Goal: Transaction & Acquisition: Purchase product/service

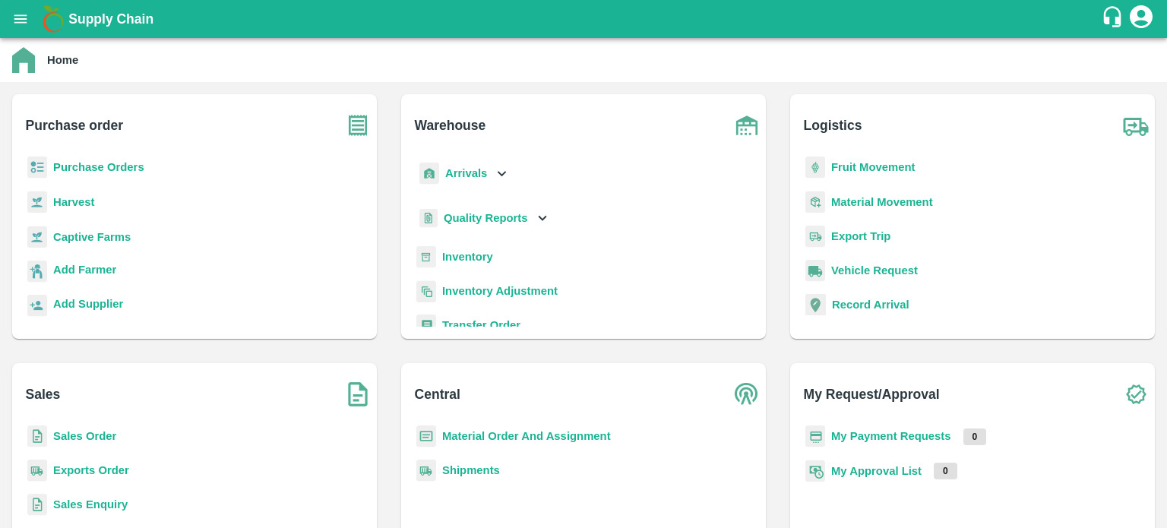
click at [96, 435] on b "Sales Order" at bounding box center [84, 436] width 63 height 12
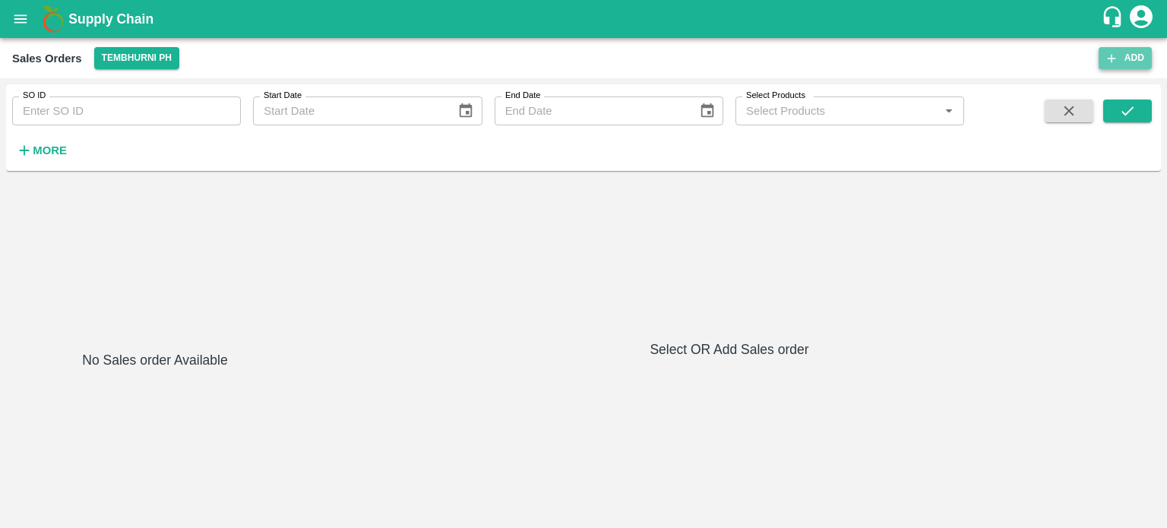
click at [1126, 51] on button "Add" at bounding box center [1125, 58] width 53 height 22
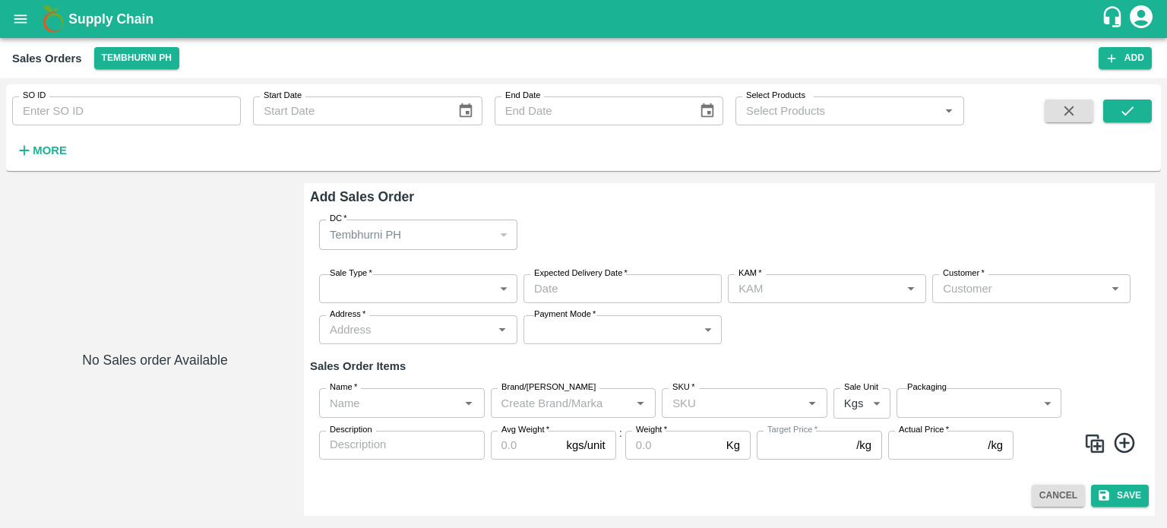
type input "jaydip Tale"
click at [982, 289] on input "Customer   *" at bounding box center [1019, 289] width 164 height 20
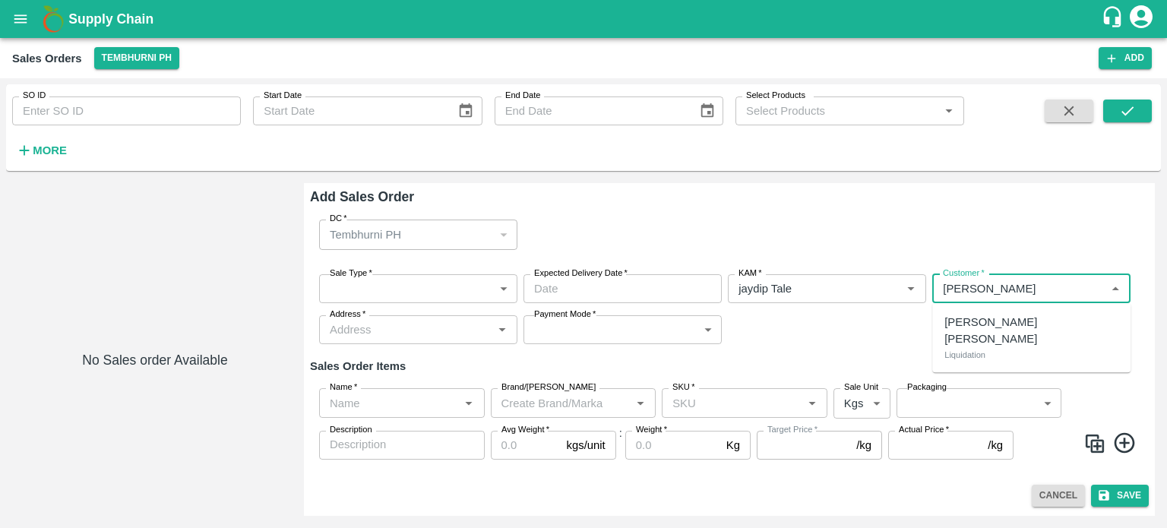
click at [976, 321] on p "[PERSON_NAME] [PERSON_NAME]" at bounding box center [1031, 331] width 174 height 34
type input "7165-[PERSON_NAME] [PERSON_NAME]"
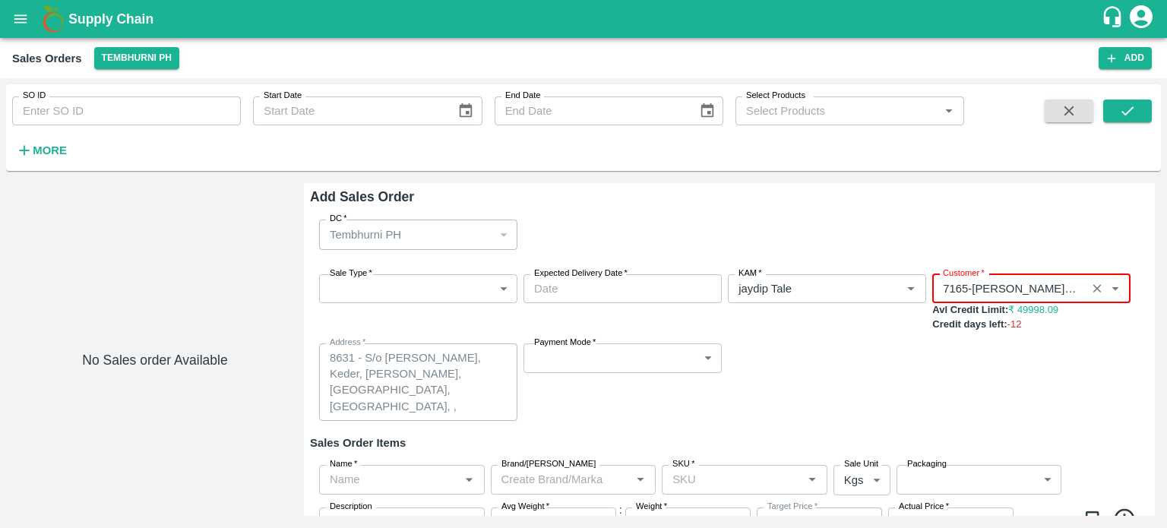
click at [1099, 289] on icon "Clear" at bounding box center [1097, 289] width 14 height 14
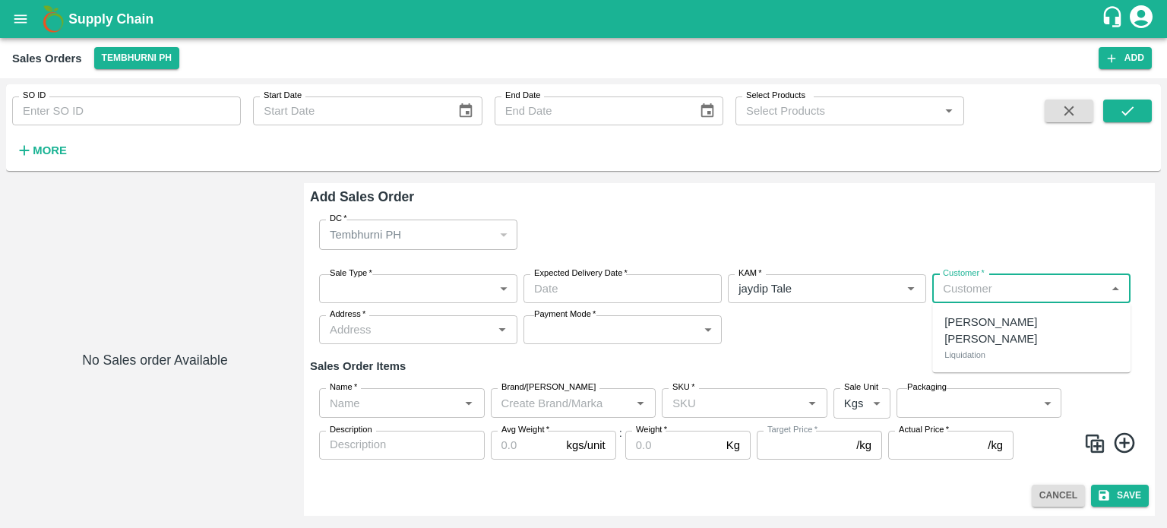
click at [997, 289] on input "Customer   *" at bounding box center [1019, 289] width 164 height 20
click at [1008, 318] on p "[PERSON_NAME]" at bounding box center [990, 322] width 93 height 17
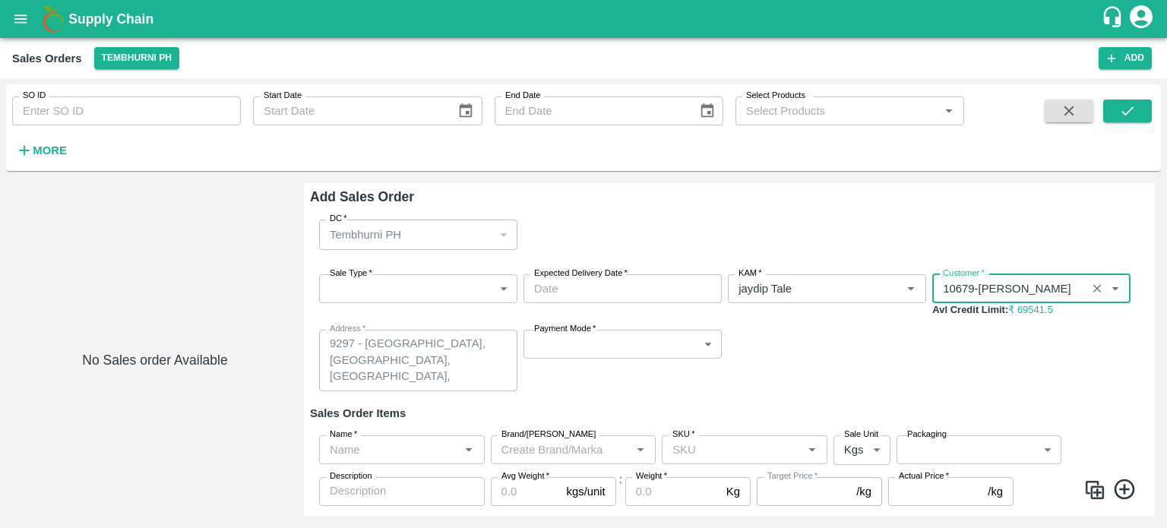
type input "10679-[PERSON_NAME]"
click at [911, 374] on div "Sale Type   * ​ Sale Type Expected Delivery Date   * Expected Delivery Date KAM…" at bounding box center [729, 332] width 839 height 141
click at [143, 60] on button "Tembhurni PH" at bounding box center [136, 58] width 85 height 22
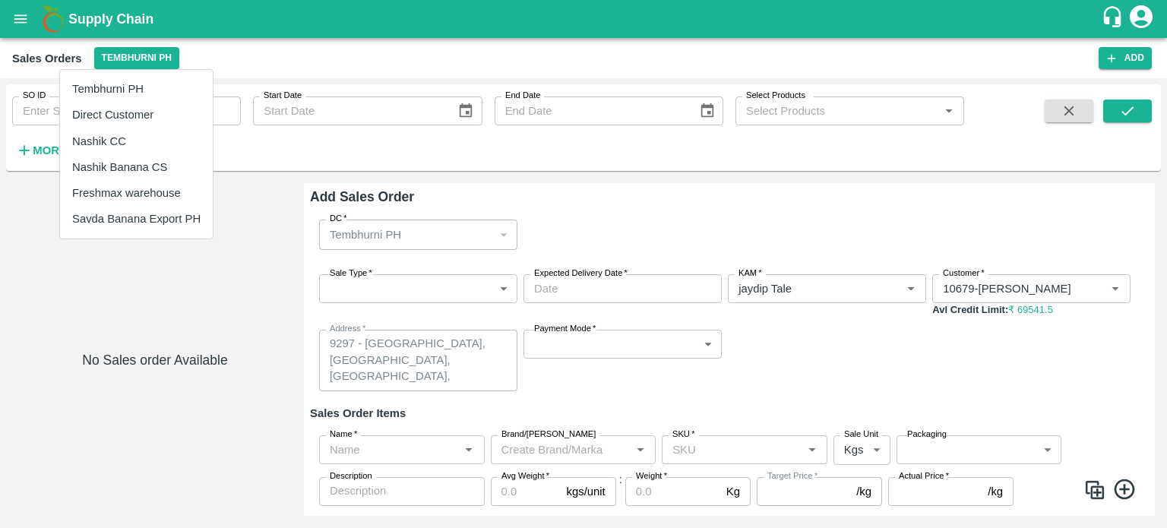
click at [120, 154] on li "Nashik Banana CS" at bounding box center [136, 167] width 153 height 26
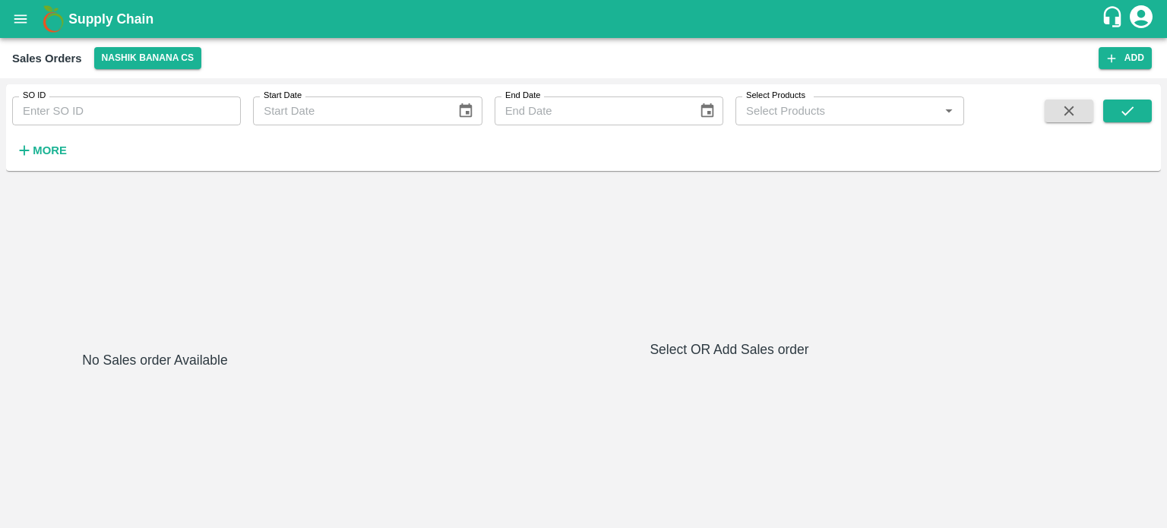
click at [27, 22] on icon "open drawer" at bounding box center [20, 19] width 17 height 17
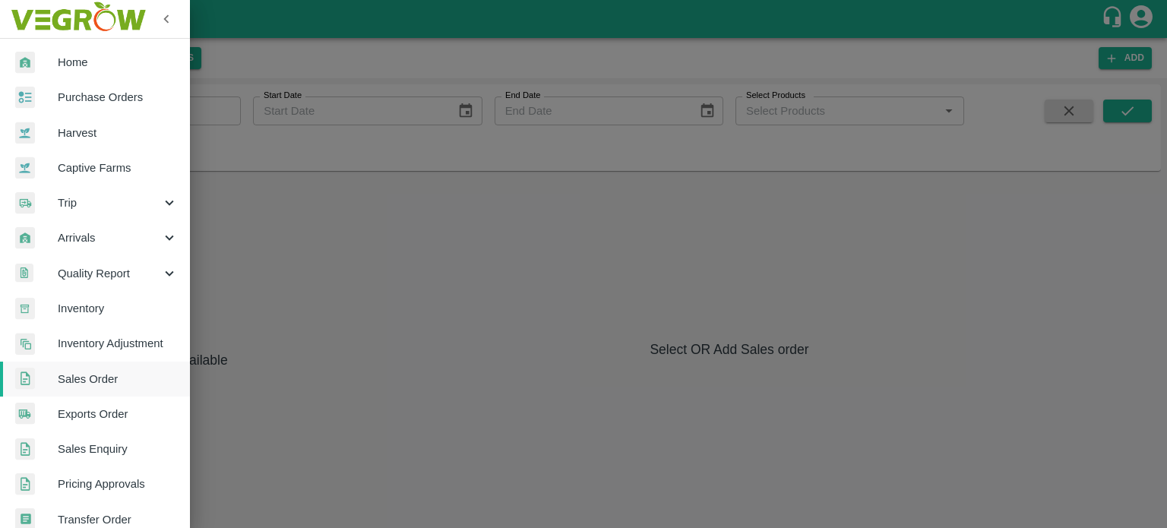
click at [432, 273] on div at bounding box center [583, 264] width 1167 height 528
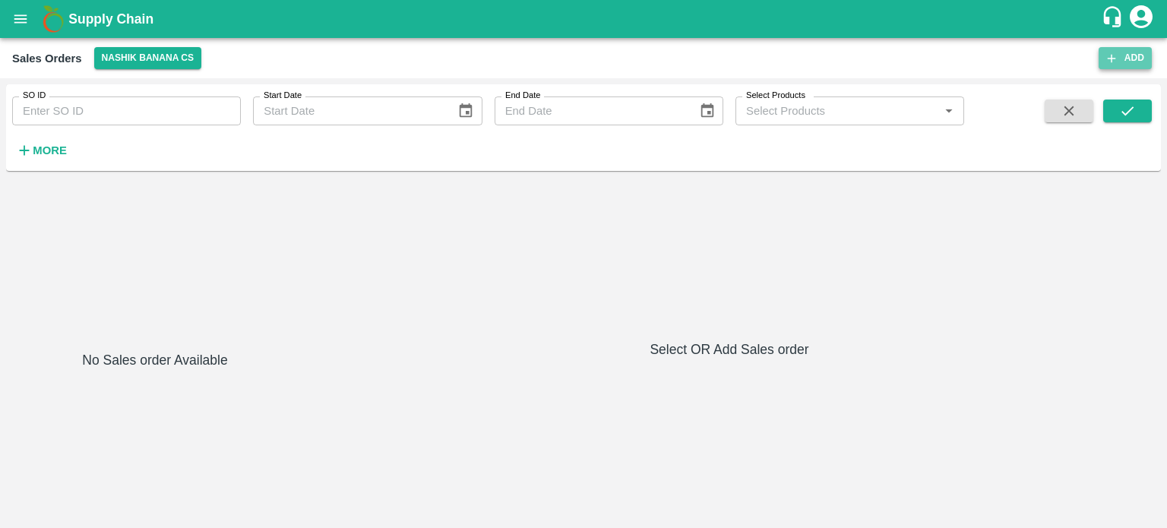
click at [1121, 49] on button "Add" at bounding box center [1125, 58] width 53 height 22
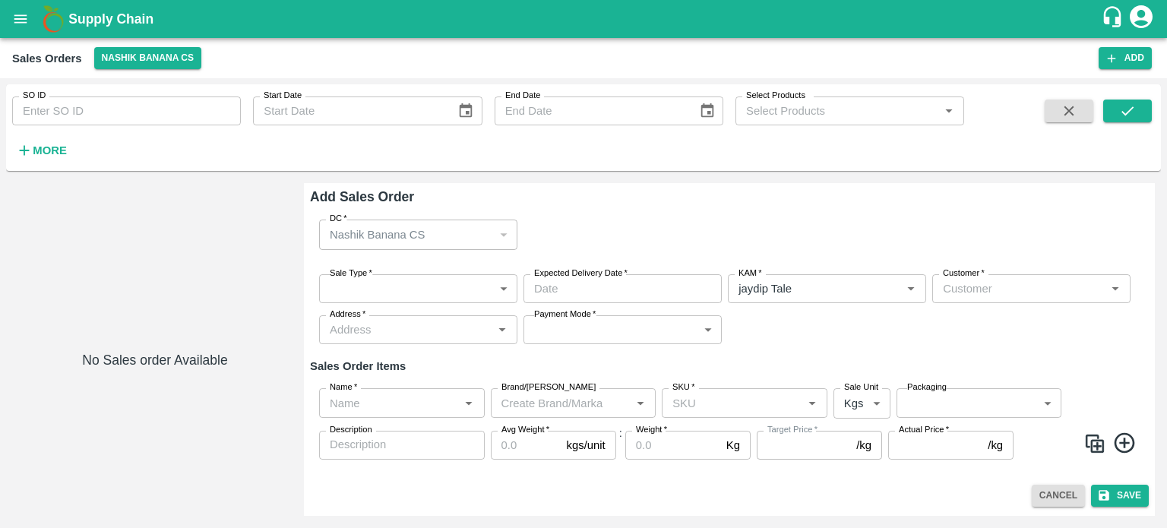
type input "jaydip Tale"
click at [393, 303] on body "Supply Chain Sales Orders Nashik Banana CS Add SO ID SO ID Start Date Start Dat…" at bounding box center [583, 264] width 1167 height 528
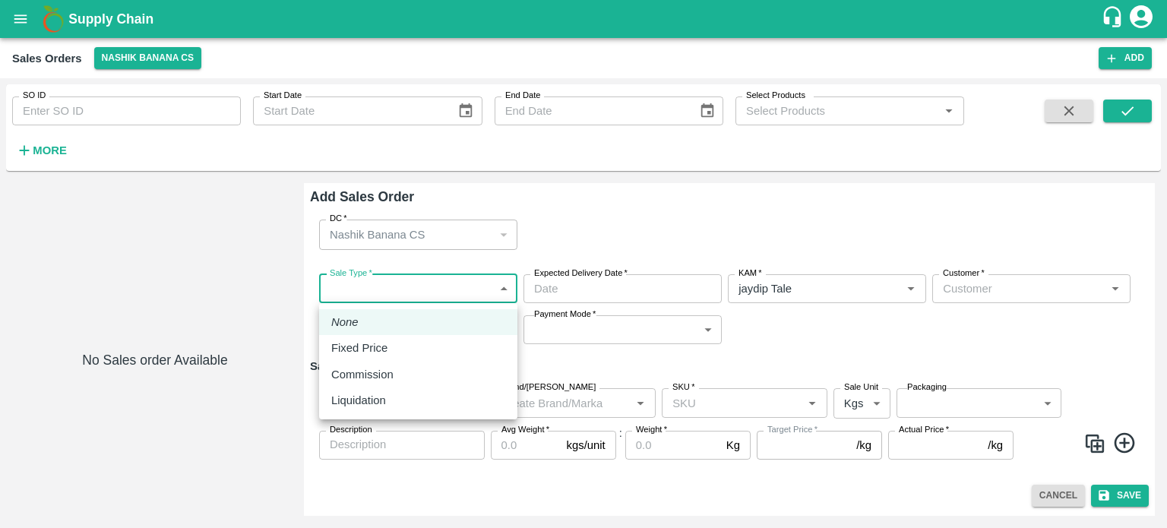
click at [382, 412] on li "Liquidation" at bounding box center [418, 400] width 198 height 26
type input "3"
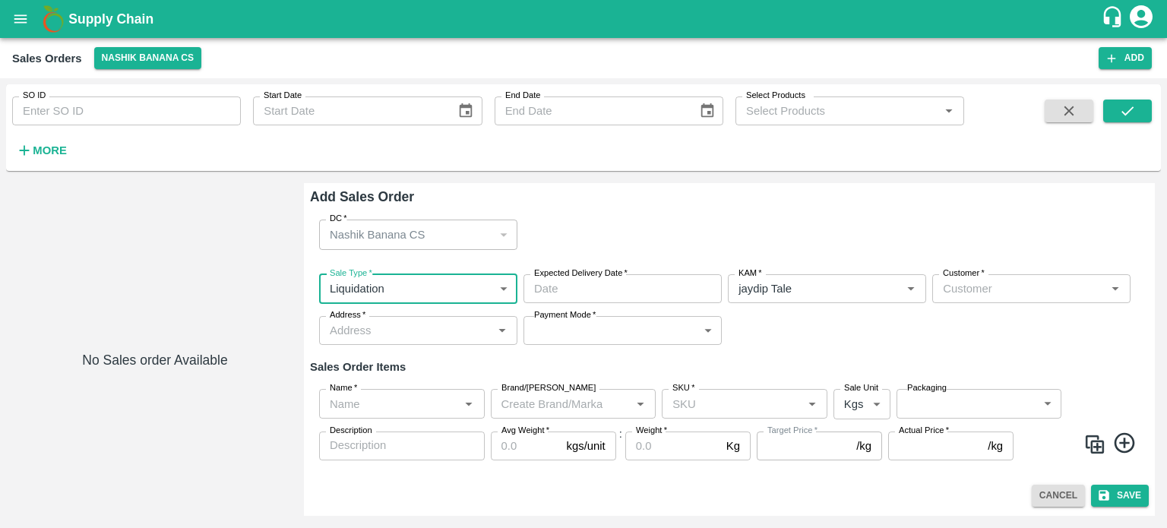
type input "DD/MM/YYYY hh:mm aa"
click at [603, 288] on input "DD/MM/YYYY hh:mm aa" at bounding box center [617, 288] width 188 height 29
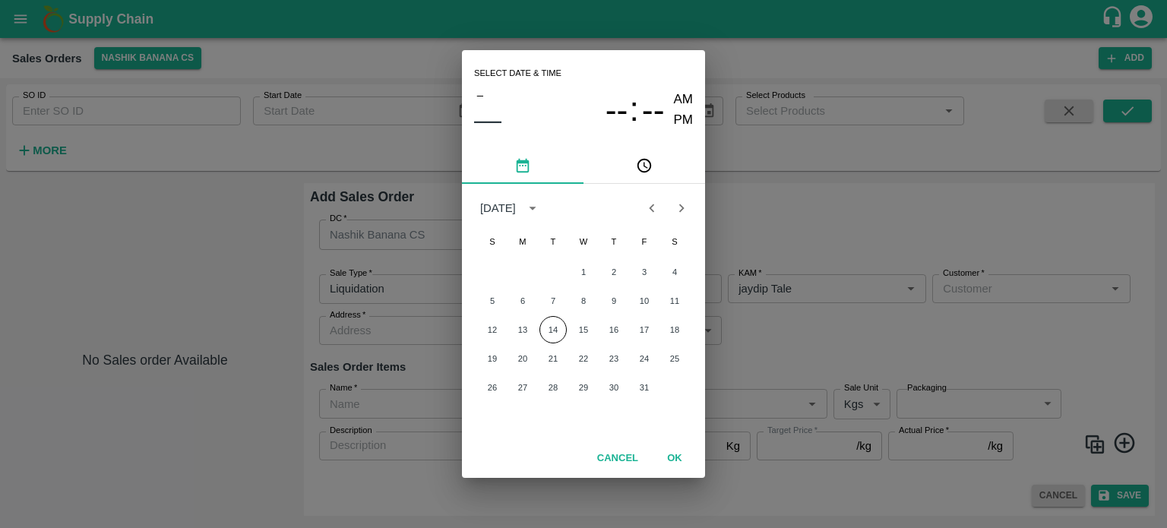
click at [614, 451] on button "Cancel" at bounding box center [617, 458] width 53 height 27
type input "DD/MM/YYYY hh:mm aa"
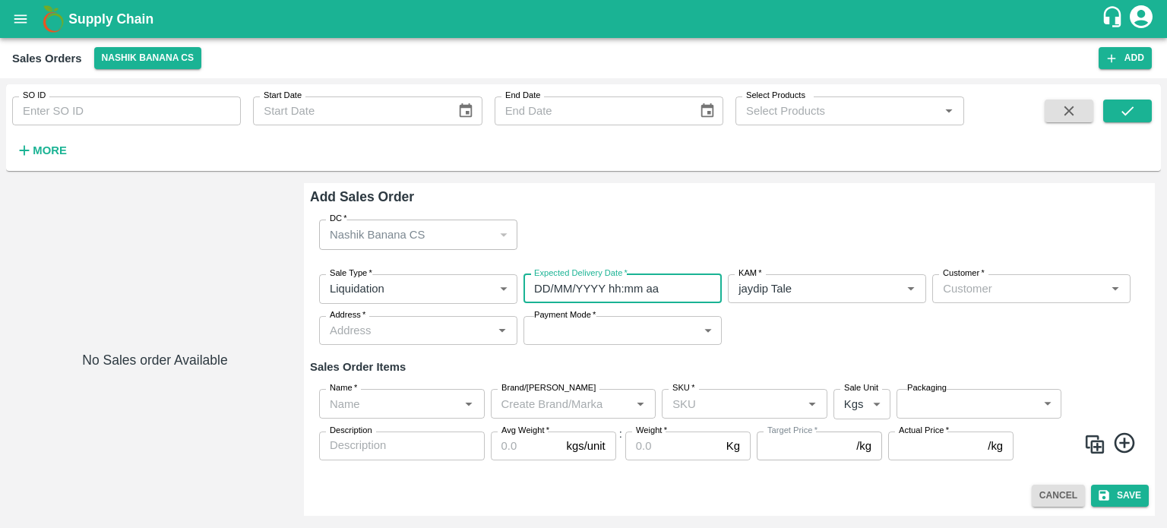
click at [999, 300] on div "Customer   *" at bounding box center [1031, 288] width 198 height 29
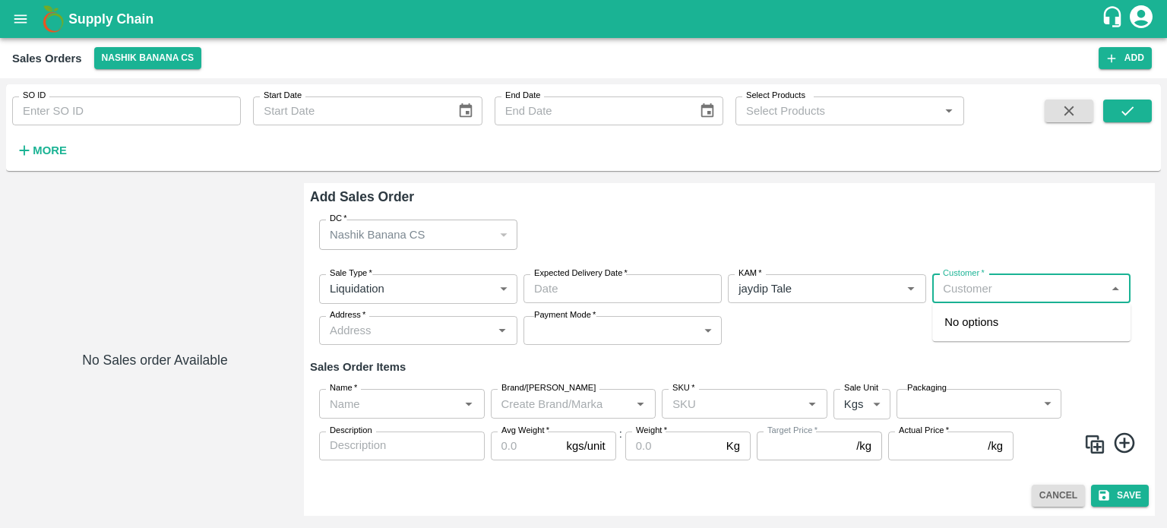
type input "e"
click at [1027, 319] on p "[PERSON_NAME]" at bounding box center [990, 322] width 93 height 17
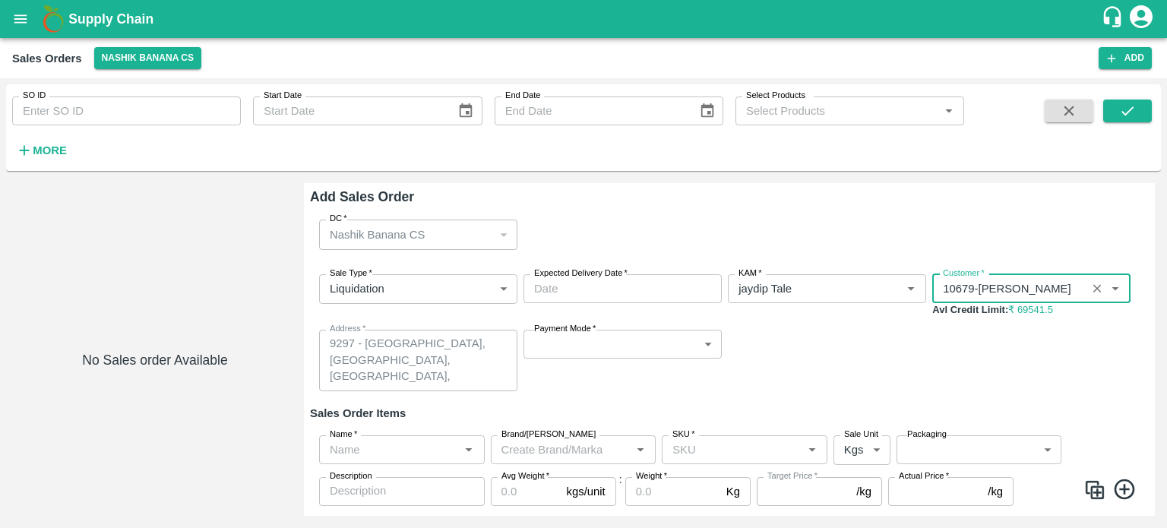
type input "10679-[PERSON_NAME]"
click at [871, 358] on div "Sale Type   * Liquidation 3 Sale Type Expected Delivery Date   * Expected Deliv…" at bounding box center [729, 332] width 839 height 141
click at [653, 347] on body "Supply Chain Sales Orders Nashik Banana CS Add SO ID SO ID Start Date Start Dat…" at bounding box center [583, 264] width 1167 height 528
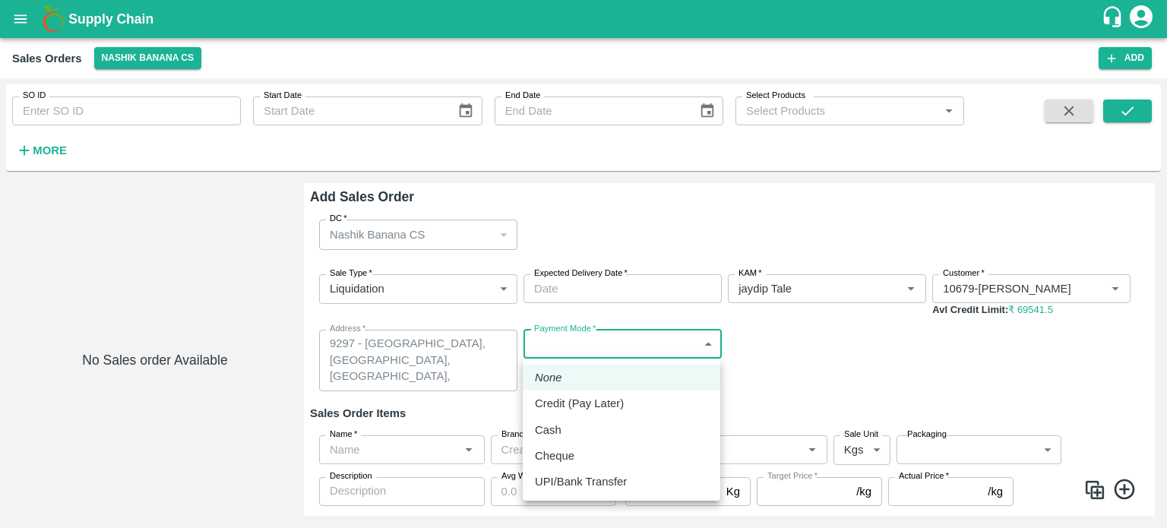
drag, startPoint x: 803, startPoint y: 390, endPoint x: 814, endPoint y: 390, distance: 10.7
click at [805, 390] on div at bounding box center [583, 264] width 1167 height 528
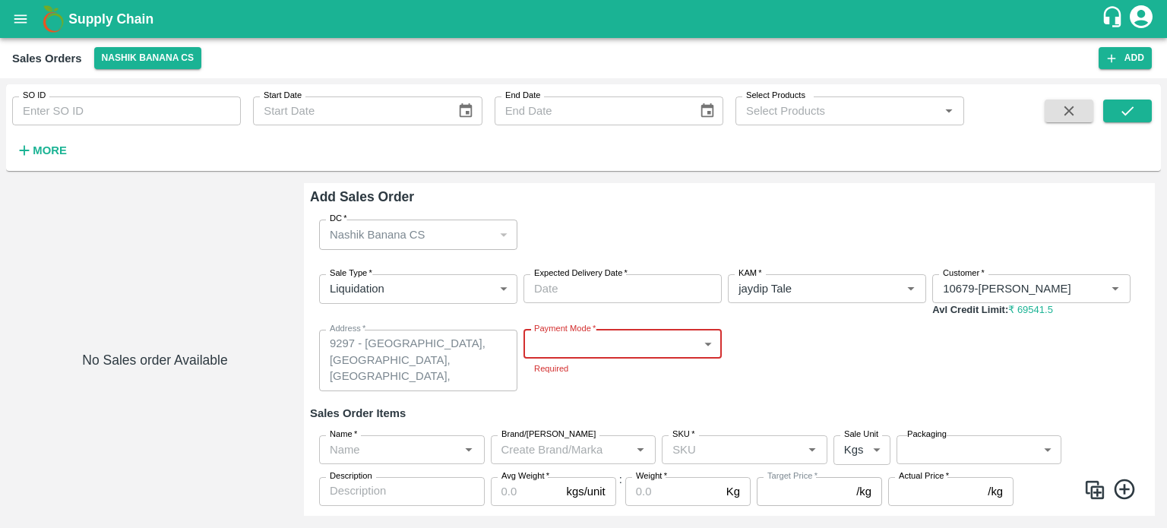
click at [757, 221] on div "DC   * Nashik Banana CS 174 DC" at bounding box center [729, 234] width 839 height 54
type input "DD/MM/YYYY hh:mm aa"
click at [576, 296] on input "DD/MM/YYYY hh:mm aa" at bounding box center [617, 288] width 188 height 29
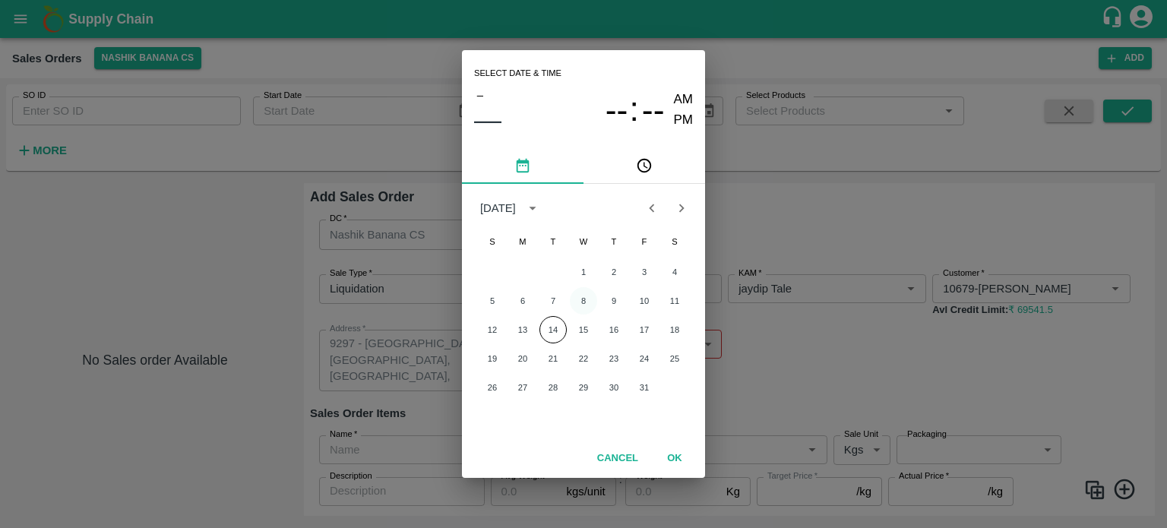
click at [592, 299] on button "8" at bounding box center [583, 300] width 27 height 27
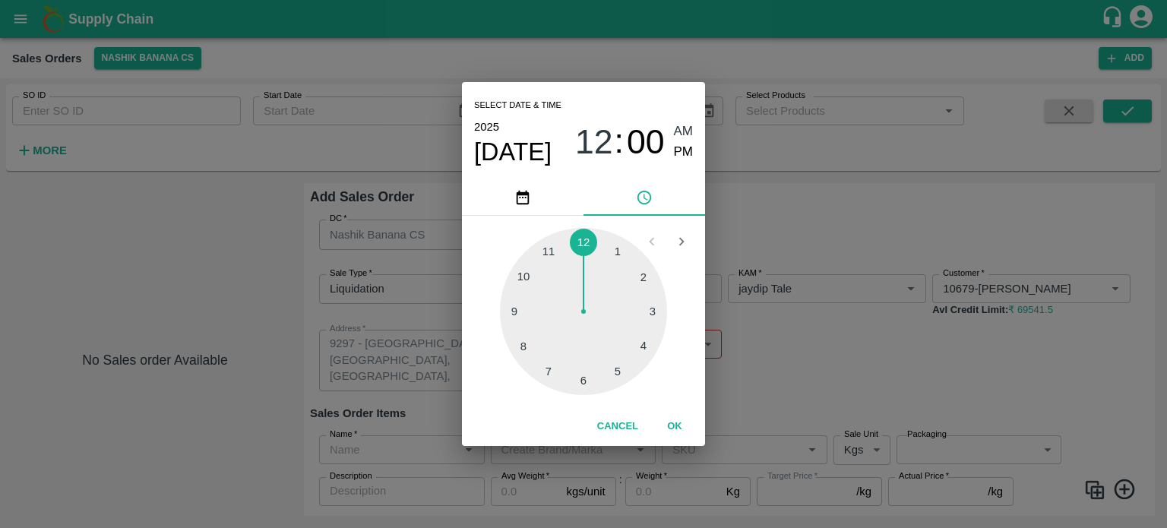
click at [615, 371] on div at bounding box center [583, 311] width 167 height 167
type input "[DATE] 05:00 AM"
click at [851, 356] on div "Select date & time [DATE] 05 : 00 AM PM 05 10 15 20 25 30 35 40 45 50 55 00 Can…" at bounding box center [583, 264] width 1167 height 528
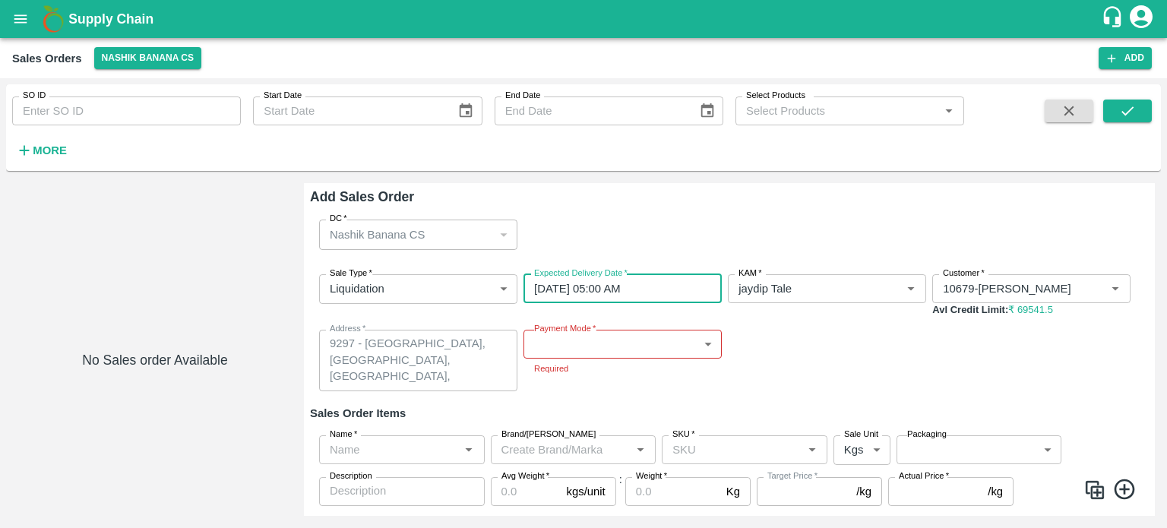
click at [576, 346] on body "Supply Chain Sales Orders Nashik Banana CS Add SO ID SO ID Start Date Start Dat…" at bounding box center [583, 264] width 1167 height 528
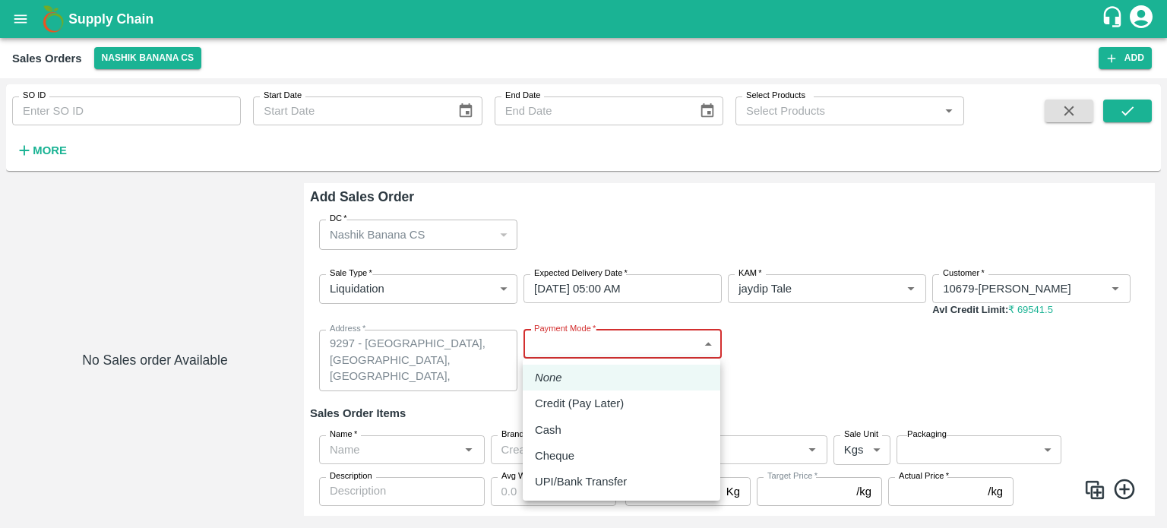
click at [593, 476] on p "UPI/Bank Transfer" at bounding box center [581, 481] width 92 height 17
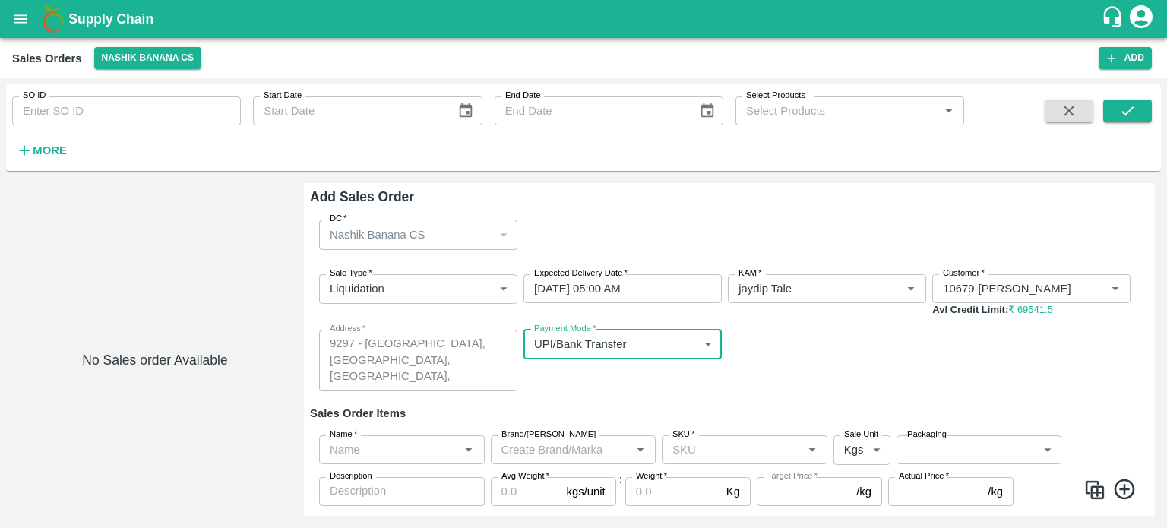
click at [585, 355] on body "Supply Chain Sales Orders Nashik Banana CS Add SO ID SO ID Start Date Start Dat…" at bounding box center [583, 264] width 1167 height 528
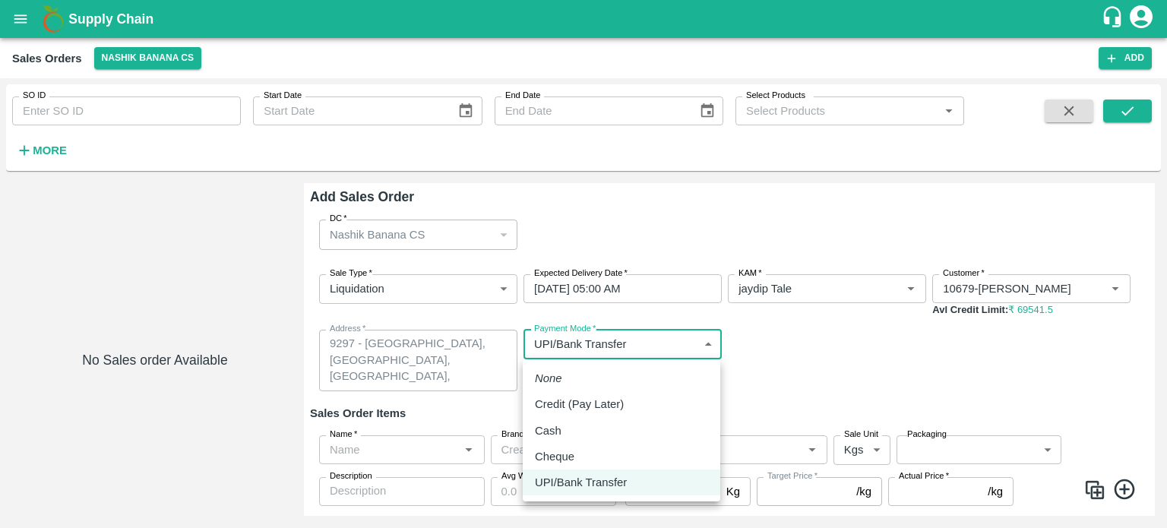
click at [572, 401] on p "Credit (Pay Later)" at bounding box center [579, 404] width 89 height 17
type input "credit"
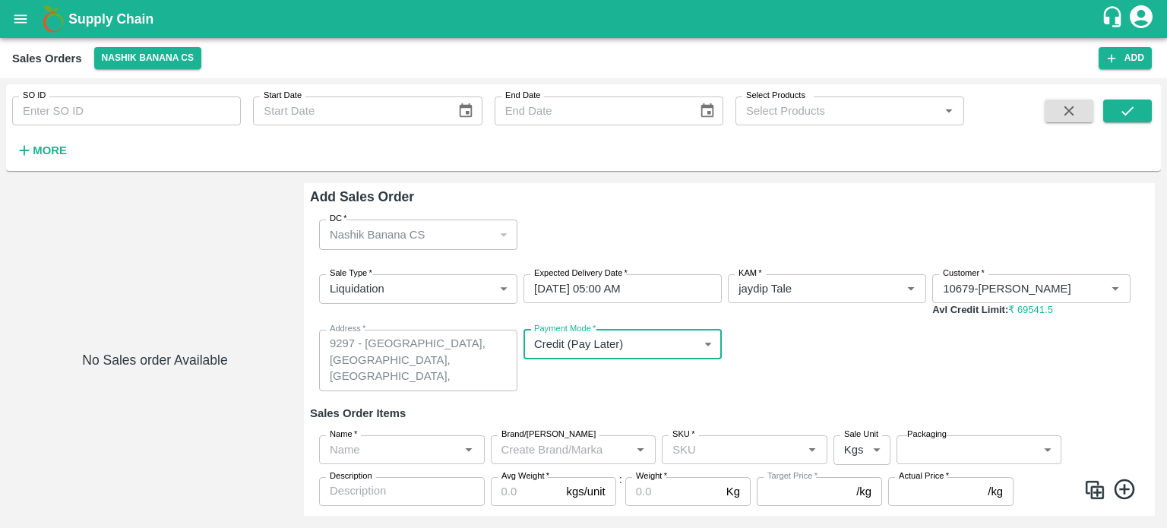
click at [786, 368] on div "Sale Type   * Liquidation 3 Sale Type Expected Delivery Date   * [DATE] 05:00 A…" at bounding box center [729, 332] width 839 height 141
click at [378, 454] on input "Name   *" at bounding box center [389, 450] width 131 height 20
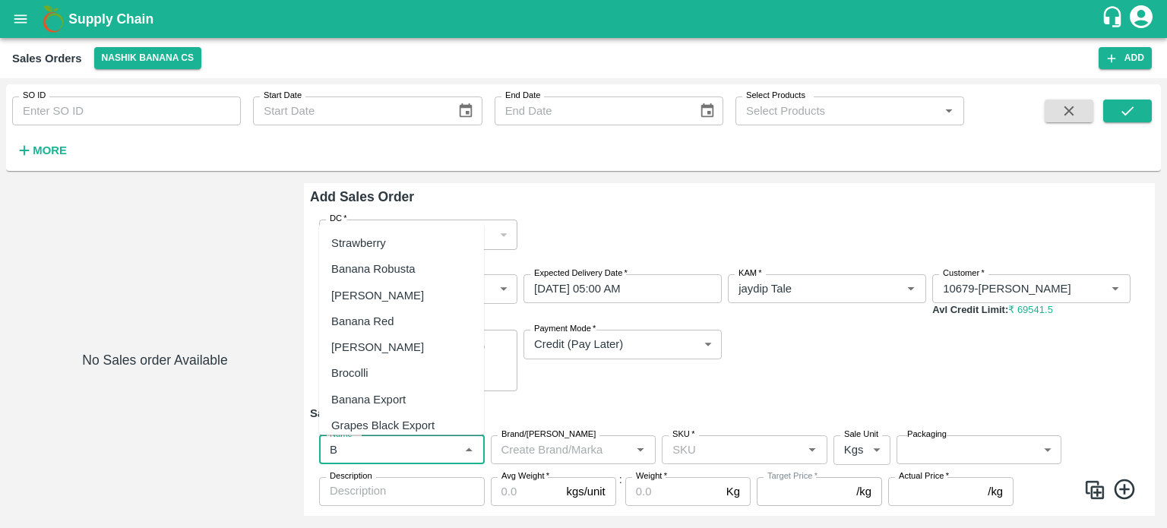
click at [397, 395] on div "Banana Export" at bounding box center [368, 398] width 74 height 17
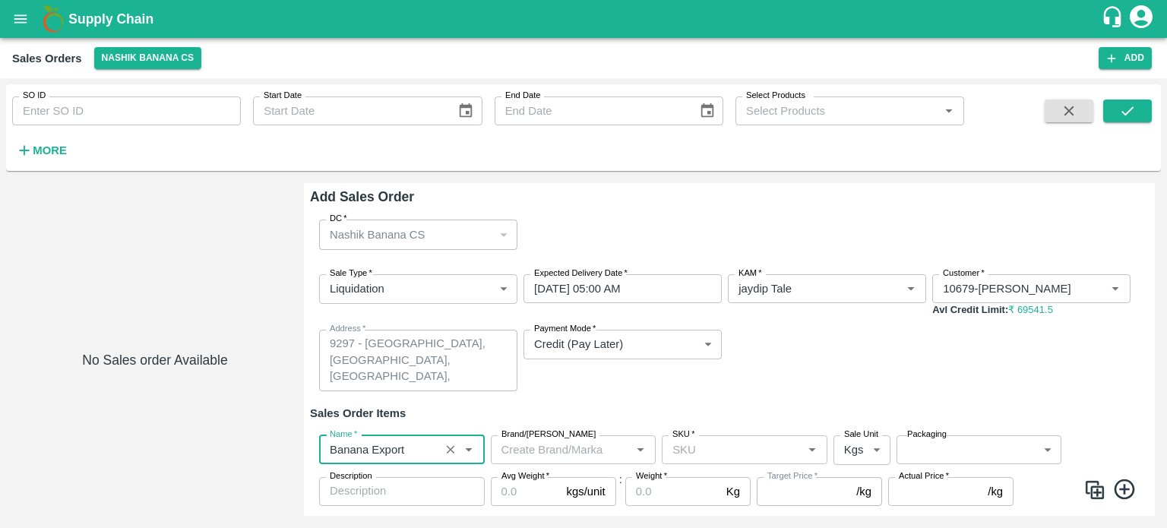
type input "Banana Export"
click at [736, 444] on input "SKU   *" at bounding box center [731, 450] width 131 height 20
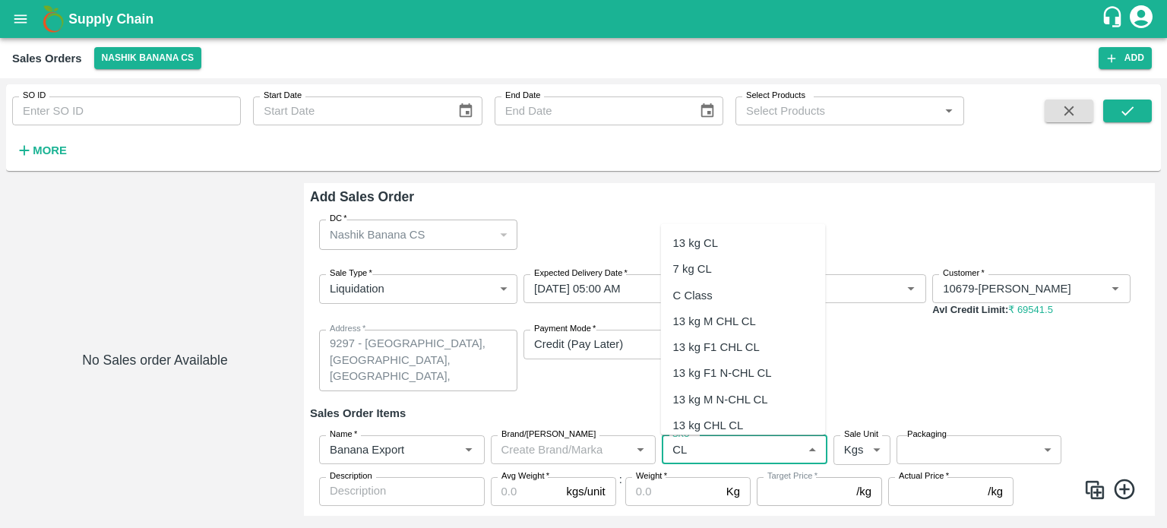
click at [700, 292] on div "C Class" at bounding box center [693, 294] width 40 height 17
type input "C Class"
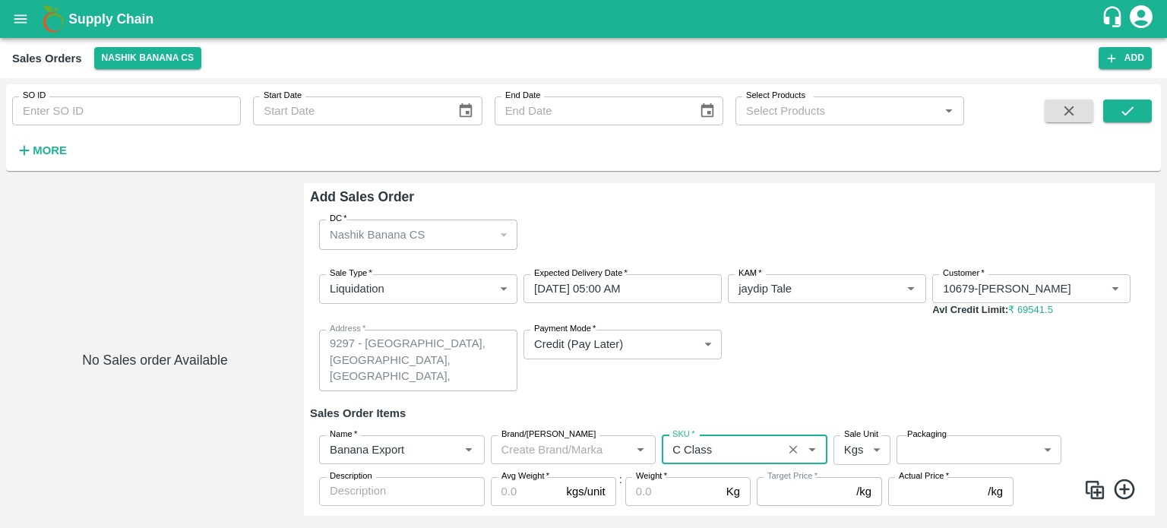
type input "NA"
type input "C Class"
click at [954, 456] on body "Supply Chain Sales Orders Nashik Banana CS Add SO ID SO ID Start Date Start Dat…" at bounding box center [583, 264] width 1167 height 528
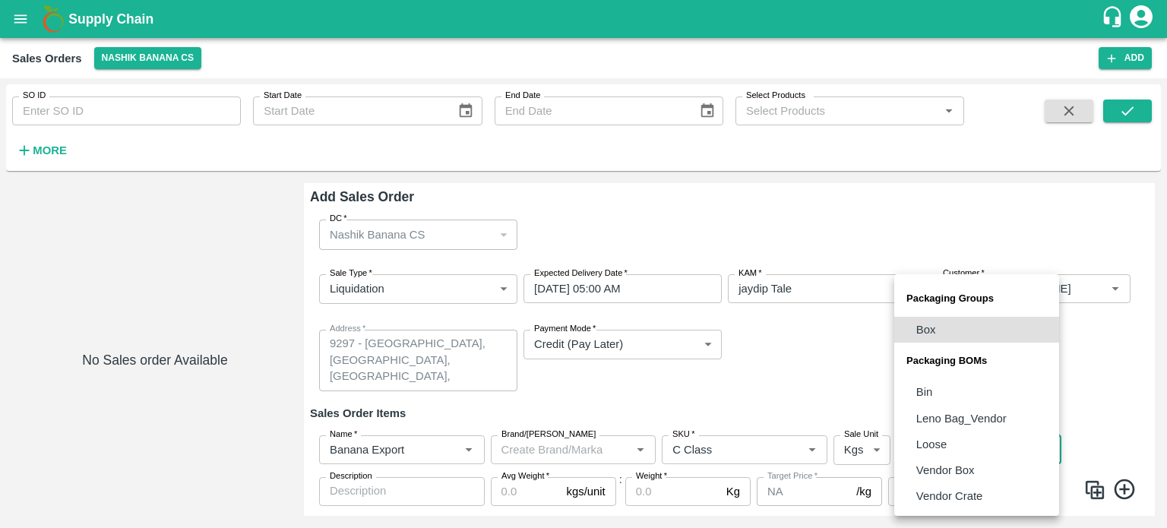
click at [930, 442] on p "Loose" at bounding box center [931, 444] width 30 height 17
type input "BOM/258"
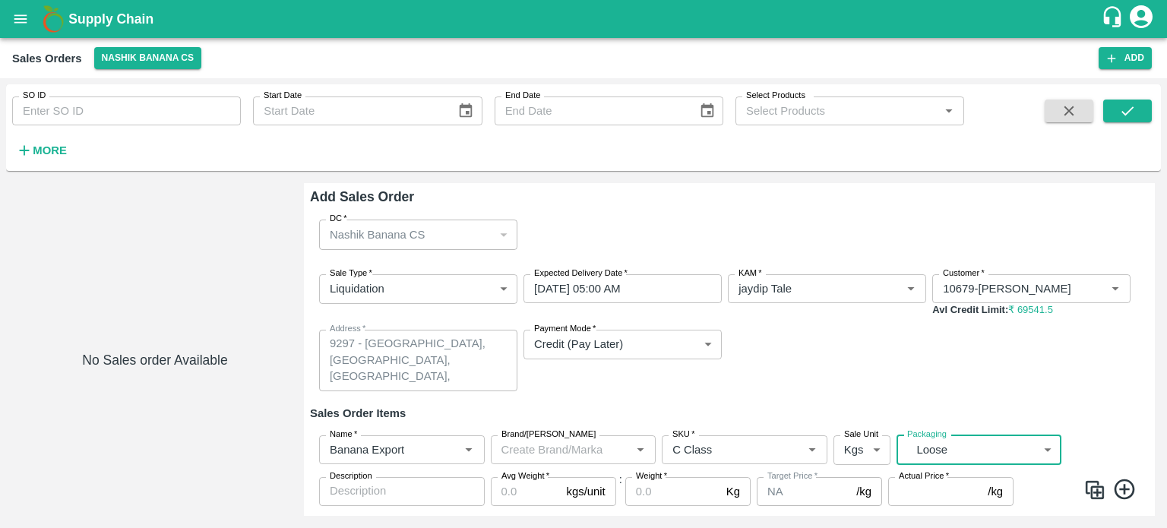
click at [522, 501] on input "Avg Weight   *" at bounding box center [526, 491] width 70 height 29
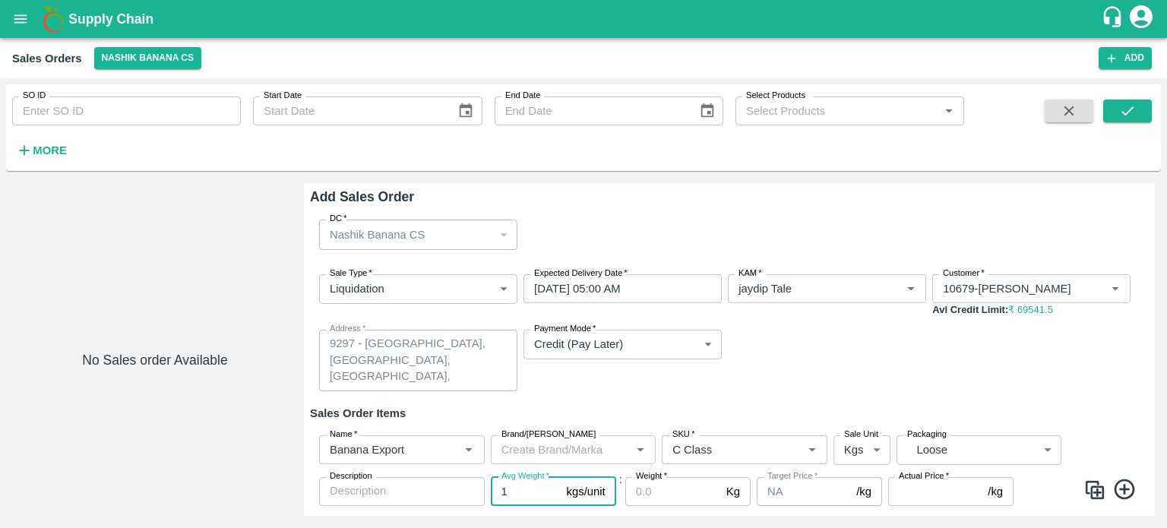
type input "1"
click at [677, 488] on input "Weight   *" at bounding box center [672, 491] width 95 height 29
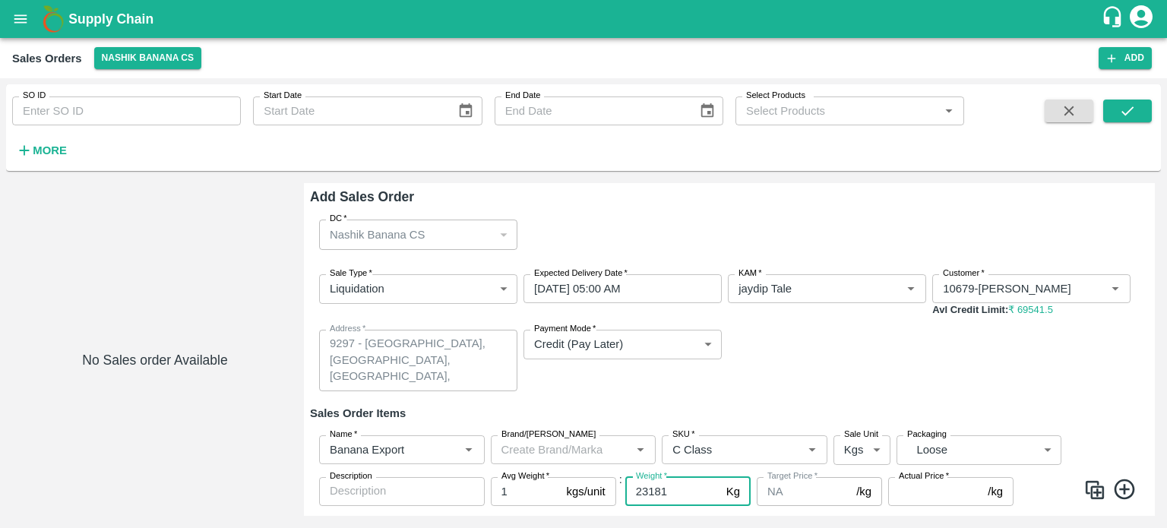
type input "23181"
click at [914, 501] on input "Actual Price   *" at bounding box center [934, 491] width 93 height 29
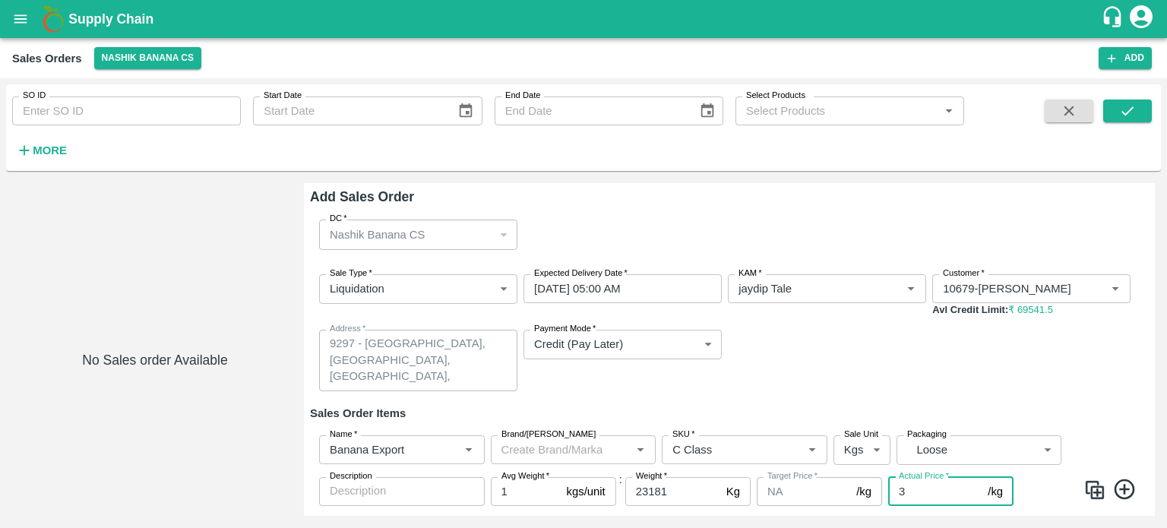
type input "3"
click at [820, 373] on div "Sale Type   * Liquidation 3 Sale Type Expected Delivery Date   * [DATE] 05:00 A…" at bounding box center [729, 332] width 839 height 141
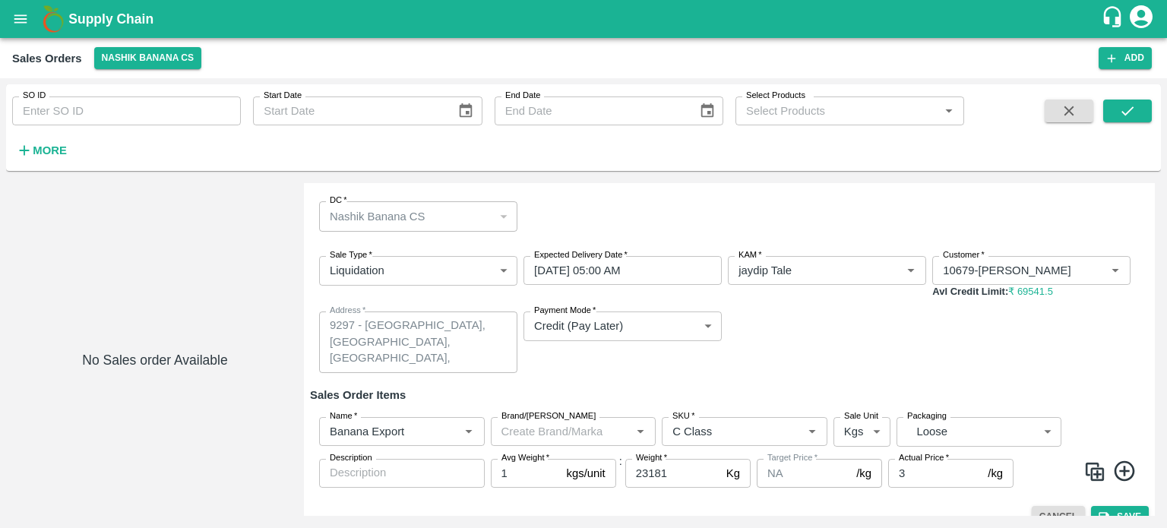
scroll to position [40, 0]
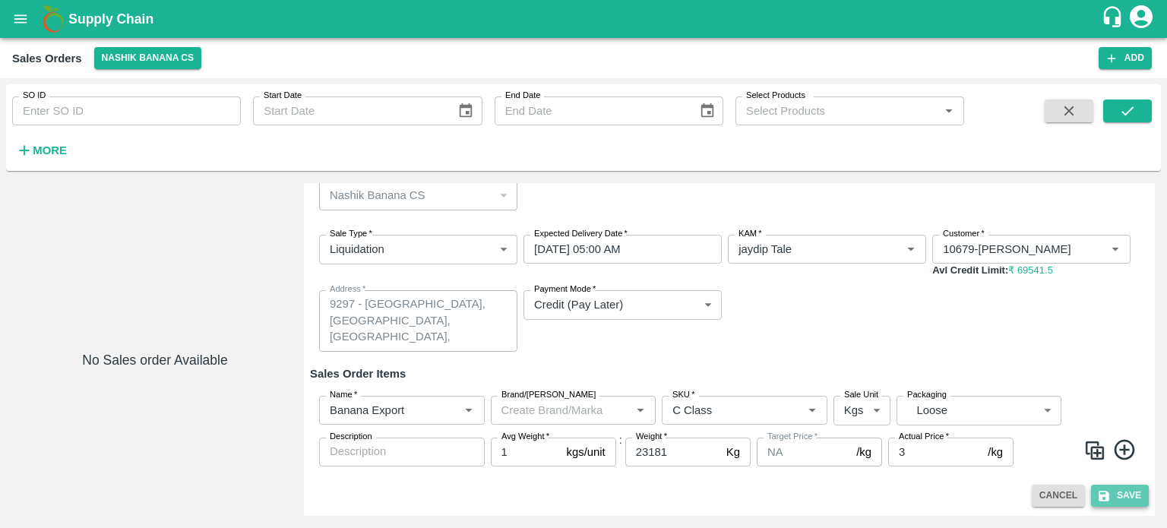
click at [1114, 498] on button "Save" at bounding box center [1120, 496] width 58 height 22
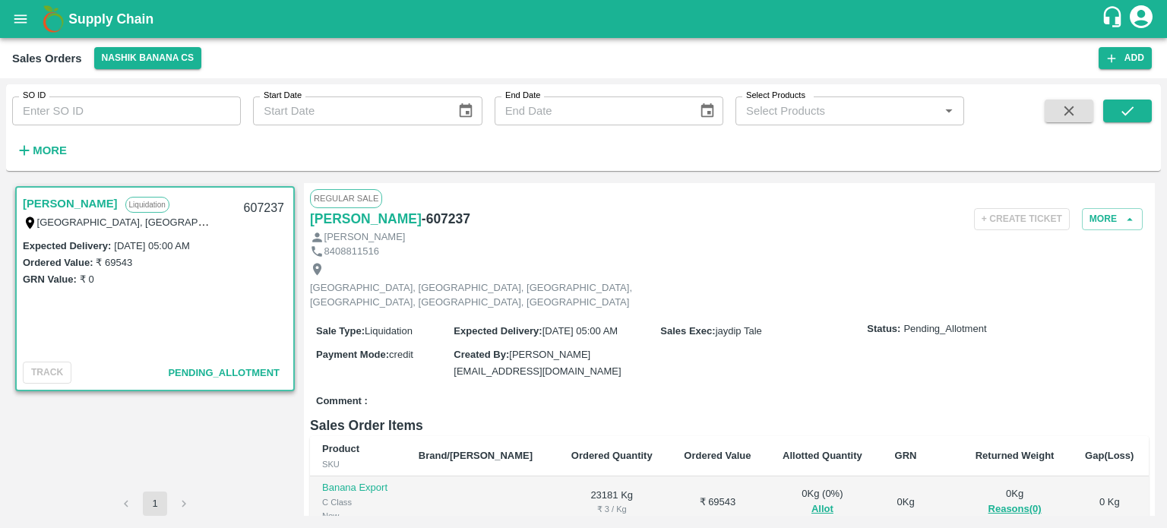
click at [791, 388] on div "Comment :" at bounding box center [729, 401] width 839 height 27
click at [1111, 227] on button "More" at bounding box center [1112, 219] width 61 height 22
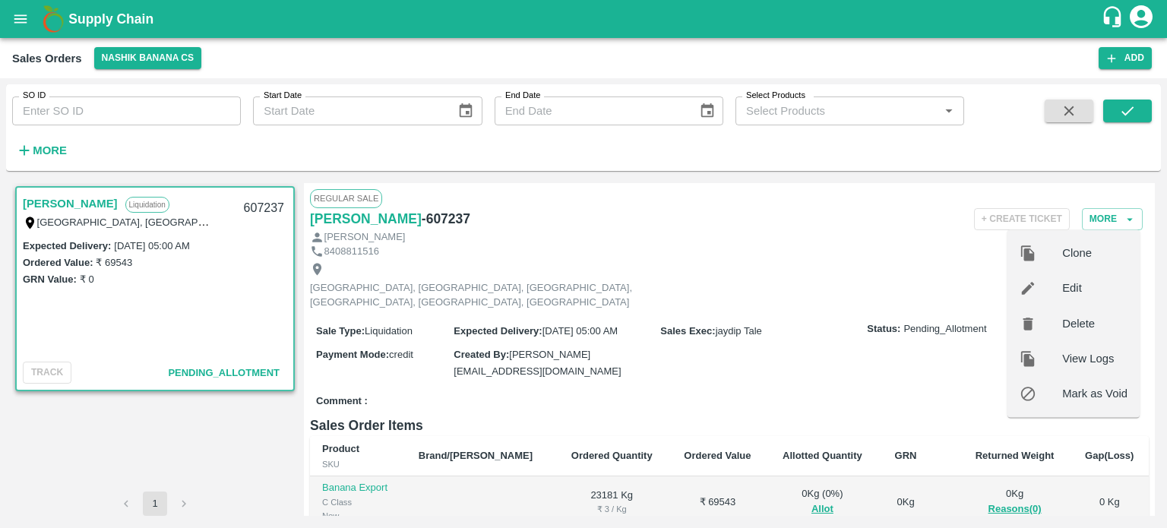
click at [1073, 291] on span "Edit" at bounding box center [1094, 288] width 65 height 17
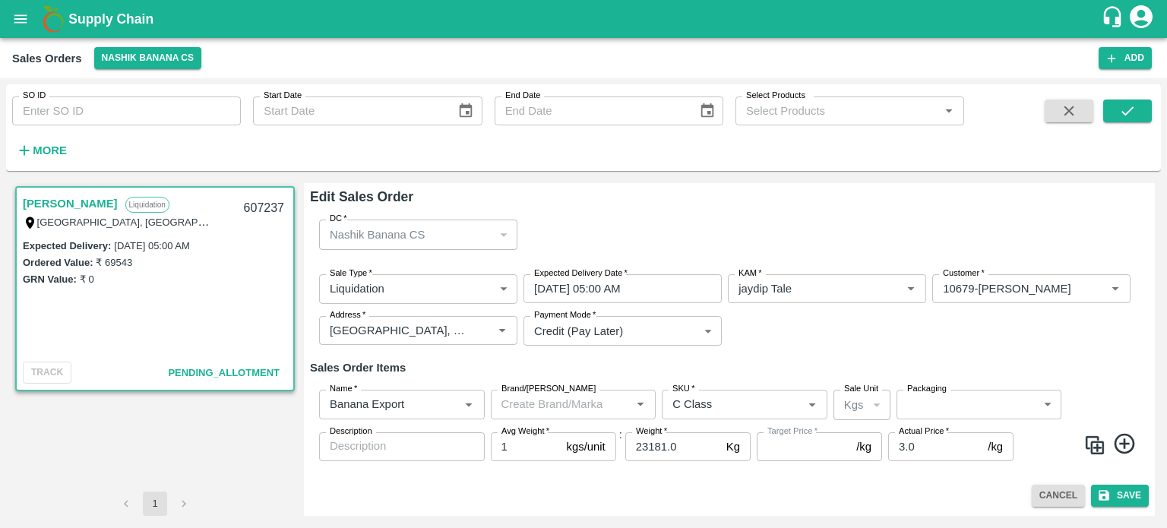
type input "NA"
drag, startPoint x: 686, startPoint y: 449, endPoint x: 637, endPoint y: 442, distance: 49.1
click at [637, 442] on input "23181.0" at bounding box center [672, 446] width 95 height 29
type input "23190"
click at [1130, 498] on button "Save" at bounding box center [1120, 496] width 58 height 22
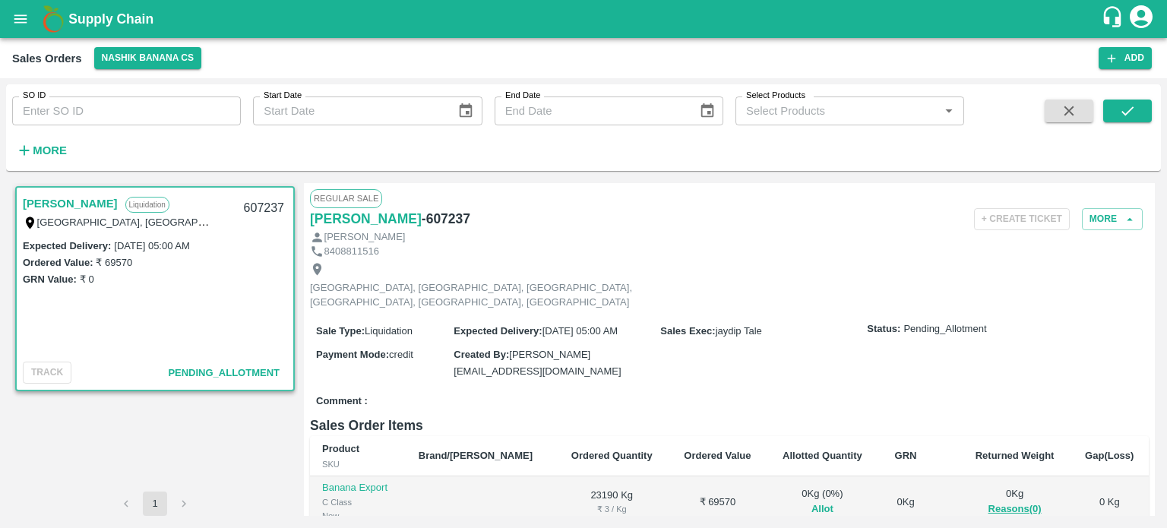
click at [811, 501] on button "Allot" at bounding box center [822, 509] width 22 height 17
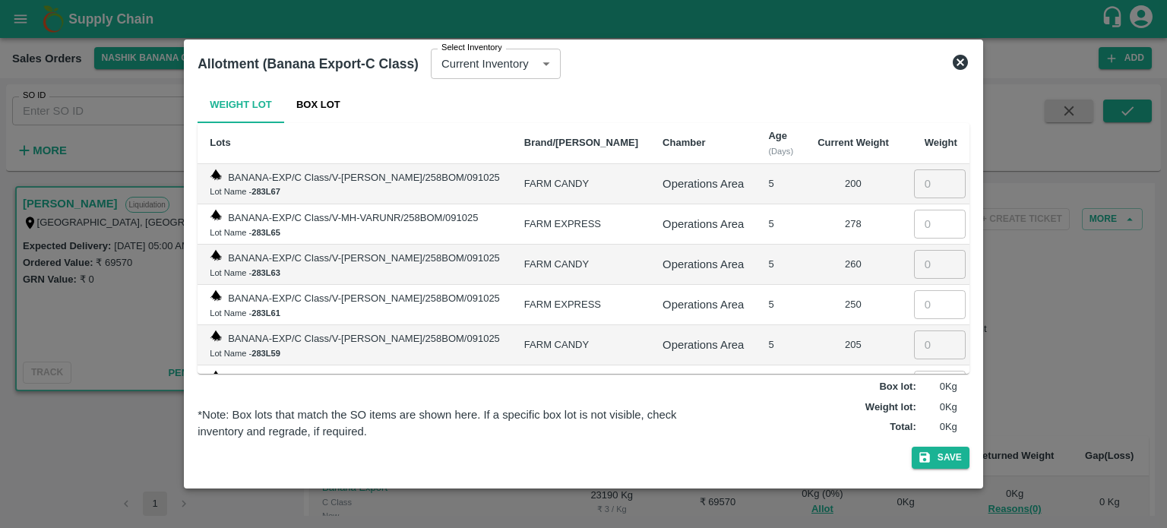
click at [958, 59] on icon at bounding box center [960, 62] width 15 height 15
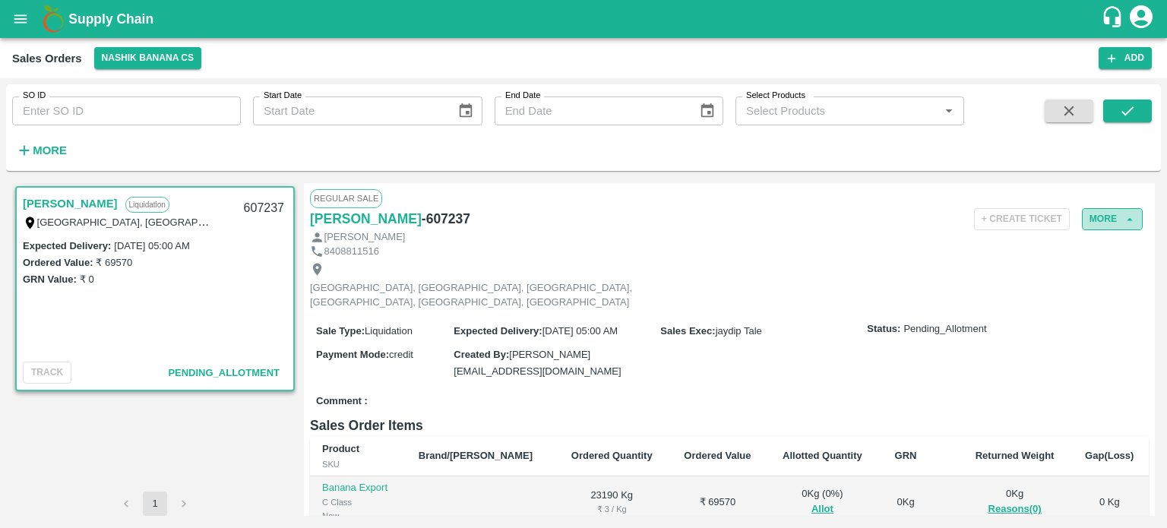
click at [1106, 215] on button "More" at bounding box center [1112, 219] width 61 height 22
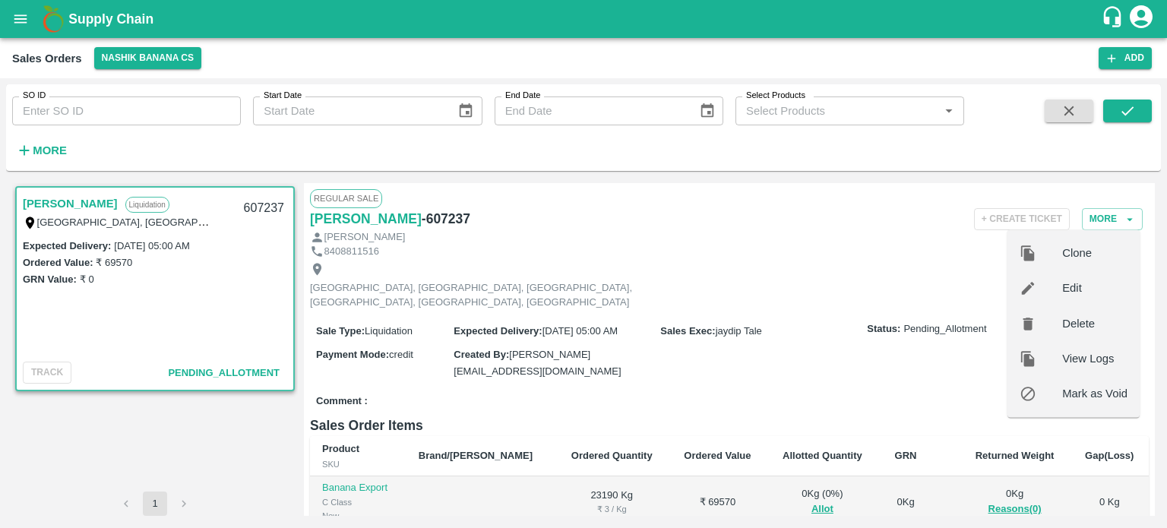
click at [1088, 285] on span "Edit" at bounding box center [1094, 288] width 65 height 17
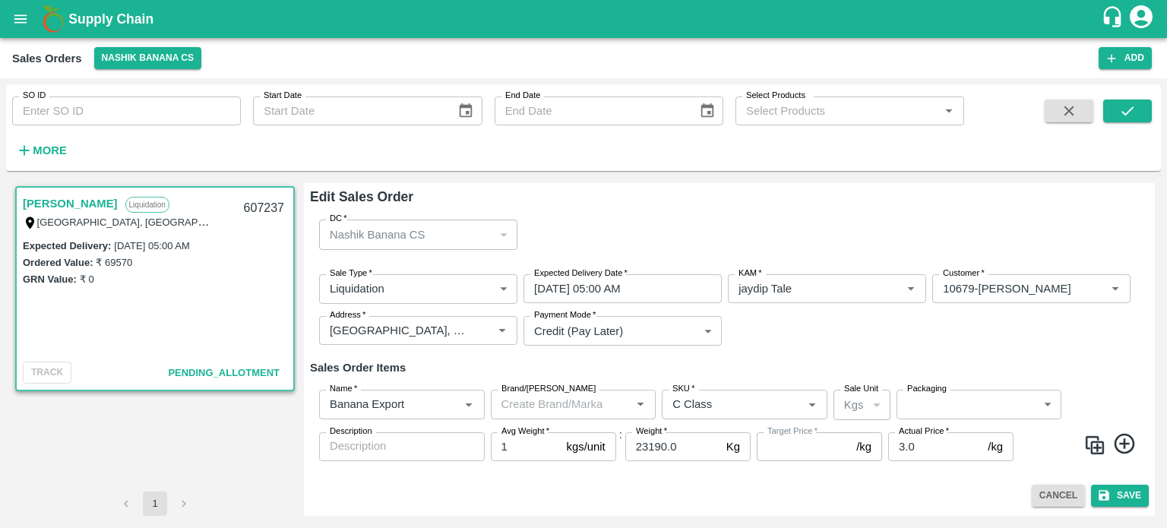
type input "NA"
drag, startPoint x: 681, startPoint y: 452, endPoint x: 585, endPoint y: 450, distance: 96.5
click at [585, 450] on div "Name   * Name   * Brand/[PERSON_NAME]/[PERSON_NAME]   * SKU   * Sale Unit Kgs 1…" at bounding box center [729, 426] width 839 height 96
click at [1134, 497] on button "Save" at bounding box center [1120, 496] width 58 height 22
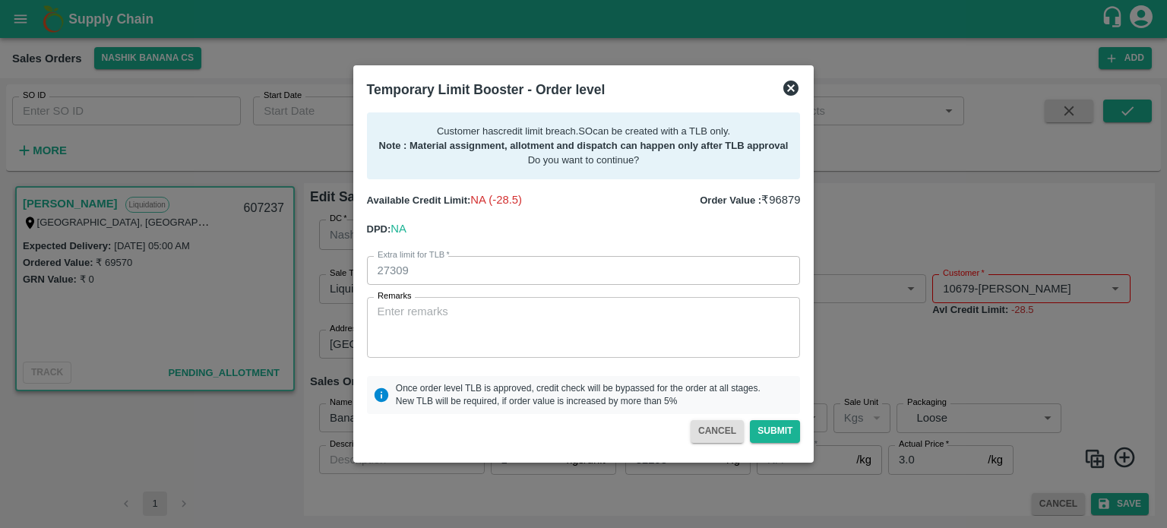
click at [786, 90] on icon at bounding box center [790, 88] width 15 height 15
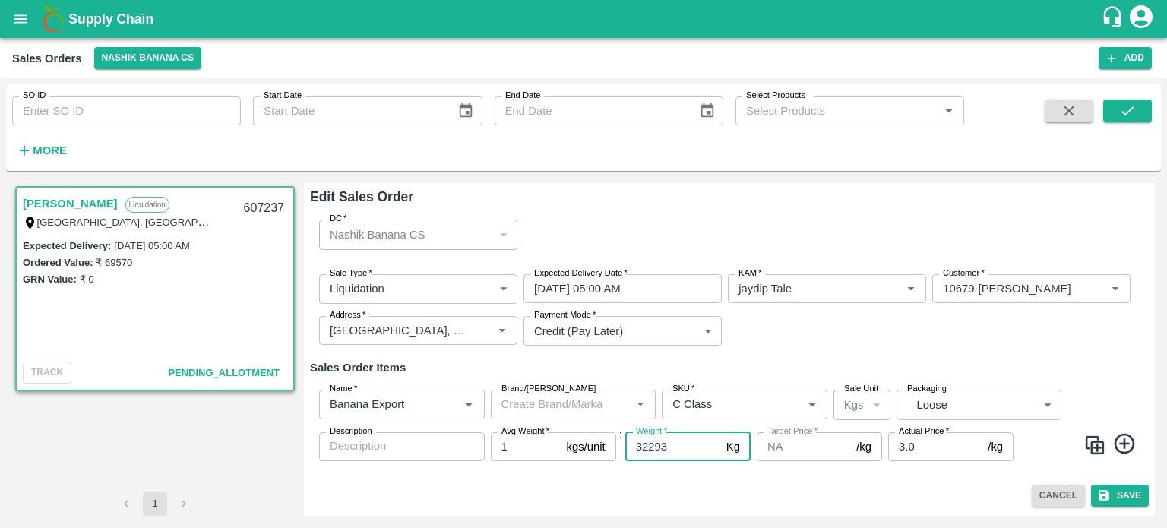
drag, startPoint x: 674, startPoint y: 446, endPoint x: 550, endPoint y: 435, distance: 124.3
click at [550, 435] on div "Name   * Name   * Brand/[PERSON_NAME]/[PERSON_NAME]   * SKU   * Sale Unit Kgs 1…" at bounding box center [729, 426] width 839 height 96
type input "24000"
click at [1131, 498] on button "Save" at bounding box center [1120, 496] width 58 height 22
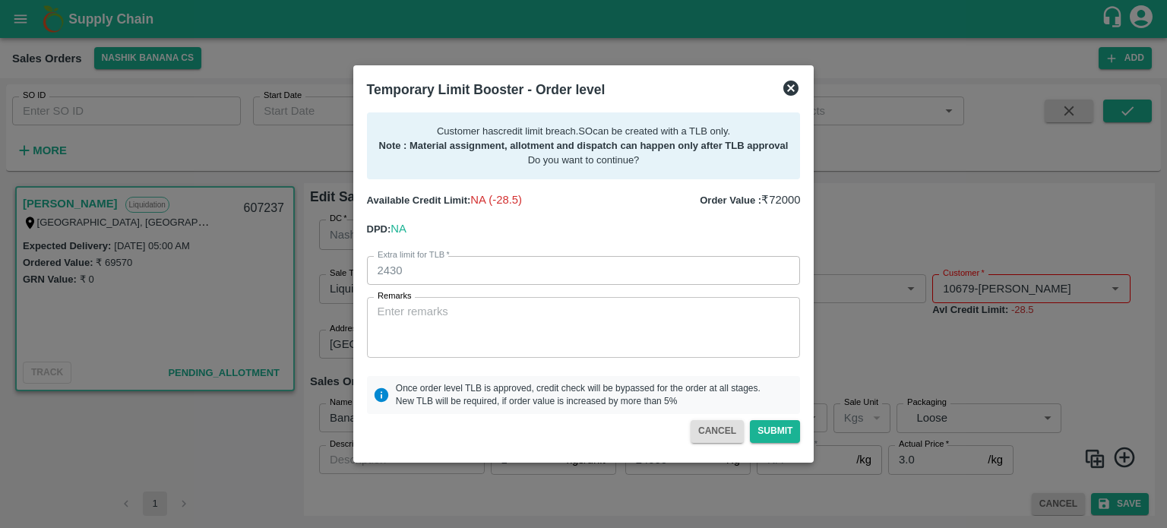
click at [794, 90] on icon at bounding box center [790, 88] width 15 height 15
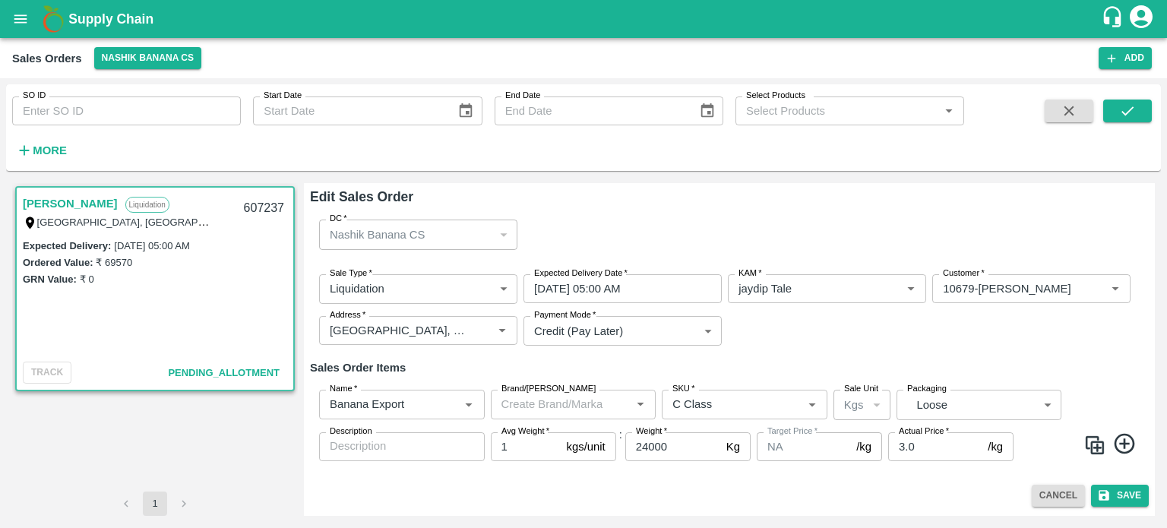
click at [1049, 495] on button "Cancel" at bounding box center [1058, 496] width 53 height 22
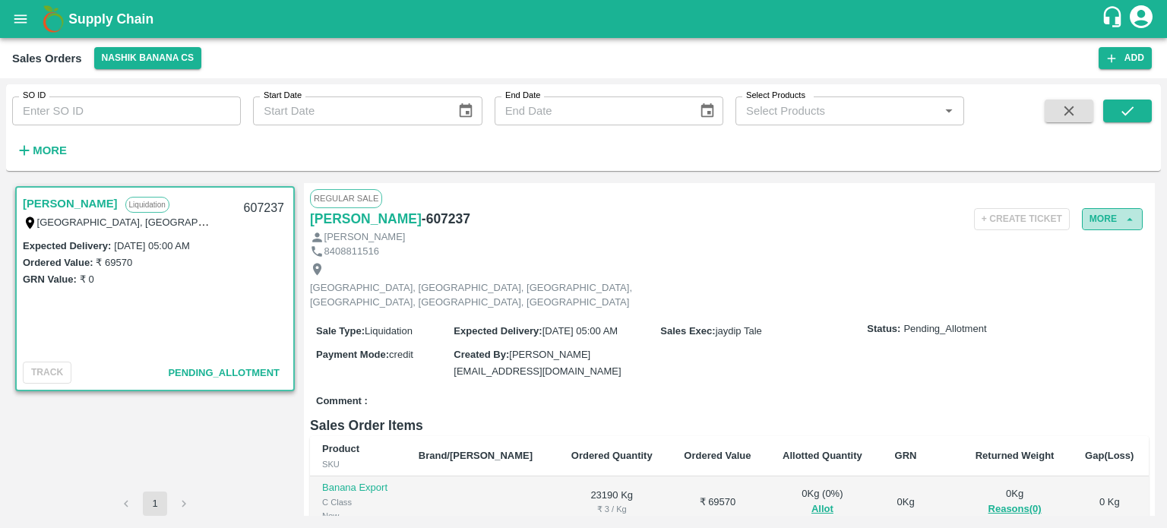
click at [1115, 227] on button "More" at bounding box center [1112, 219] width 61 height 22
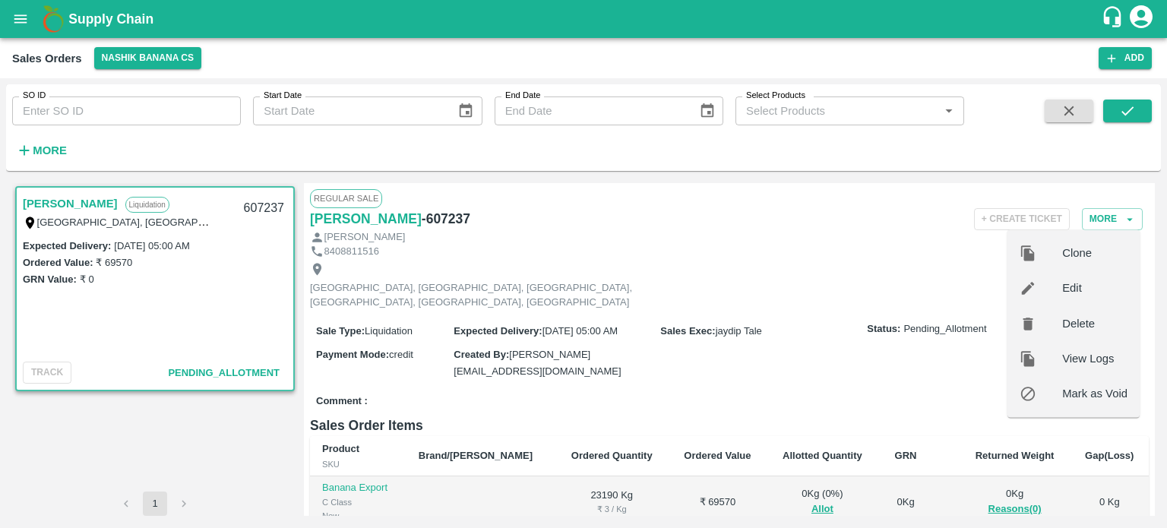
click at [1067, 289] on span "Edit" at bounding box center [1094, 288] width 65 height 17
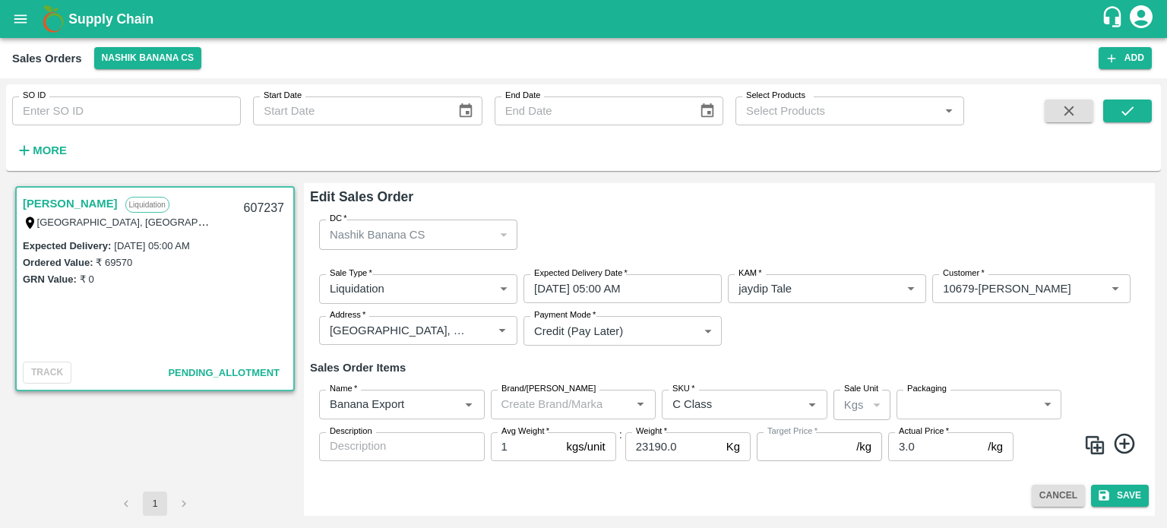
type input "NA"
drag, startPoint x: 681, startPoint y: 444, endPoint x: 648, endPoint y: 445, distance: 32.7
click at [648, 445] on input "23190.0" at bounding box center [672, 446] width 95 height 29
type input "23500"
click at [1121, 492] on button "Save" at bounding box center [1120, 496] width 58 height 22
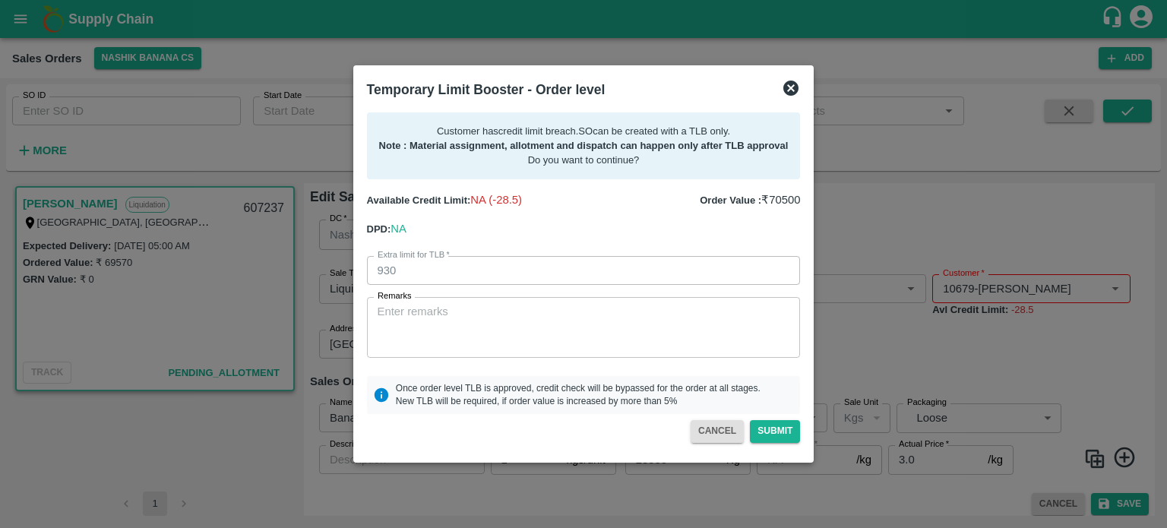
click at [722, 431] on button "CANCEL" at bounding box center [717, 431] width 53 height 22
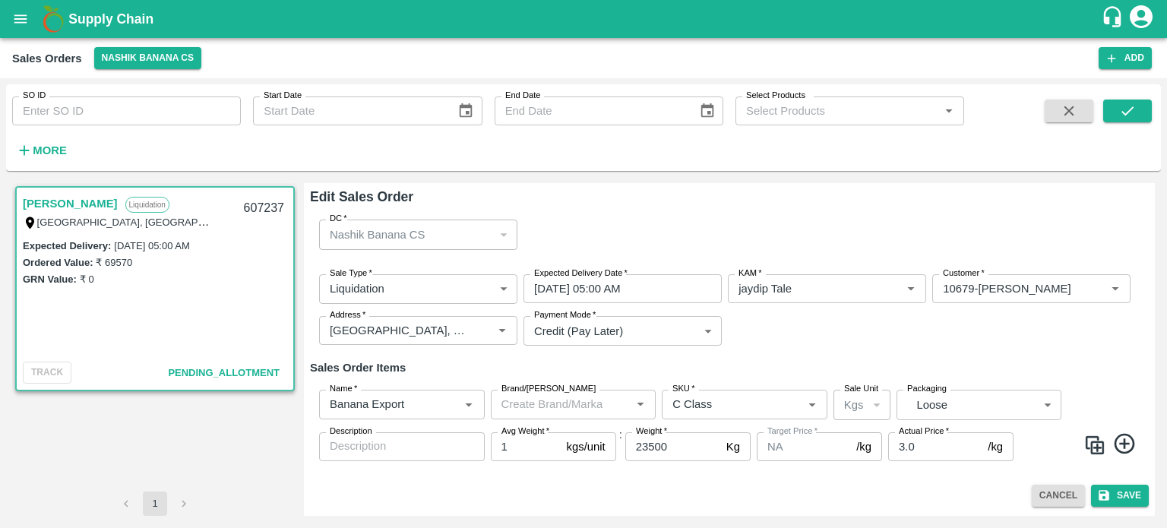
click at [1043, 501] on button "Cancel" at bounding box center [1058, 496] width 53 height 22
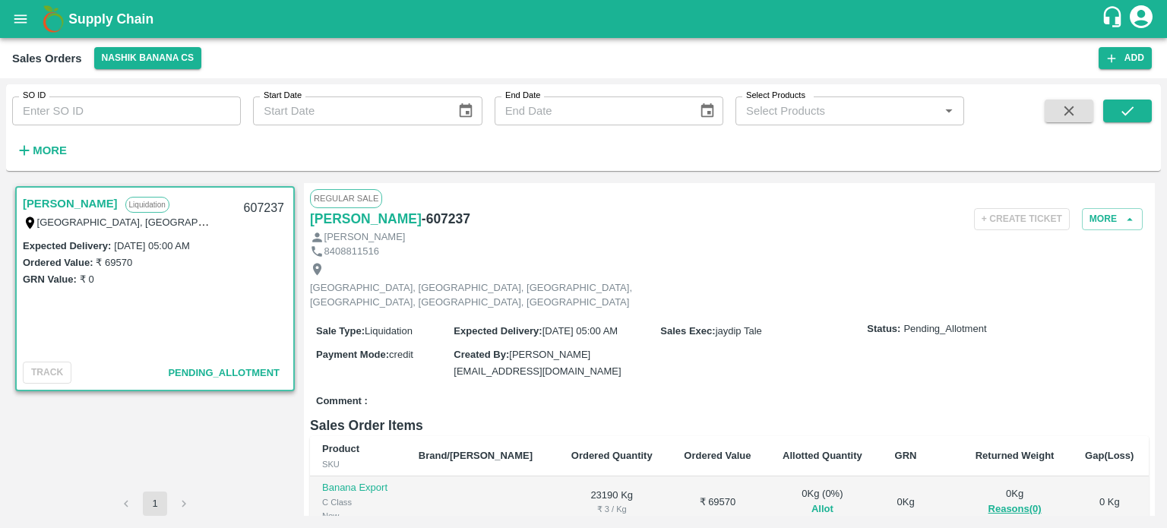
click at [811, 501] on button "Allot" at bounding box center [822, 509] width 22 height 17
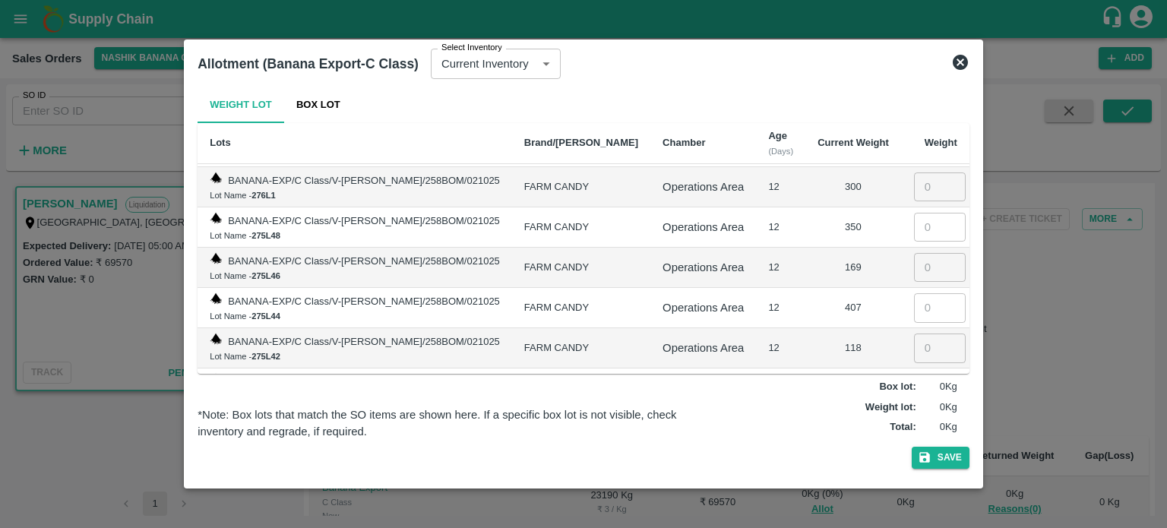
scroll to position [4039, 0]
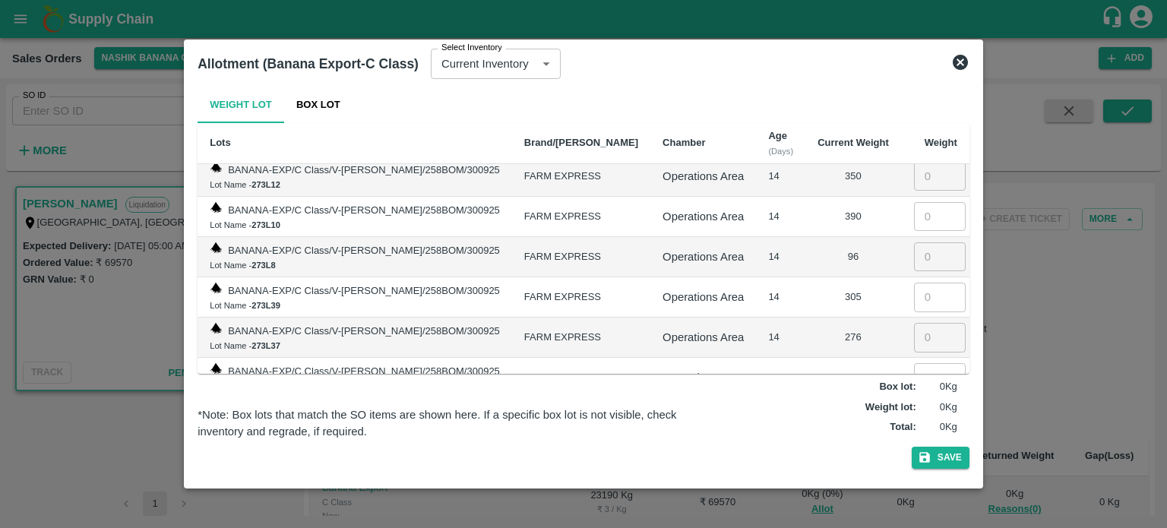
click at [915, 403] on input "number" at bounding box center [940, 417] width 52 height 29
type input "250"
click at [922, 363] on input "number" at bounding box center [940, 377] width 52 height 29
type input "270"
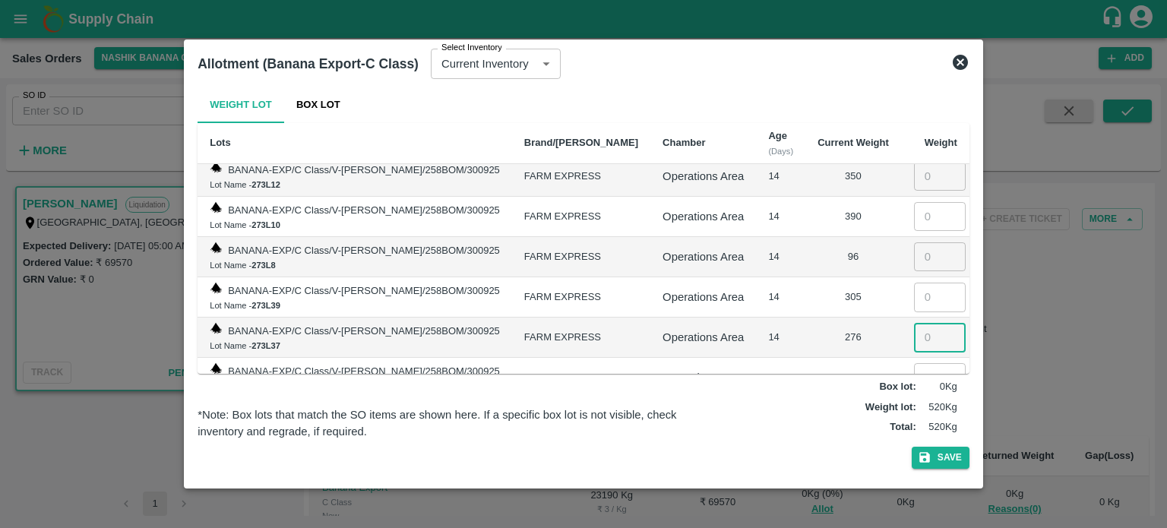
click at [931, 323] on input "number" at bounding box center [940, 337] width 52 height 29
type input "276"
click at [919, 283] on input "number" at bounding box center [940, 297] width 52 height 29
type input "305"
click at [922, 242] on input "number" at bounding box center [940, 256] width 52 height 29
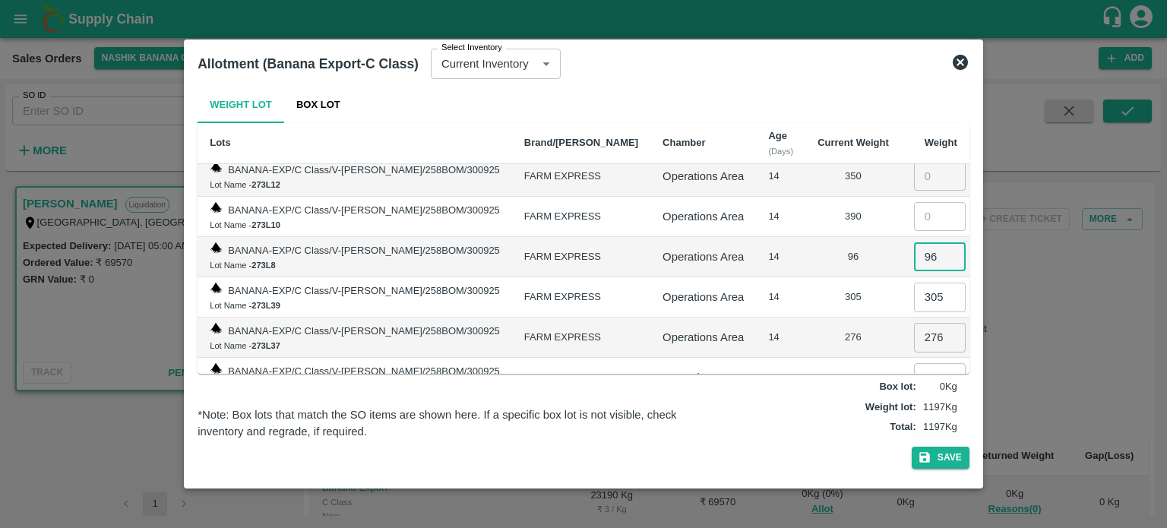
type input "96"
click at [805, 318] on td "276" at bounding box center [853, 338] width 96 height 40
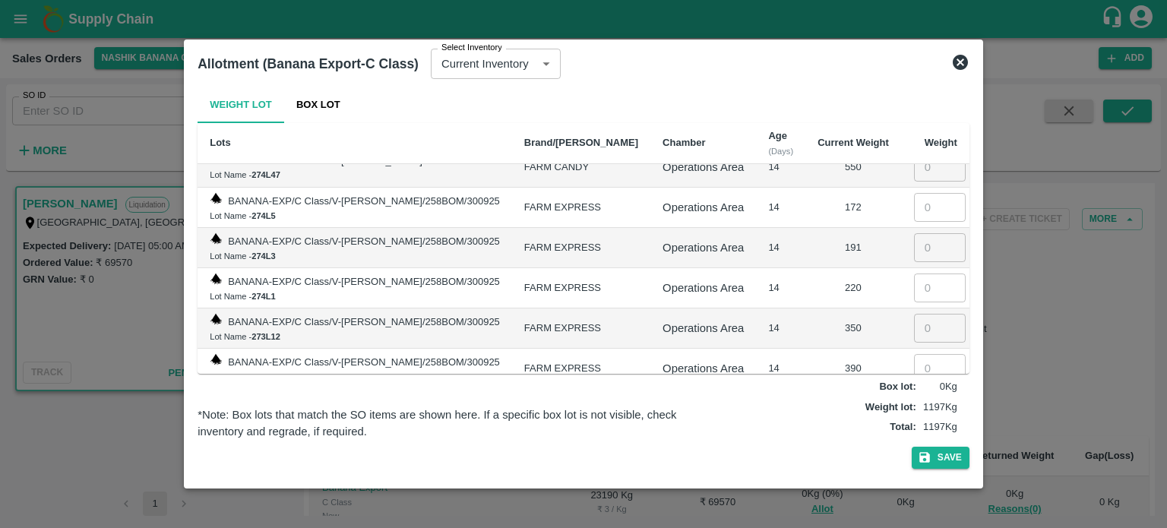
scroll to position [3862, 0]
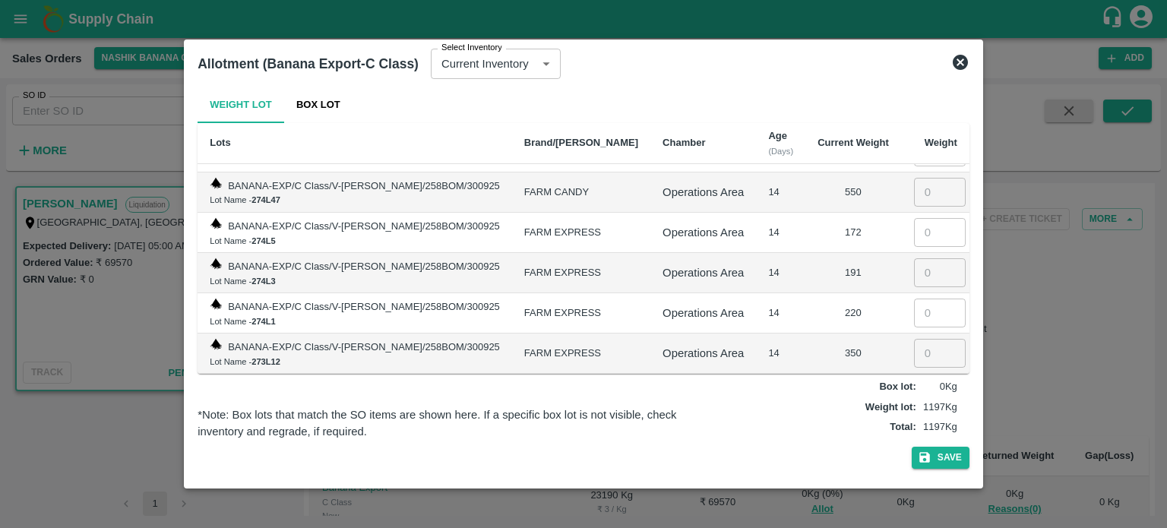
click at [914, 379] on input "number" at bounding box center [940, 393] width 52 height 29
type input "390"
click at [928, 339] on input "number" at bounding box center [940, 353] width 52 height 29
type input "350"
click at [915, 299] on input "number" at bounding box center [940, 313] width 52 height 29
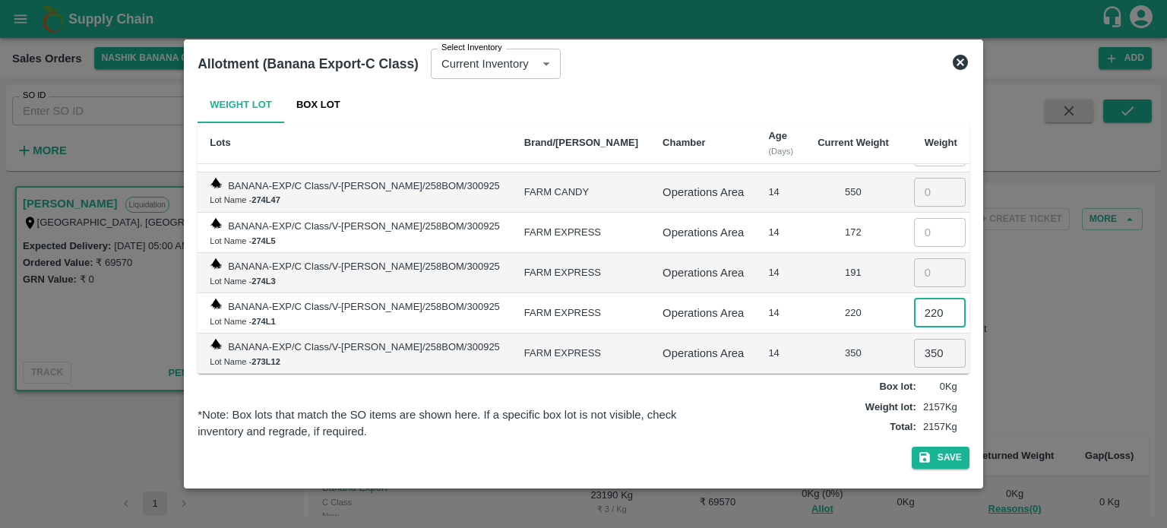
type input "220"
click at [915, 258] on input "number" at bounding box center [940, 272] width 52 height 29
type input "191"
click at [928, 218] on input "number" at bounding box center [940, 232] width 52 height 29
type input "172"
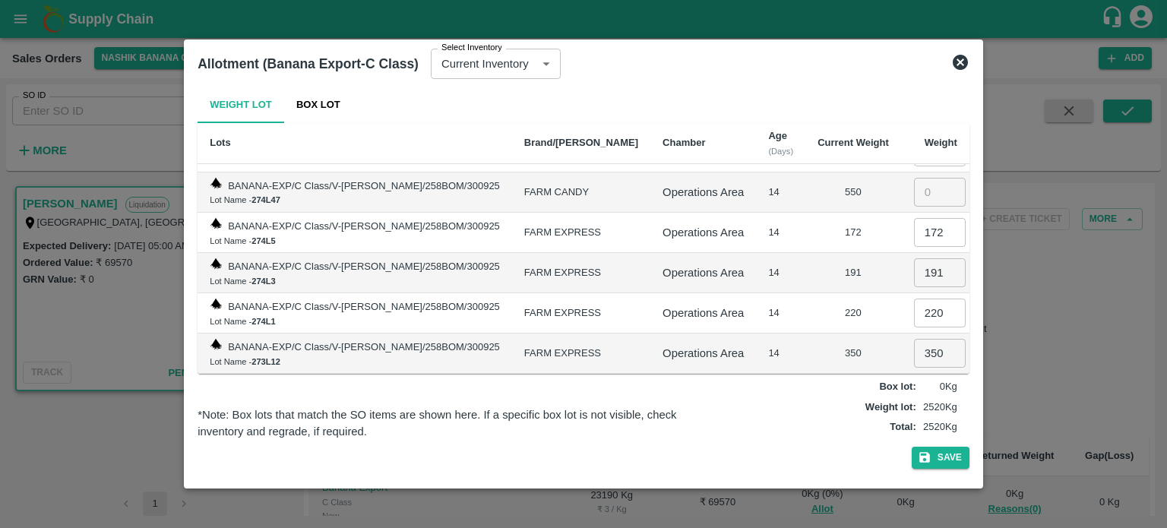
click at [756, 374] on td "14" at bounding box center [780, 394] width 49 height 40
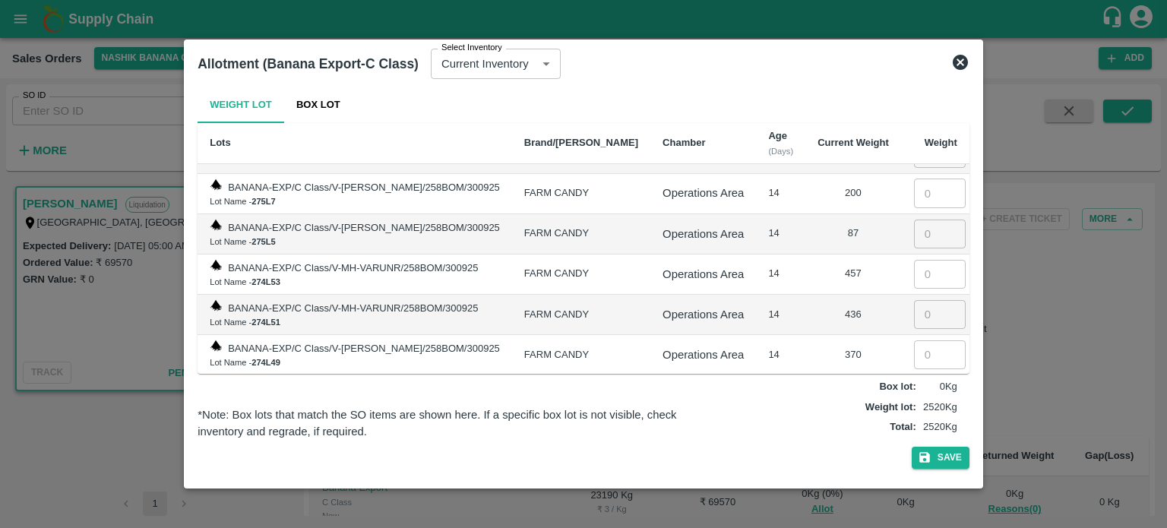
scroll to position [3634, 0]
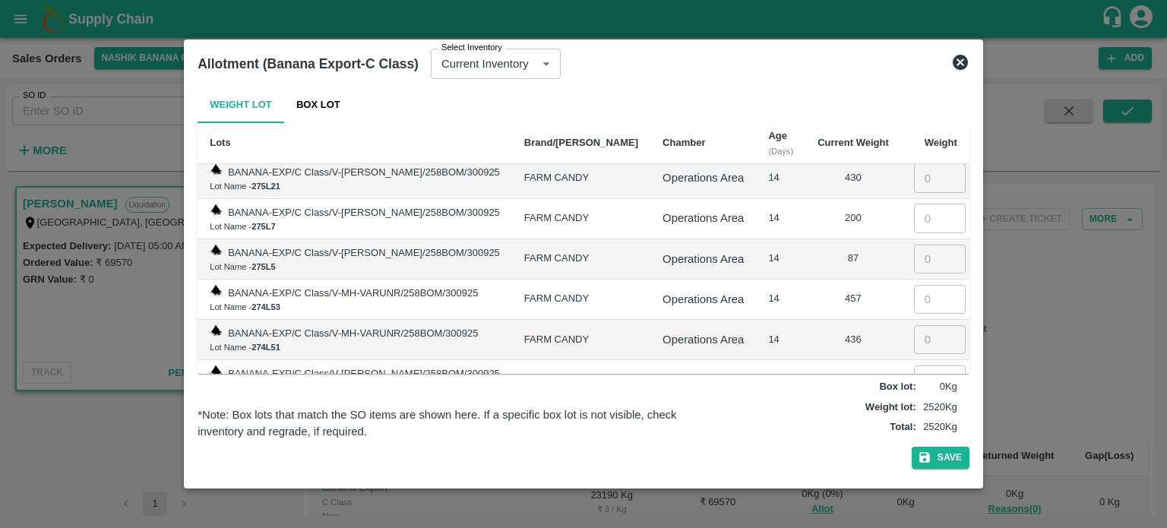
click at [914, 406] on input "number" at bounding box center [940, 420] width 52 height 29
type input "550"
click at [919, 365] on input "number" at bounding box center [940, 379] width 52 height 29
type input "370"
click at [922, 325] on input "number" at bounding box center [940, 339] width 52 height 29
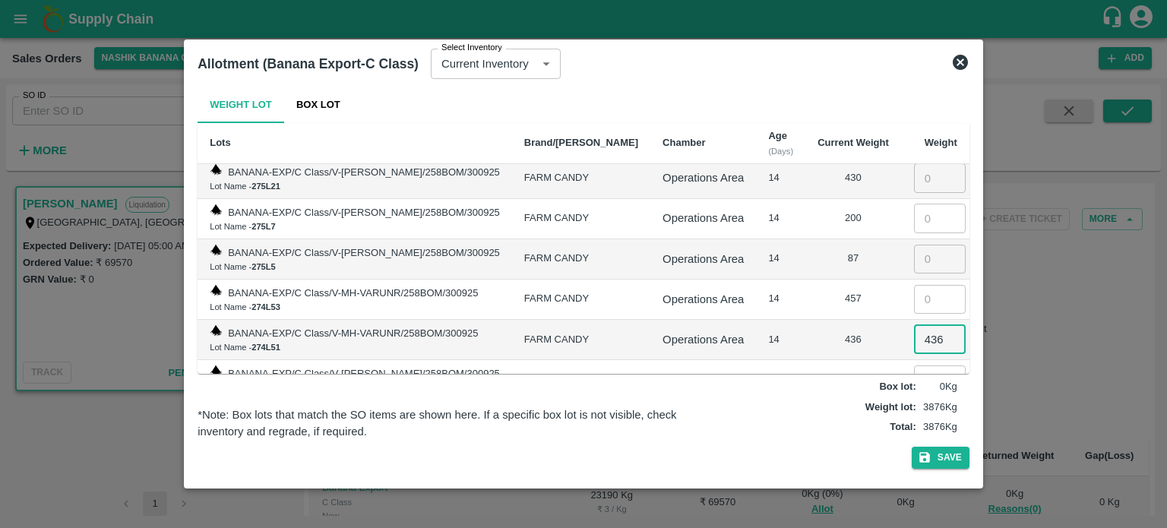
type input "436"
click at [914, 285] on input "number" at bounding box center [940, 299] width 52 height 29
type input "457"
click at [914, 245] on input "number" at bounding box center [940, 259] width 52 height 29
type input "87"
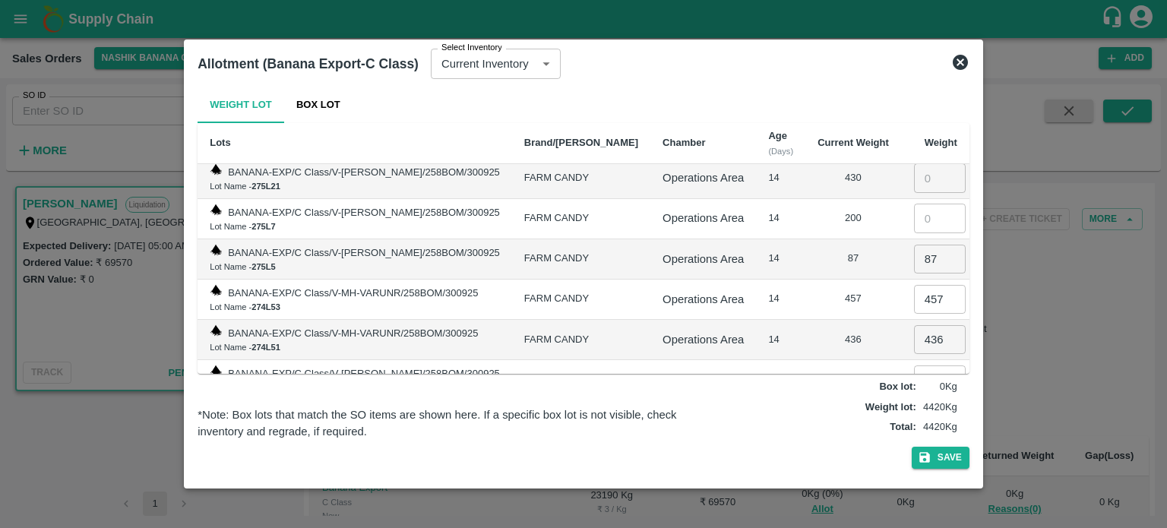
click at [830, 251] on div "87" at bounding box center [852, 258] width 71 height 14
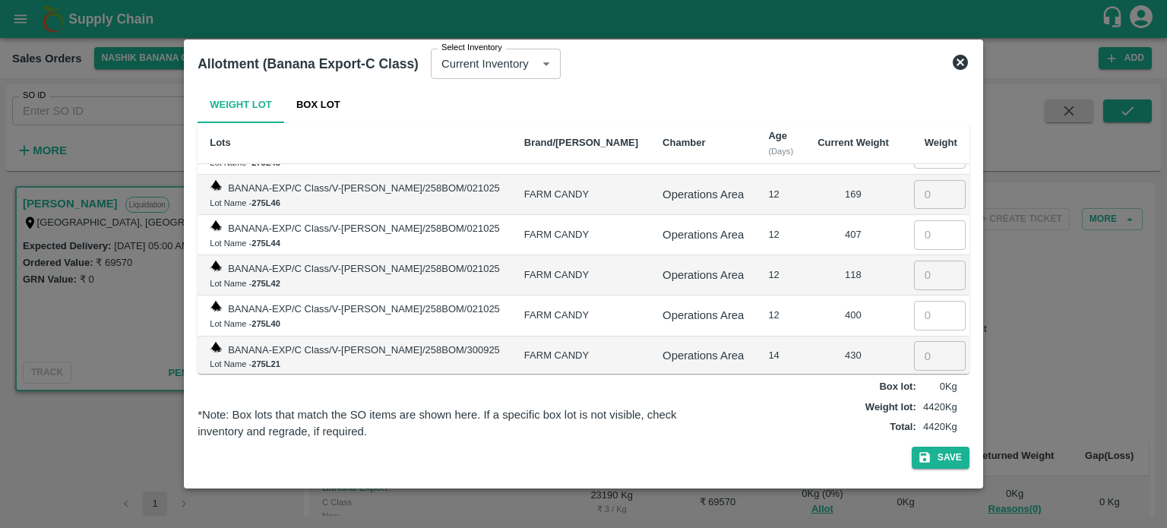
scroll to position [3431, 0]
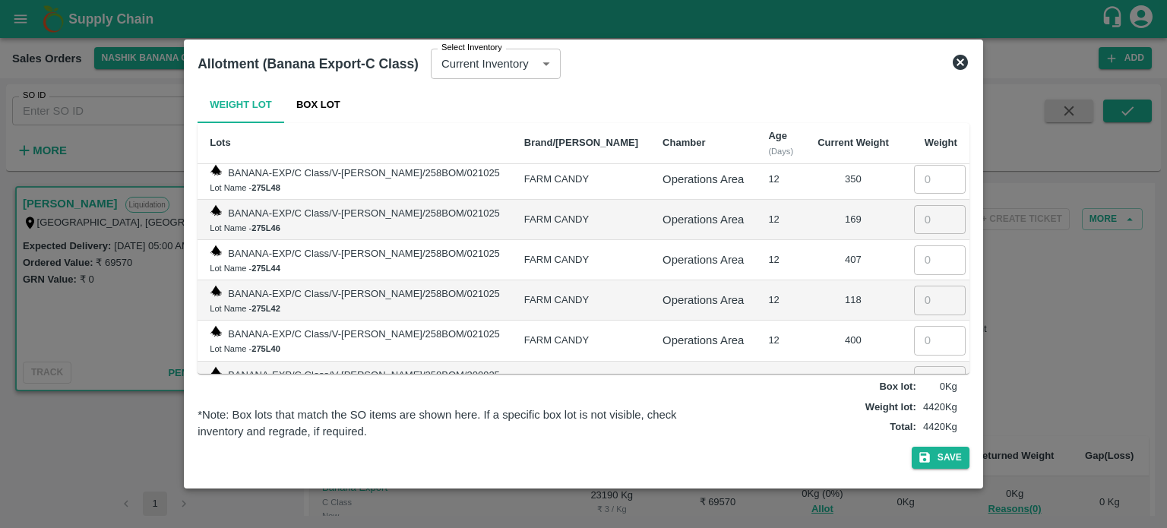
click at [915, 406] on input "number" at bounding box center [940, 420] width 52 height 29
type input "200"
click at [921, 366] on input "number" at bounding box center [940, 380] width 52 height 29
type input "430"
click at [914, 326] on input "number" at bounding box center [940, 340] width 52 height 29
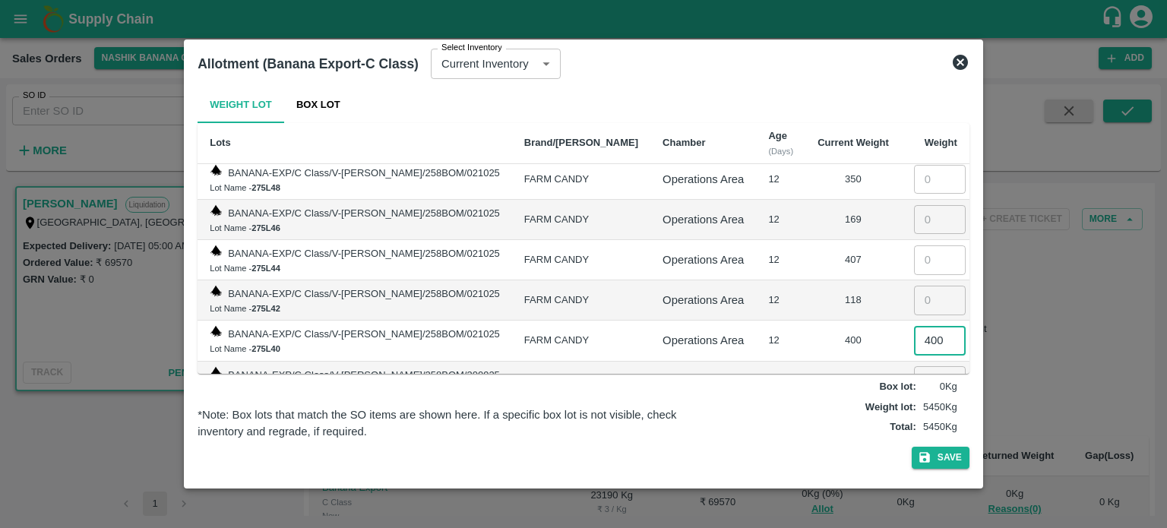
type input "400"
click at [914, 286] on input "number" at bounding box center [940, 300] width 52 height 29
type input "118"
click at [921, 245] on input "number" at bounding box center [940, 259] width 52 height 29
type input "407"
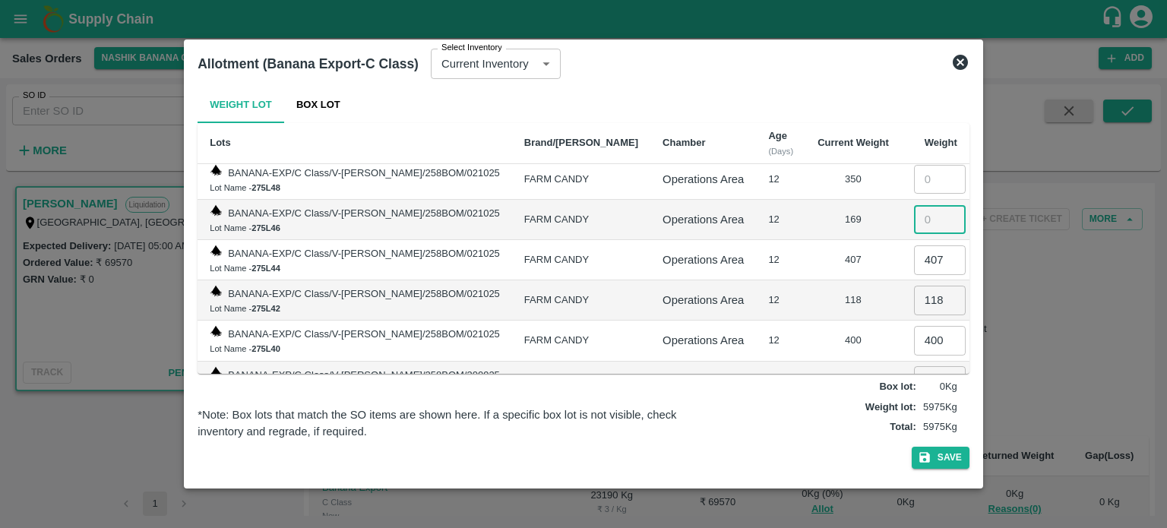
click at [918, 205] on input "number" at bounding box center [940, 219] width 52 height 29
type input "169"
click at [805, 280] on td "118" at bounding box center [853, 300] width 96 height 40
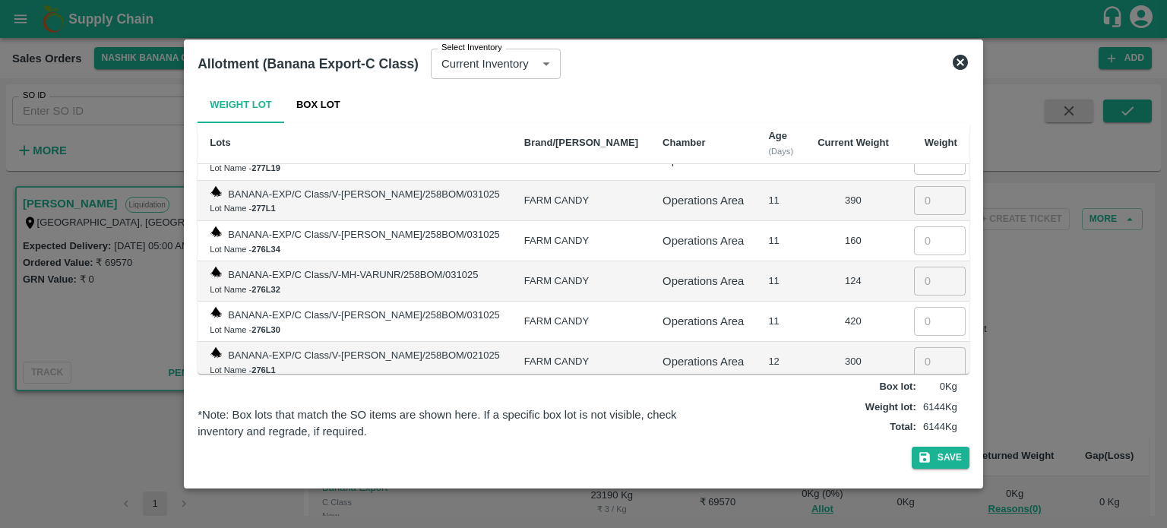
scroll to position [3203, 0]
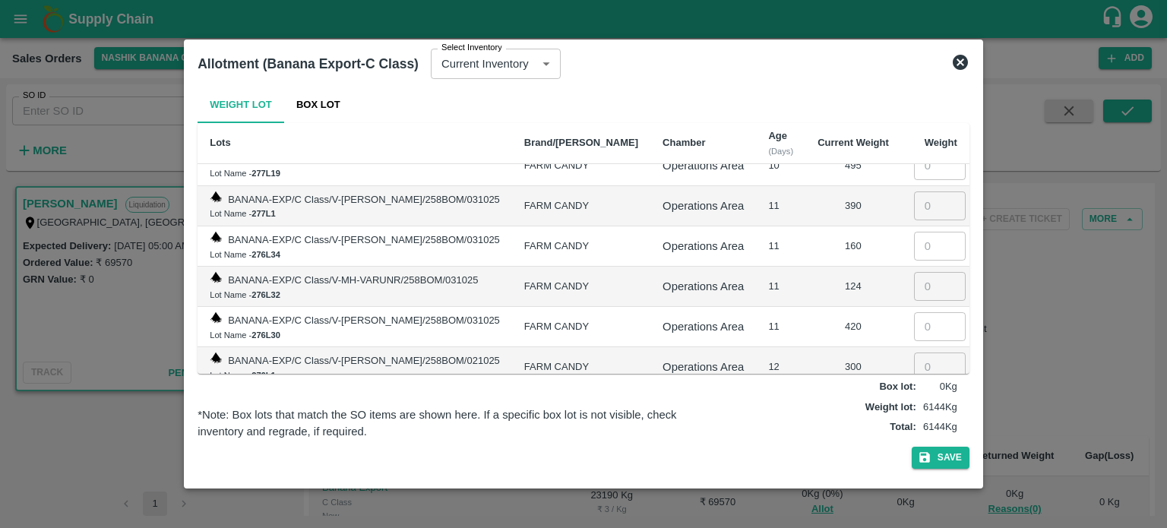
click at [914, 393] on input "number" at bounding box center [940, 407] width 52 height 29
type input "350"
click at [922, 353] on input "number" at bounding box center [940, 367] width 52 height 29
type input "300"
click at [918, 312] on input "number" at bounding box center [940, 326] width 52 height 29
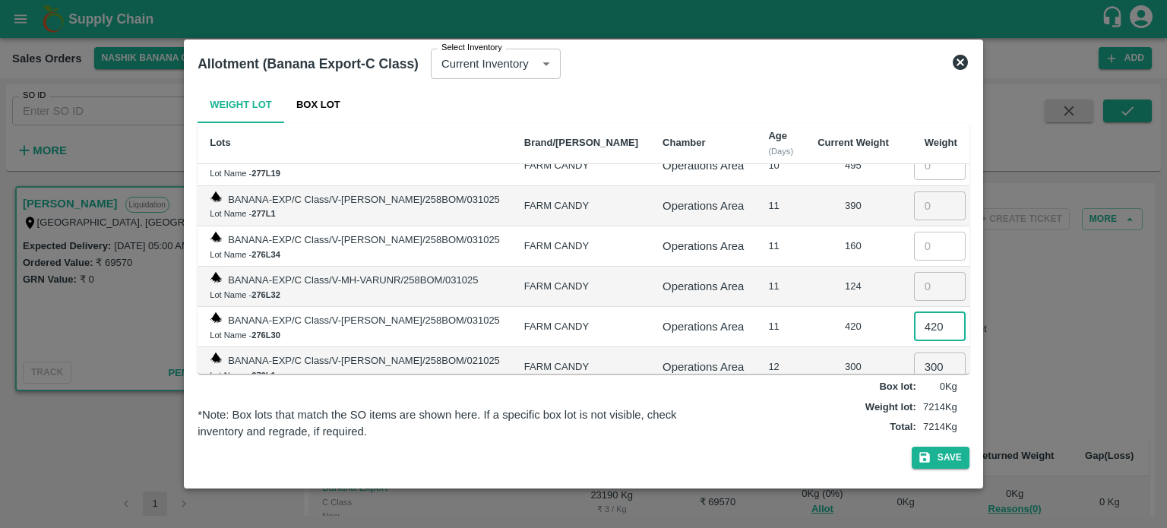
type input "420"
click at [914, 272] on input "number" at bounding box center [940, 286] width 52 height 29
type input "124"
click at [918, 232] on input "number" at bounding box center [940, 246] width 52 height 29
type input "160"
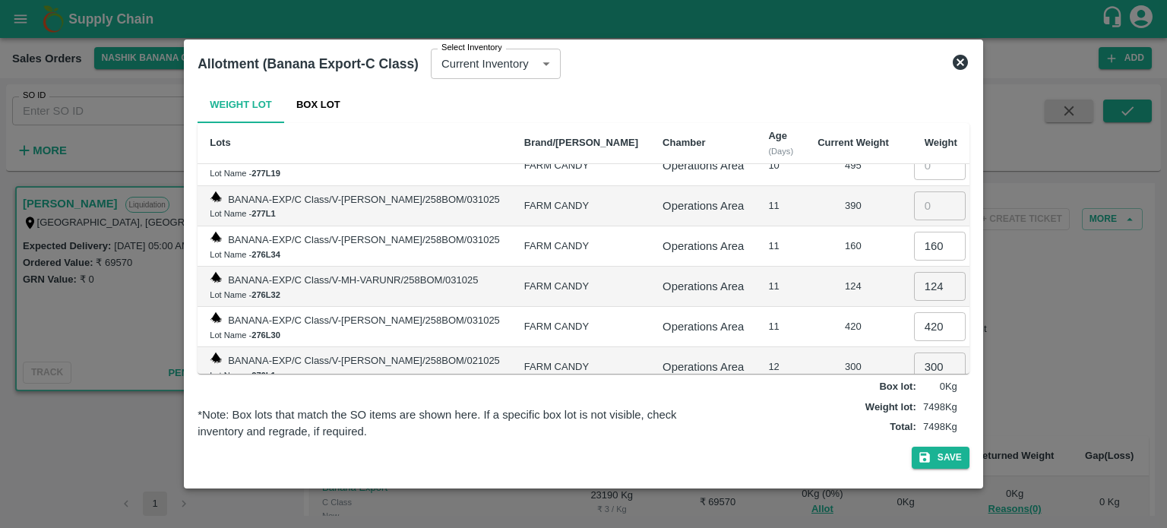
click at [817, 280] on div "124" at bounding box center [852, 287] width 71 height 14
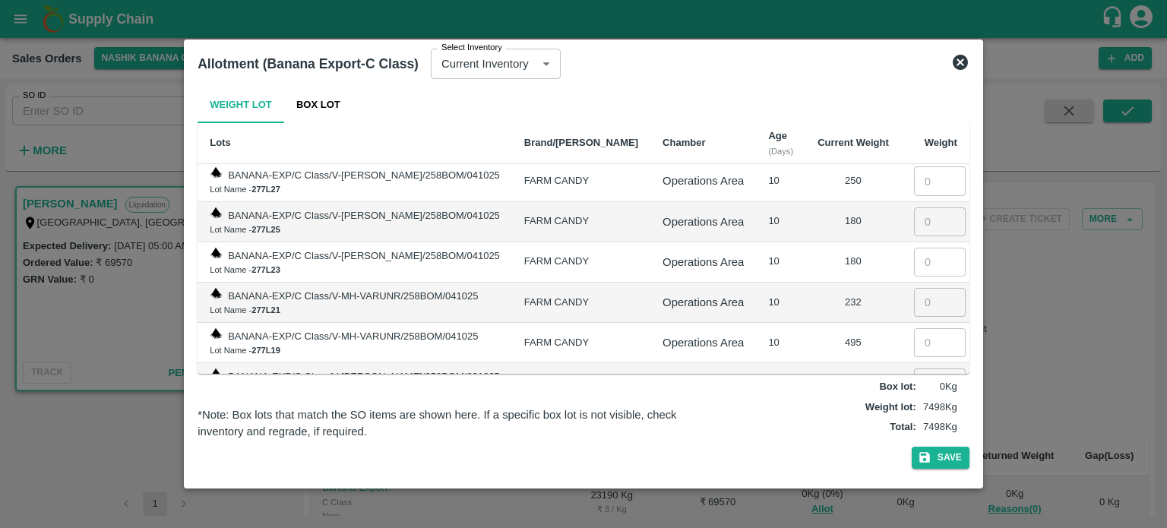
scroll to position [3000, 0]
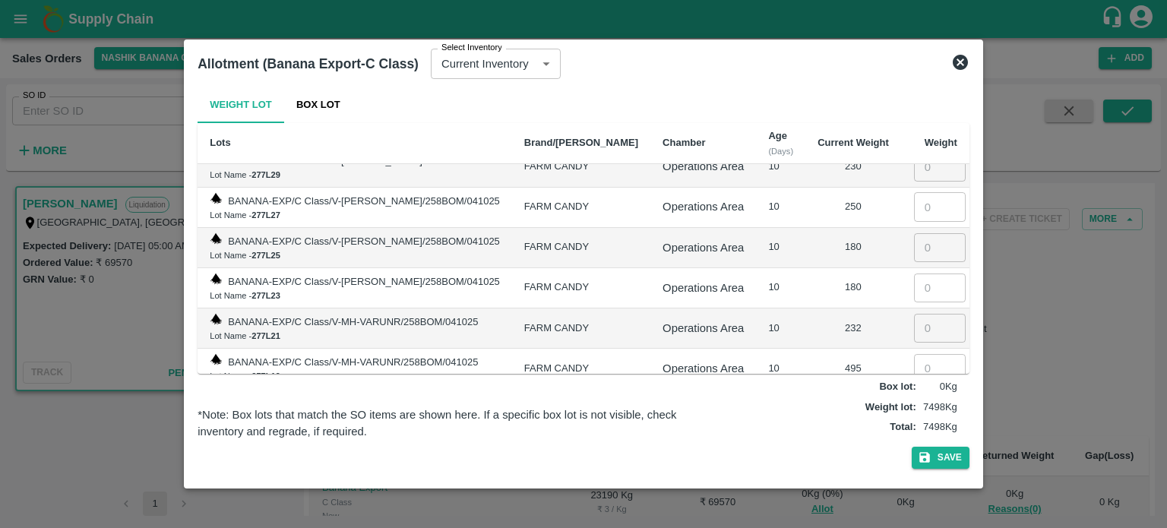
click at [914, 394] on input "number" at bounding box center [940, 408] width 52 height 29
type input "390"
click at [914, 354] on input "number" at bounding box center [940, 368] width 52 height 29
type input "495"
click at [915, 314] on input "number" at bounding box center [940, 328] width 52 height 29
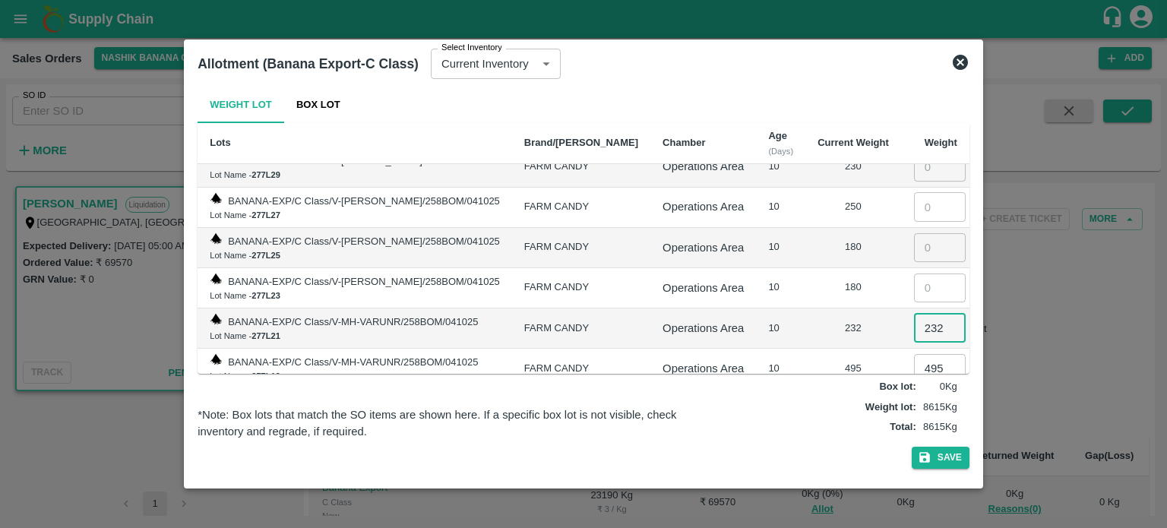
type input "232"
click at [929, 268] on td "​" at bounding box center [935, 288] width 68 height 40
click at [914, 273] on input "number" at bounding box center [940, 287] width 52 height 29
type input "180"
click at [918, 233] on input "number" at bounding box center [940, 247] width 52 height 29
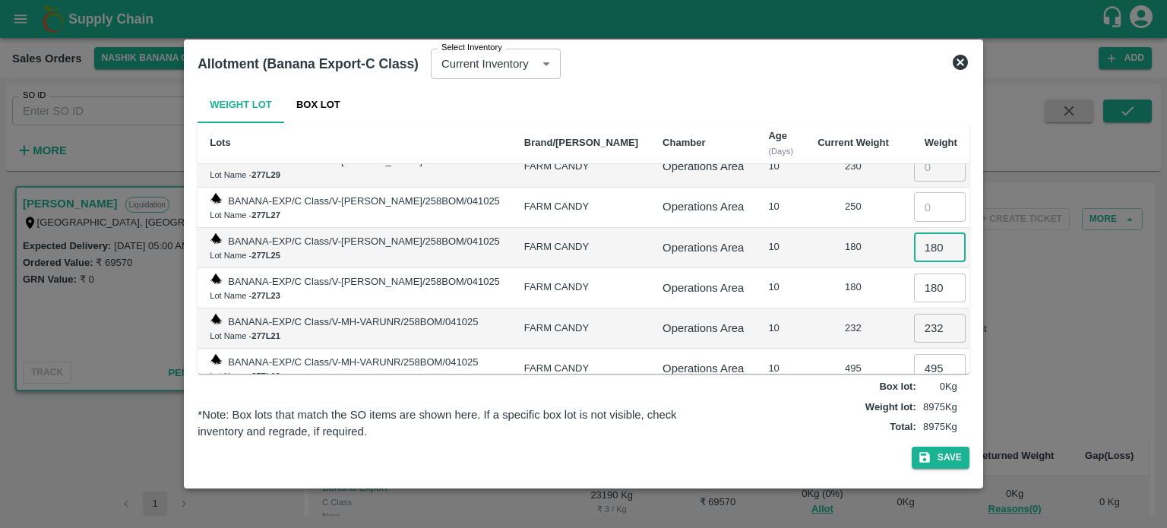
type input "180"
click at [726, 268] on td "Operations Area" at bounding box center [703, 288] width 106 height 40
click at [805, 268] on td "180" at bounding box center [853, 288] width 96 height 40
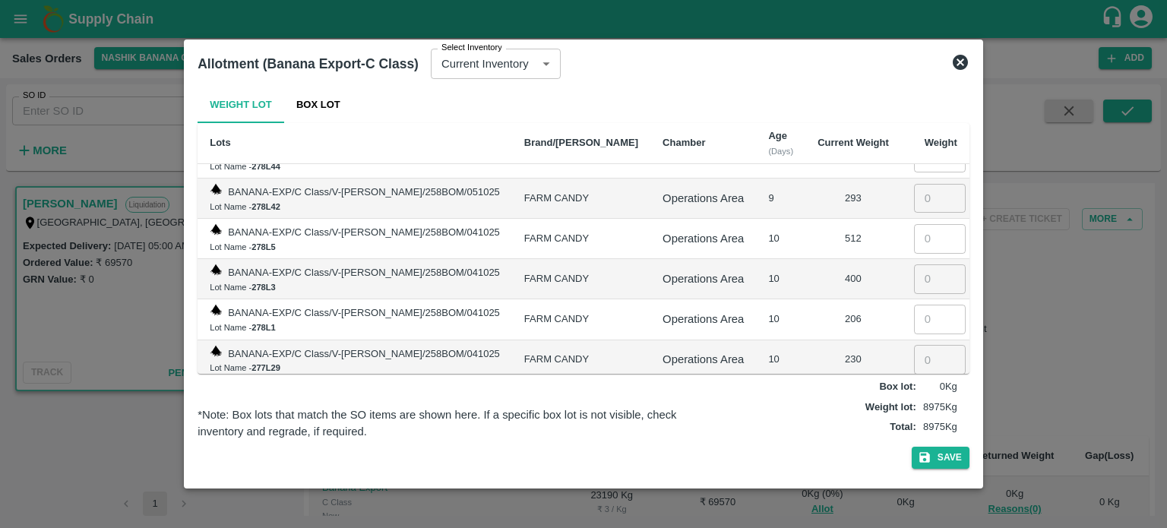
scroll to position [2798, 0]
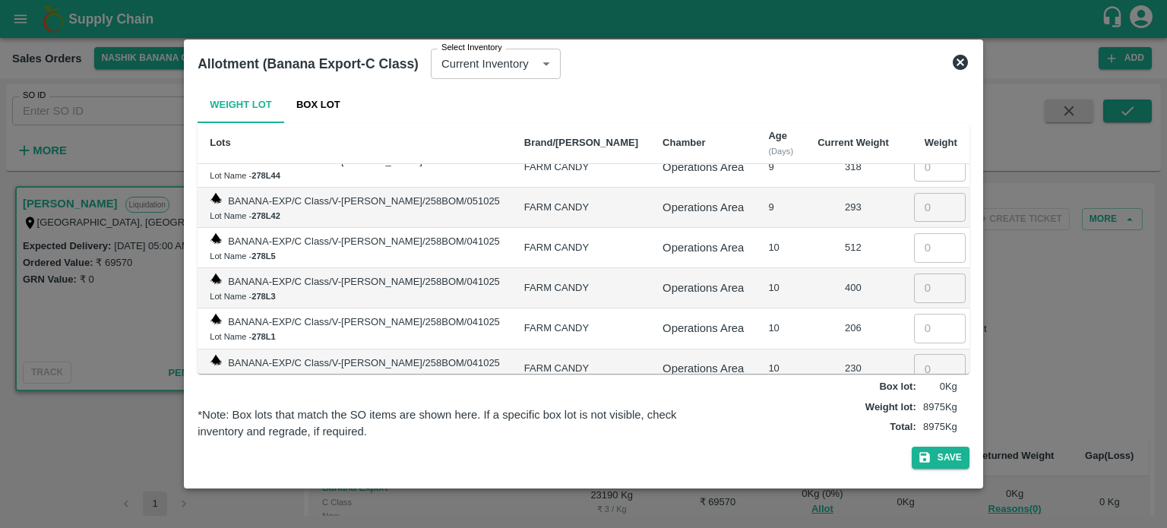
click at [914, 394] on input "number" at bounding box center [940, 408] width 52 height 29
type input "250"
click at [920, 354] on input "number" at bounding box center [940, 368] width 52 height 29
type input "230"
click at [918, 314] on input "number" at bounding box center [940, 328] width 52 height 29
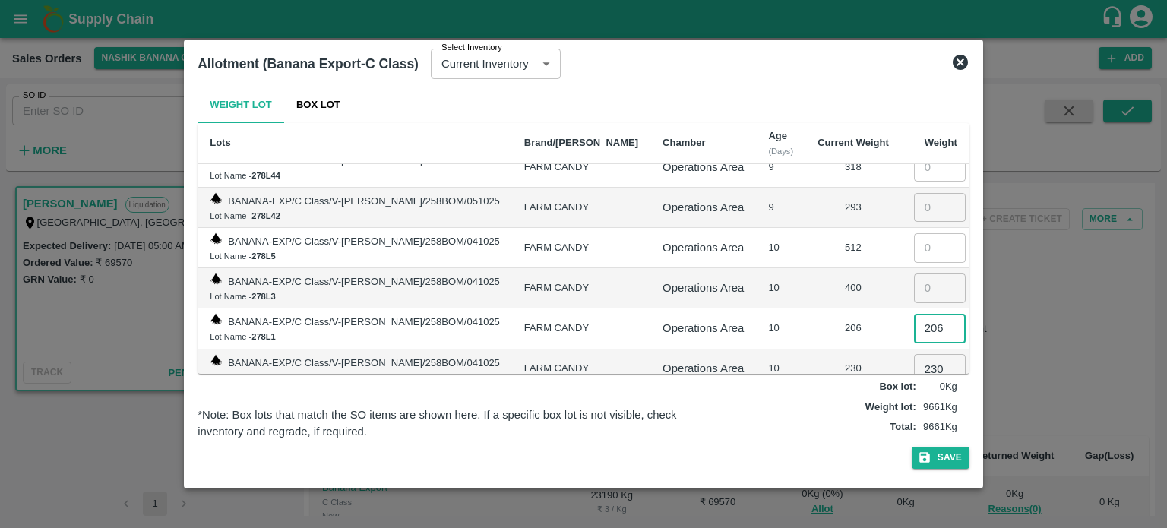
type input "206"
click at [915, 273] on input "number" at bounding box center [940, 287] width 52 height 29
type input "400"
click at [923, 233] on input "number" at bounding box center [940, 247] width 52 height 29
type input "512"
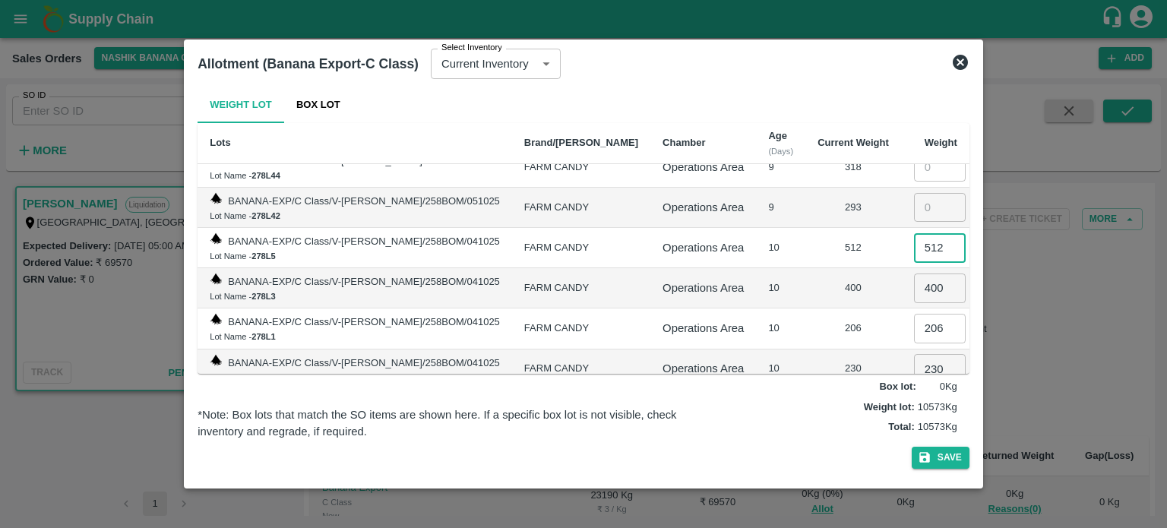
click at [780, 268] on td "10" at bounding box center [780, 288] width 49 height 40
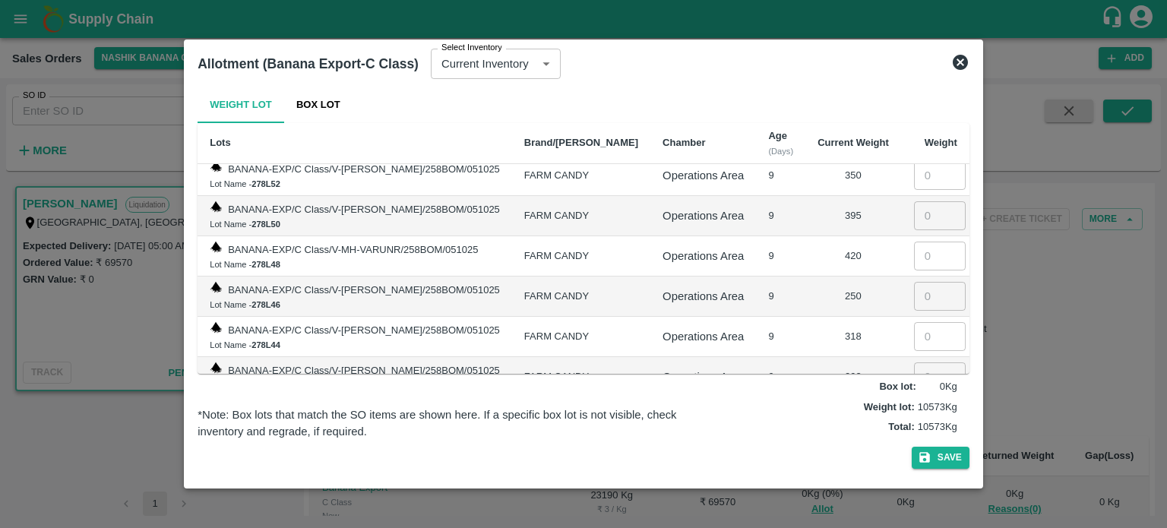
scroll to position [2620, 0]
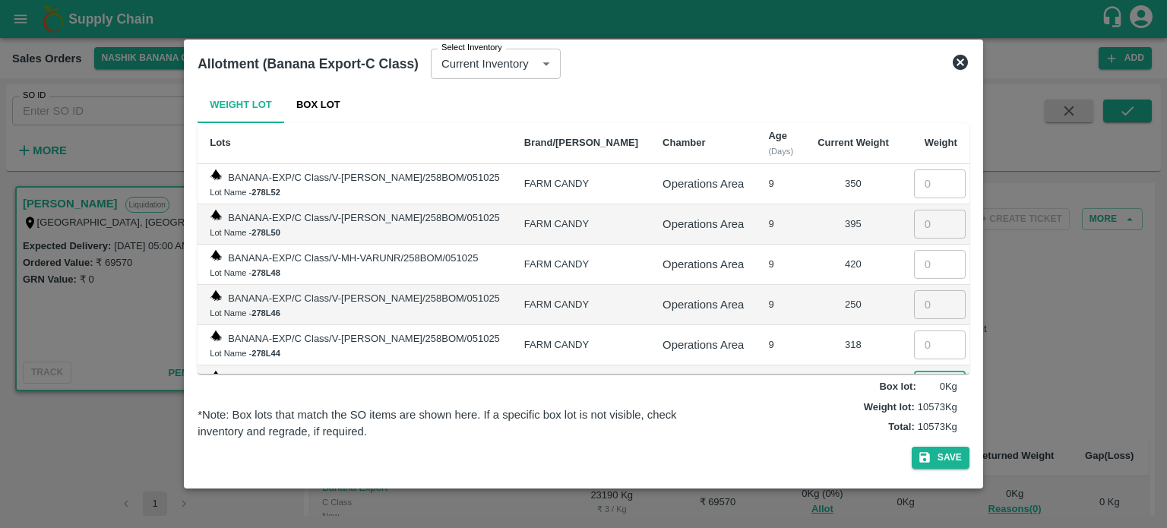
click at [914, 371] on input "number" at bounding box center [940, 385] width 52 height 29
type input "293"
click at [915, 330] on input "number" at bounding box center [940, 344] width 52 height 29
type input "318"
click at [919, 290] on input "number" at bounding box center [940, 304] width 52 height 29
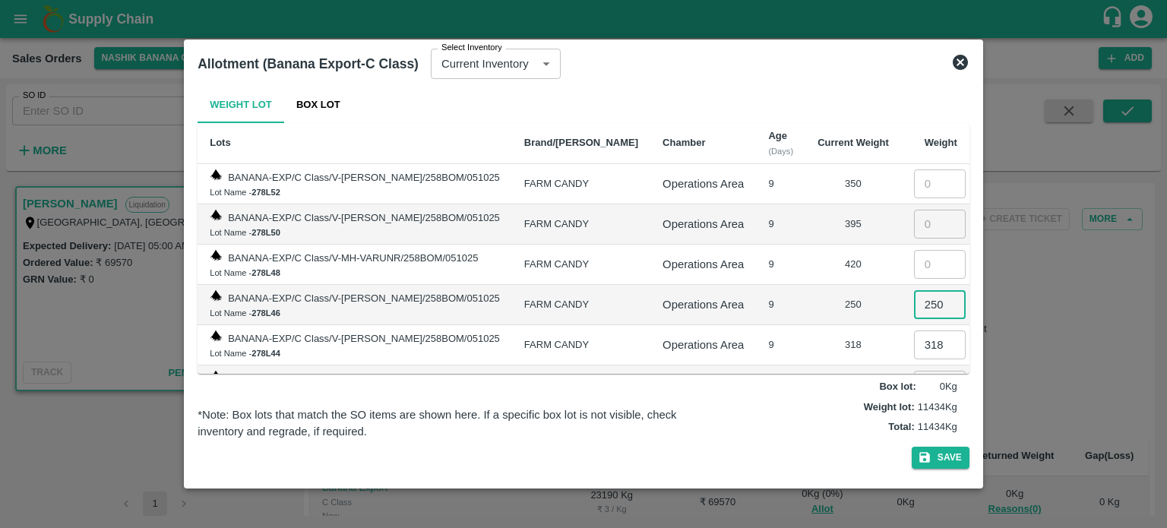
type input "250"
click at [922, 250] on input "number" at bounding box center [940, 264] width 52 height 29
type input "420"
click at [919, 210] on input "number" at bounding box center [940, 224] width 52 height 29
type input "395"
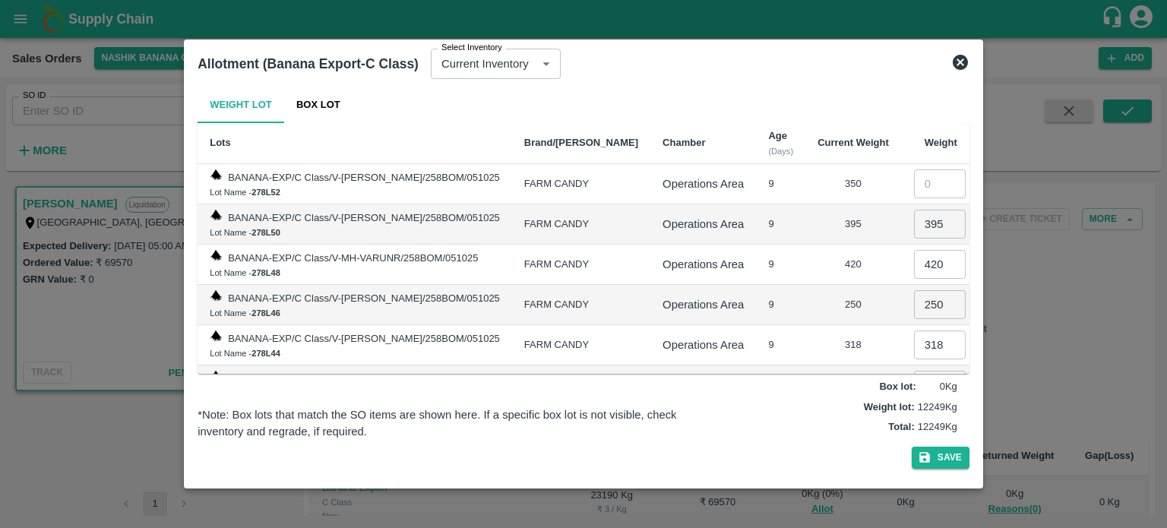
click at [805, 285] on td "250" at bounding box center [853, 305] width 96 height 40
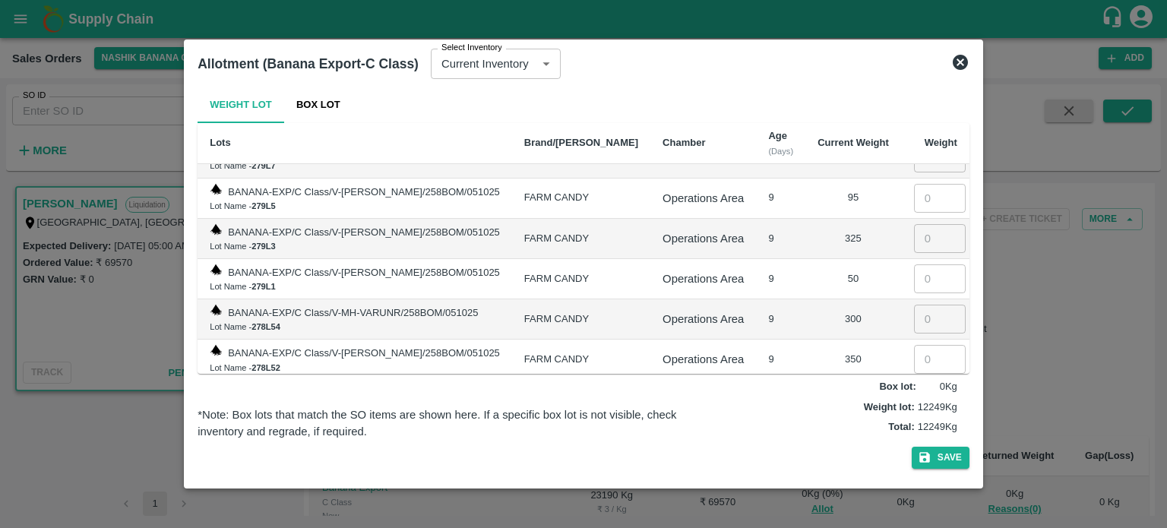
scroll to position [2443, 0]
click at [919, 346] on input "number" at bounding box center [940, 360] width 52 height 29
type input "350"
click at [922, 306] on input "number" at bounding box center [940, 320] width 52 height 29
type input "300"
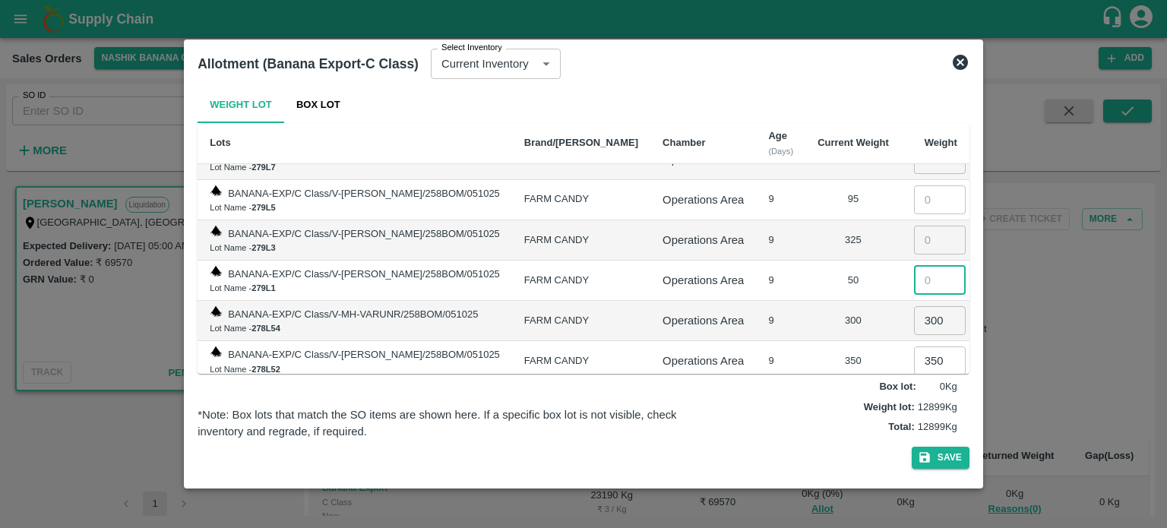
click at [916, 266] on input "number" at bounding box center [940, 280] width 52 height 29
type input "50"
click at [925, 226] on input "number" at bounding box center [940, 240] width 52 height 29
type input "325"
click at [817, 314] on div "300" at bounding box center [852, 321] width 71 height 14
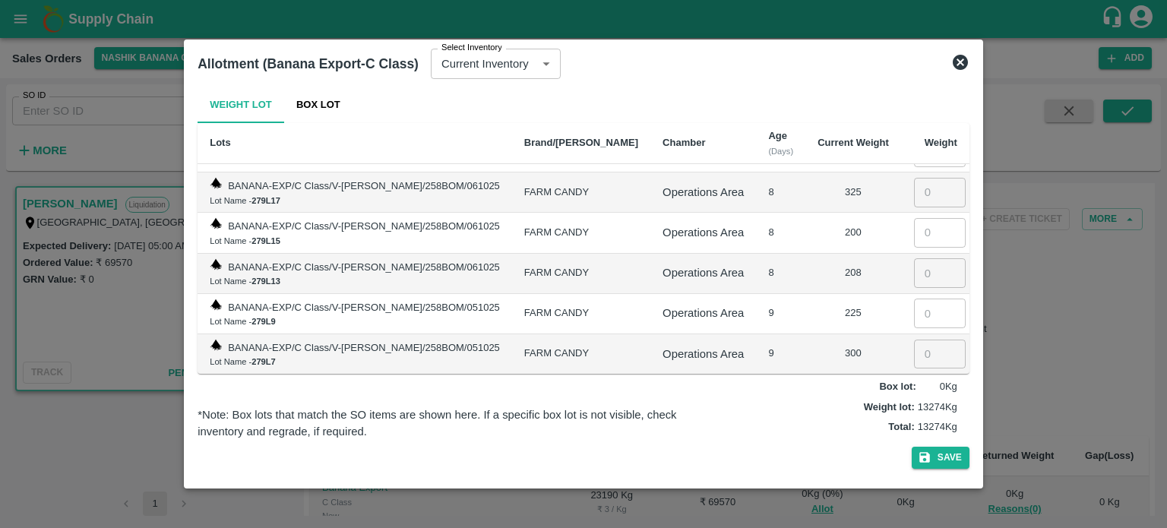
scroll to position [2240, 0]
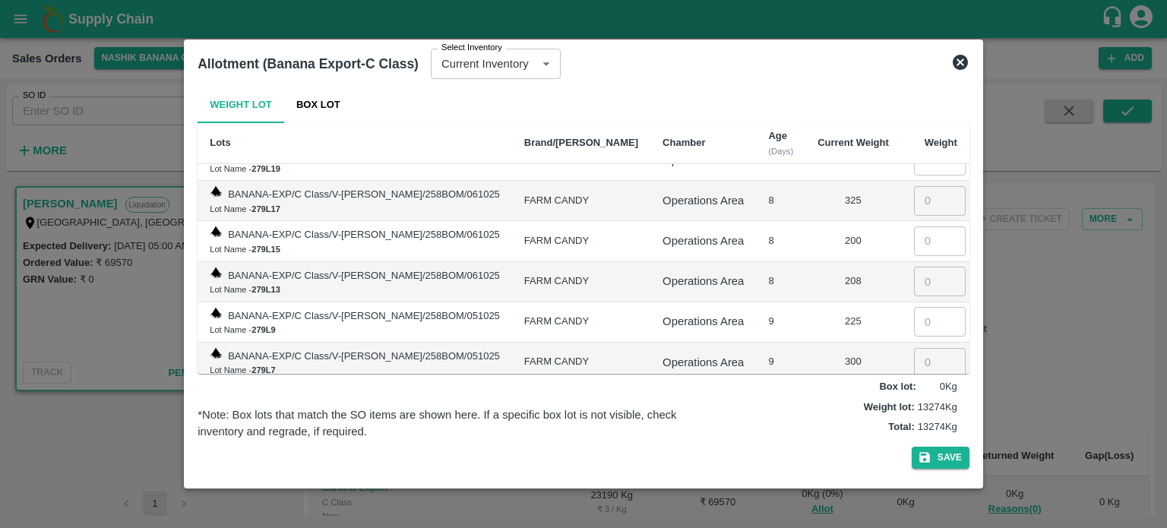
click at [924, 388] on input "number" at bounding box center [940, 402] width 52 height 29
type input "95"
click at [927, 348] on input "number" at bounding box center [940, 362] width 52 height 29
type input "300"
click at [914, 307] on input "number" at bounding box center [940, 321] width 52 height 29
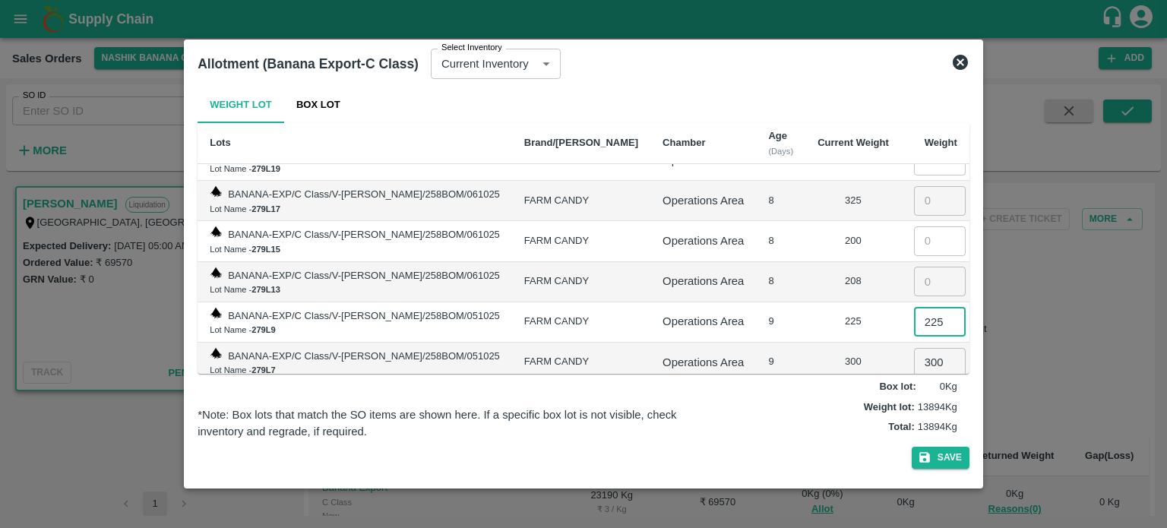
type input "225"
click at [918, 267] on input "number" at bounding box center [940, 281] width 52 height 29
type input "208"
click at [915, 226] on input "number" at bounding box center [940, 240] width 52 height 29
type input "200"
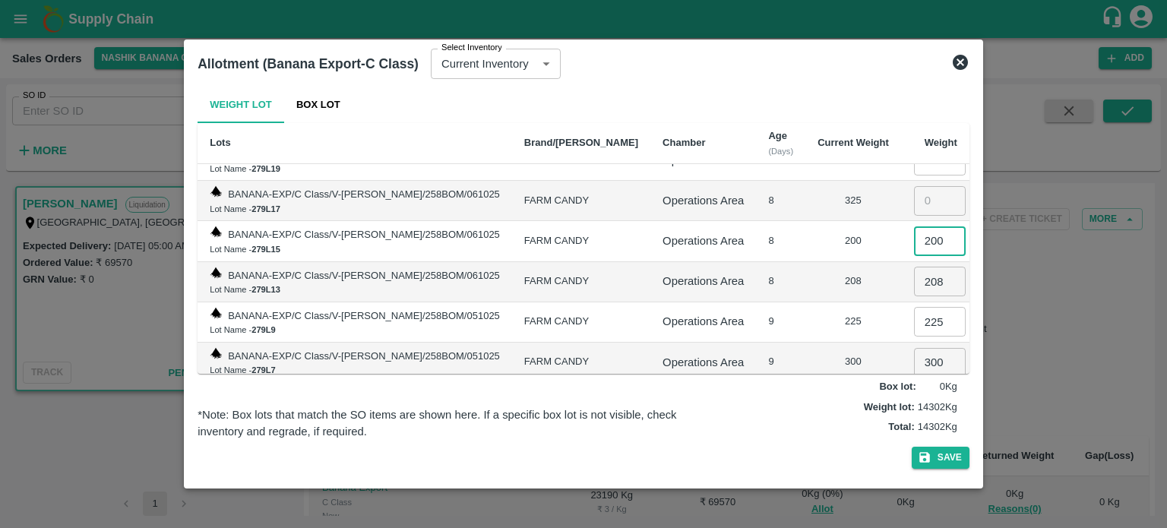
click at [814, 263] on td "208" at bounding box center [853, 282] width 96 height 40
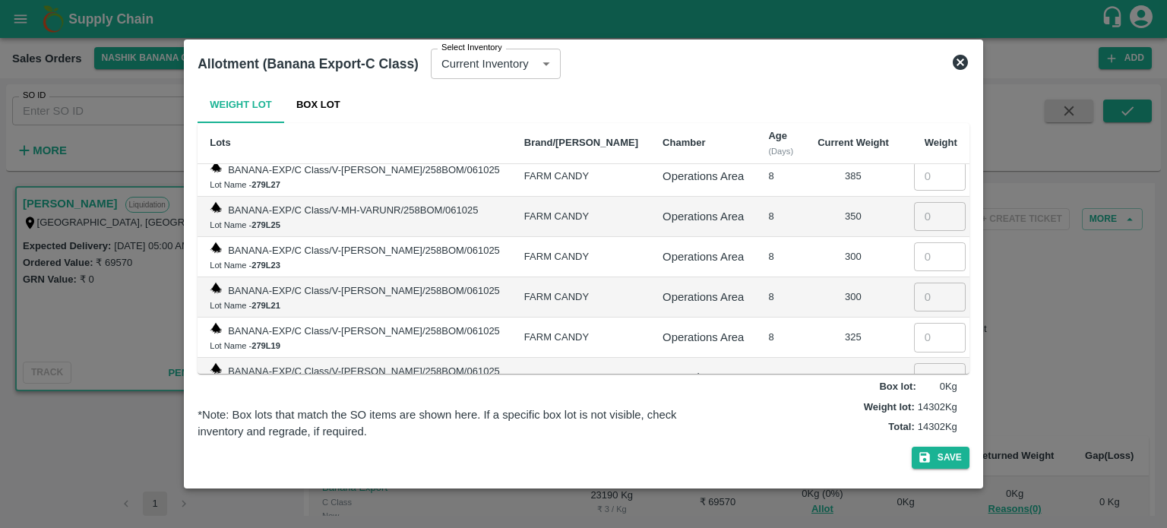
scroll to position [2038, 0]
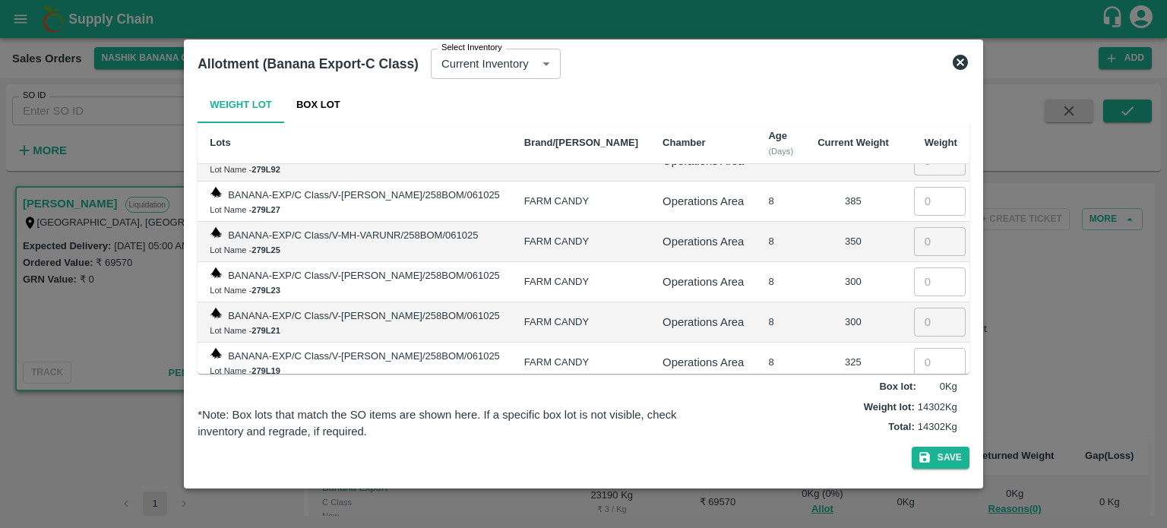
click at [925, 388] on input "number" at bounding box center [940, 402] width 52 height 29
type input "325"
click at [918, 346] on input "number" at bounding box center [940, 360] width 52 height 29
type input "325"
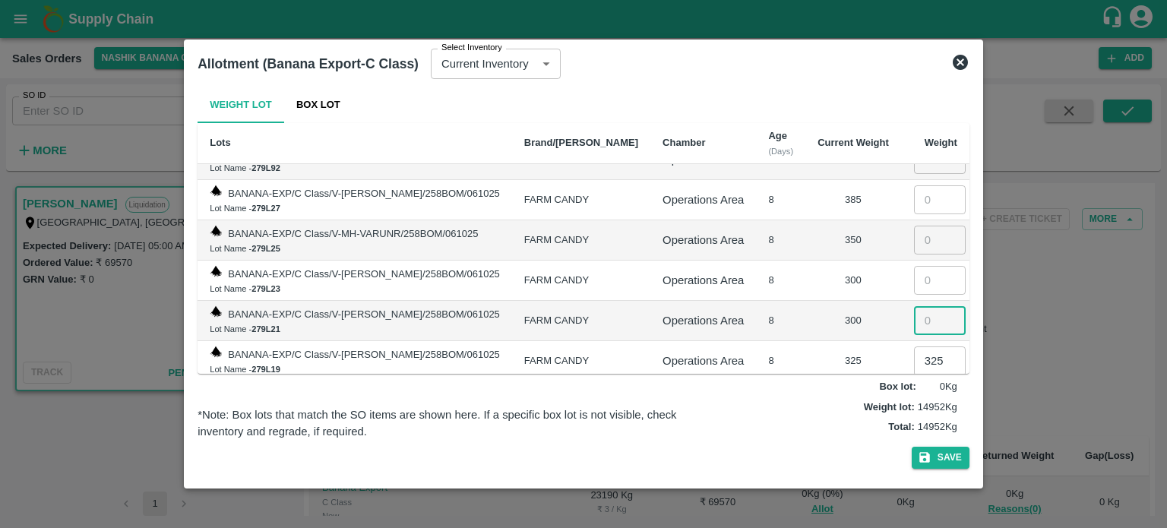
click at [915, 306] on input "number" at bounding box center [940, 320] width 52 height 29
type input "300"
click at [914, 266] on input "number" at bounding box center [940, 280] width 52 height 29
type input "300"
click at [914, 226] on input "number" at bounding box center [940, 240] width 52 height 29
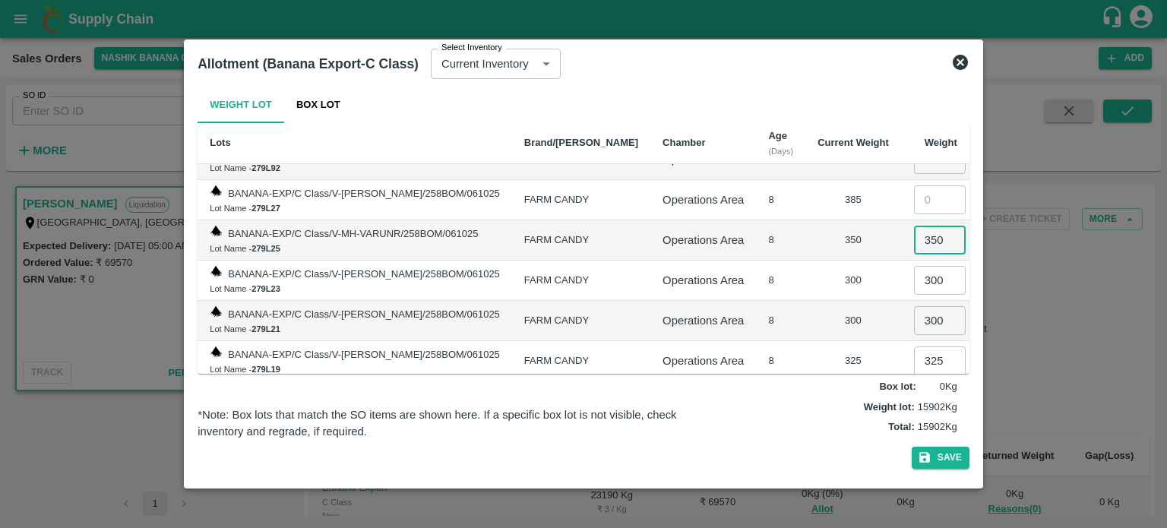
type input "350"
click at [916, 185] on input "number" at bounding box center [940, 199] width 52 height 29
type input "385"
click at [805, 261] on td "300" at bounding box center [853, 281] width 96 height 40
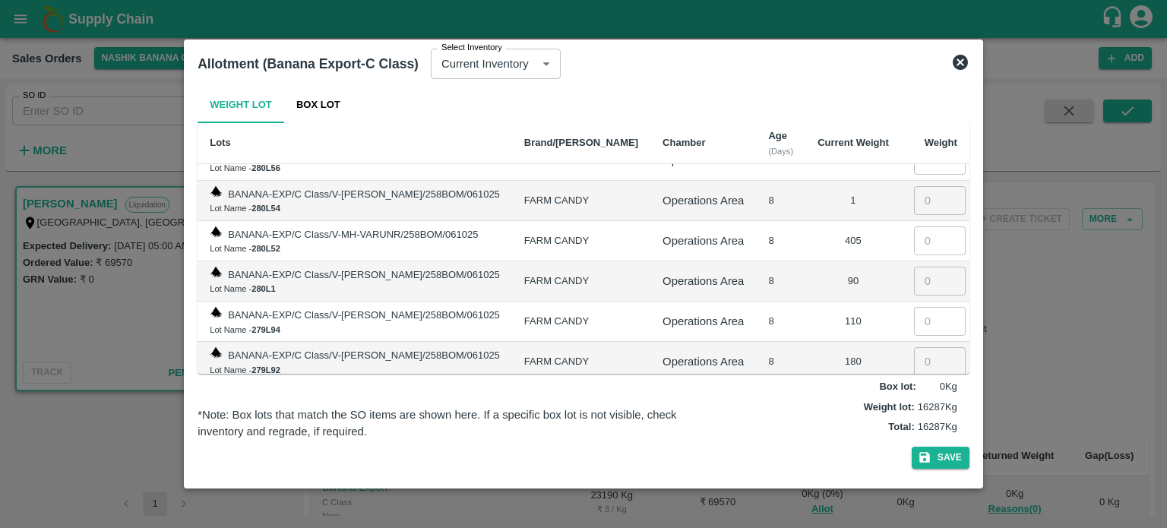
scroll to position [1812, 0]
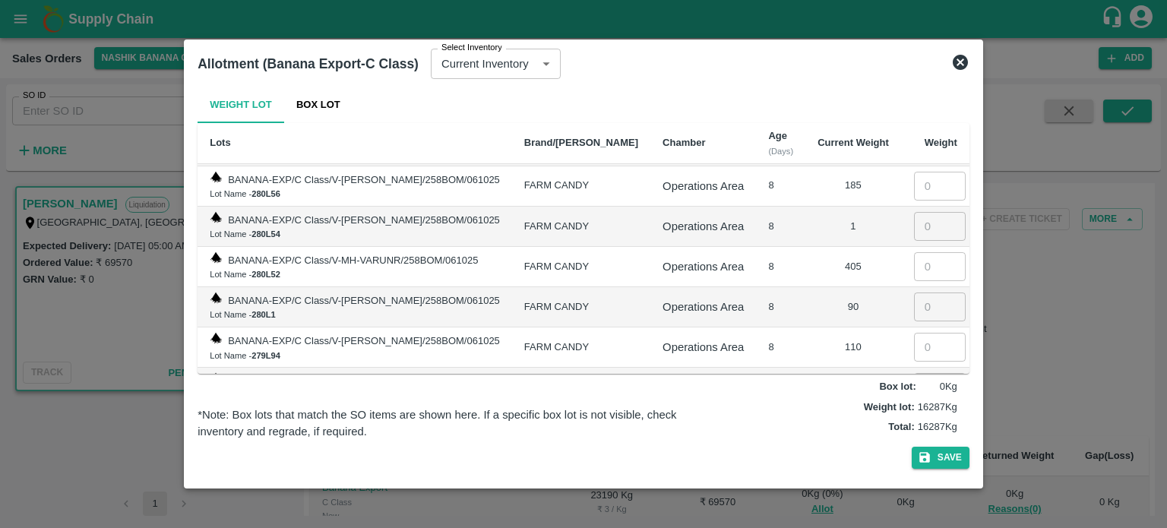
click at [918, 373] on input "number" at bounding box center [940, 387] width 52 height 29
type input "180"
click at [922, 333] on input "number" at bounding box center [940, 347] width 52 height 29
type input "110"
click at [924, 292] on input "number" at bounding box center [940, 306] width 52 height 29
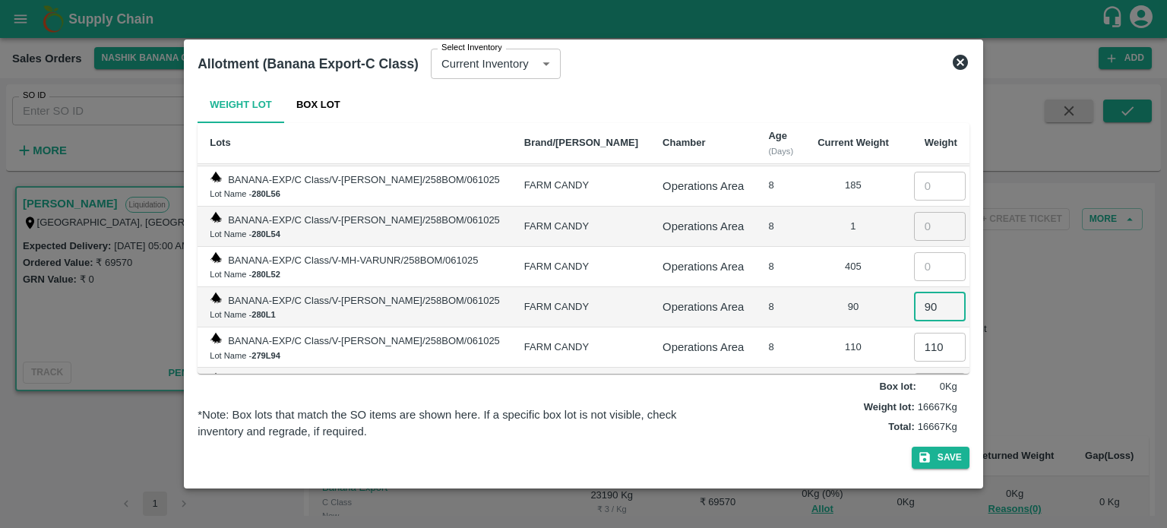
type input "90"
click at [920, 252] on input "number" at bounding box center [940, 266] width 52 height 29
type input "405"
click at [920, 212] on input "number" at bounding box center [940, 226] width 52 height 29
type input "1"
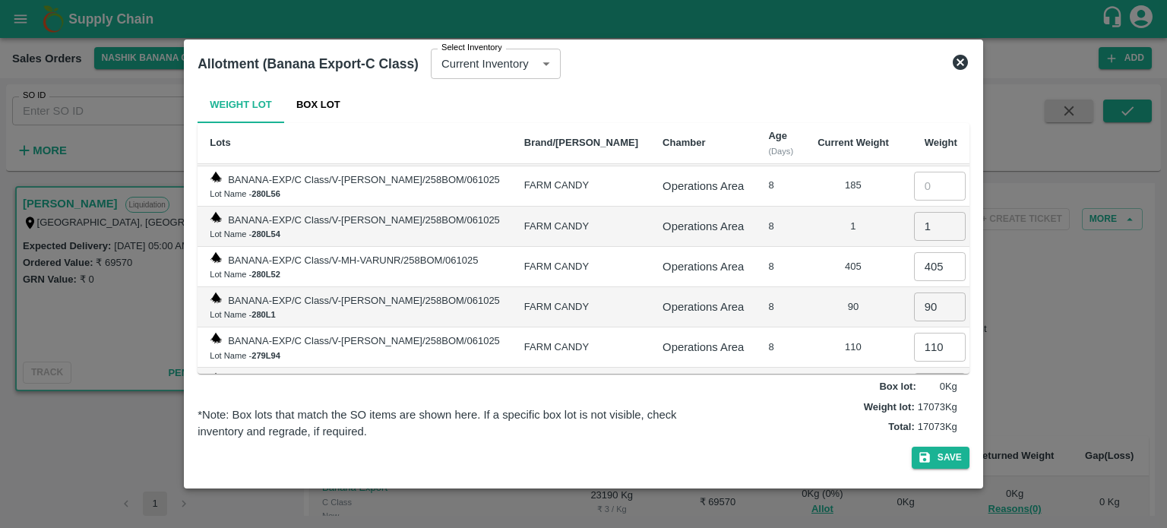
click at [805, 296] on td "90" at bounding box center [853, 307] width 96 height 40
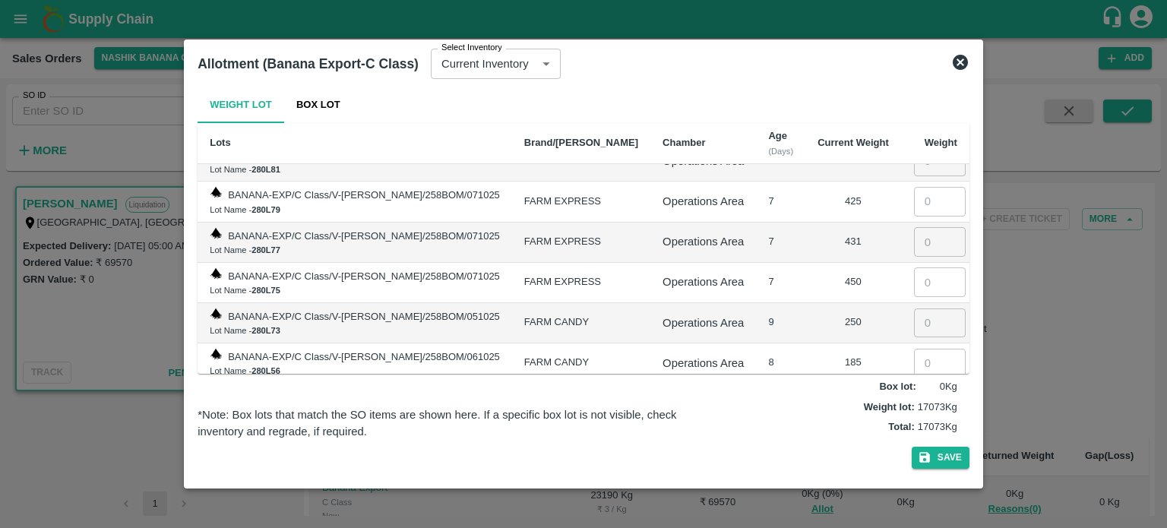
scroll to position [1610, 0]
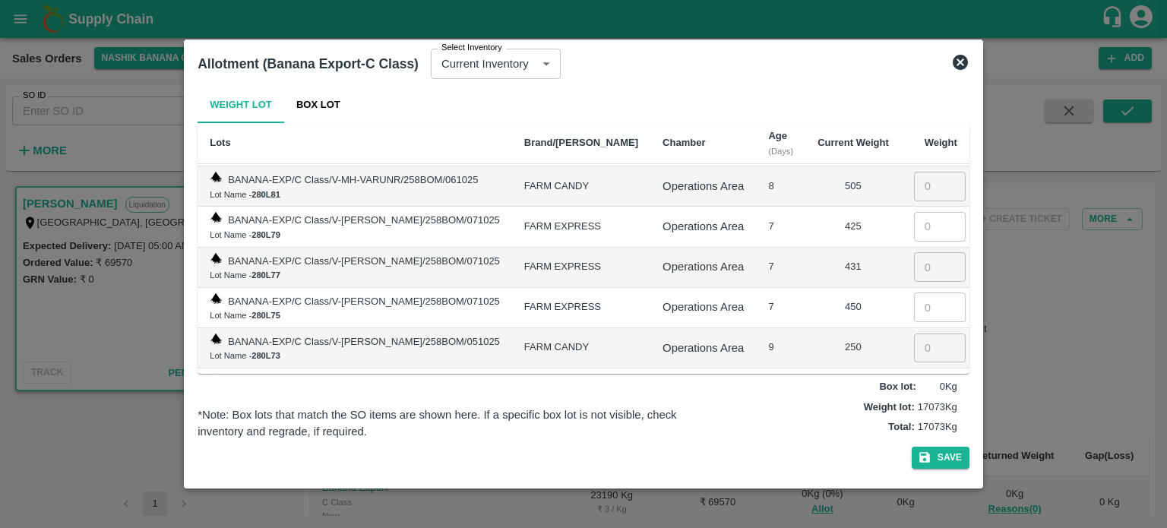
click at [914, 374] on input "number" at bounding box center [940, 388] width 52 height 29
type input "185"
click at [916, 334] on input "number" at bounding box center [940, 348] width 52 height 29
type input "250"
click at [918, 292] on input "number" at bounding box center [940, 306] width 52 height 29
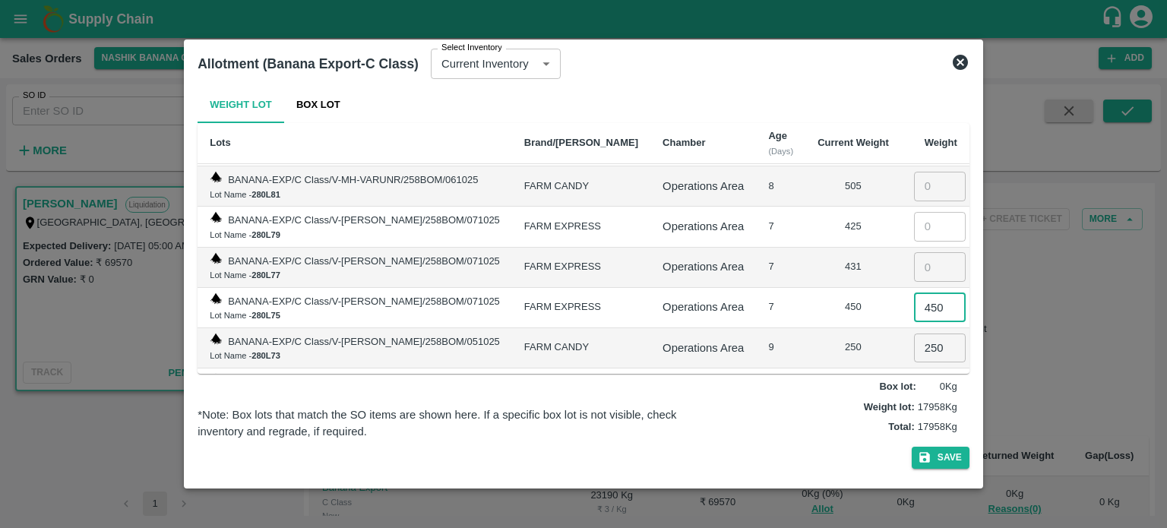
type input "450"
click at [921, 252] on input "number" at bounding box center [940, 266] width 52 height 29
type input "431"
click at [916, 212] on input "number" at bounding box center [940, 226] width 52 height 29
type input "425"
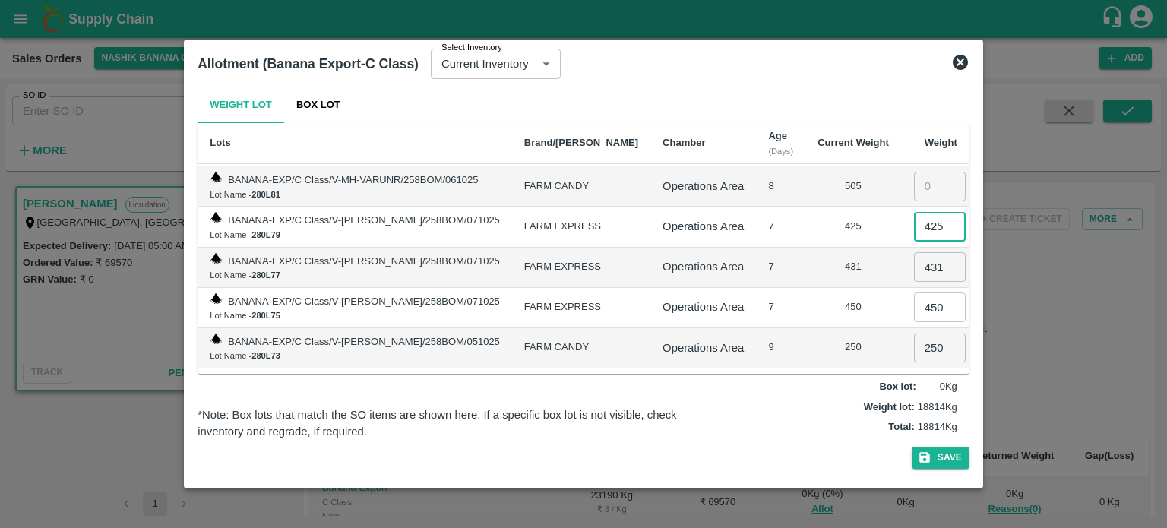
click at [805, 288] on td "450" at bounding box center [853, 308] width 96 height 40
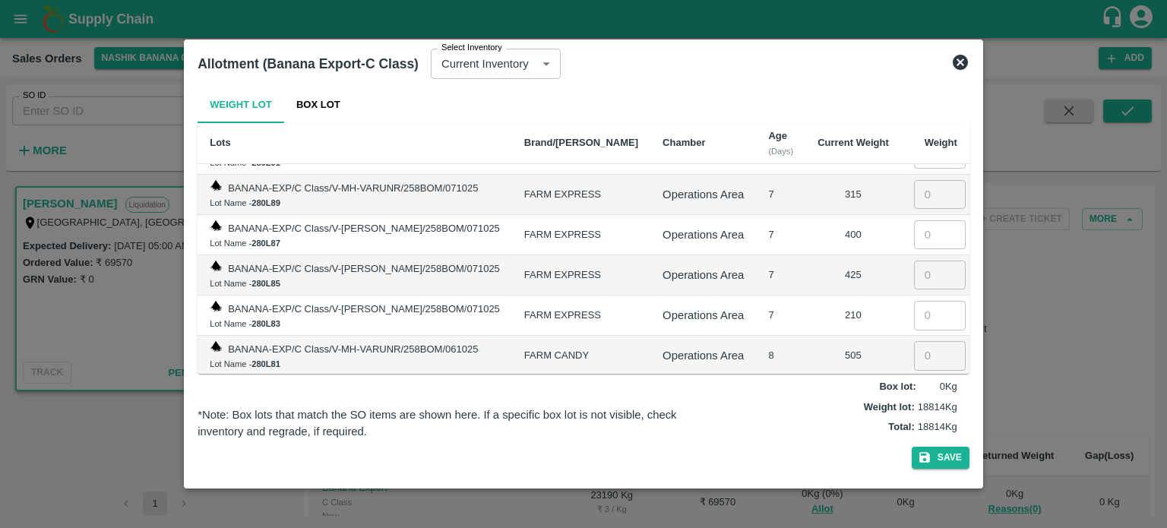
scroll to position [1432, 0]
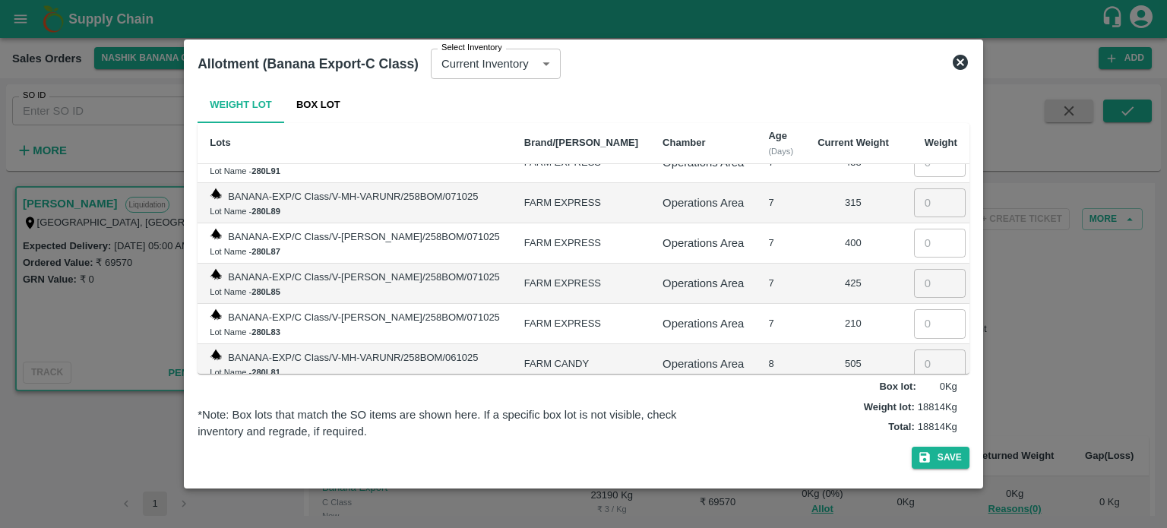
click at [915, 349] on input "number" at bounding box center [940, 363] width 52 height 29
type input "505"
click at [935, 309] on input "-1" at bounding box center [940, 323] width 52 height 29
click at [942, 309] on input "0" at bounding box center [940, 323] width 52 height 29
click at [942, 309] on input "1" at bounding box center [940, 323] width 52 height 29
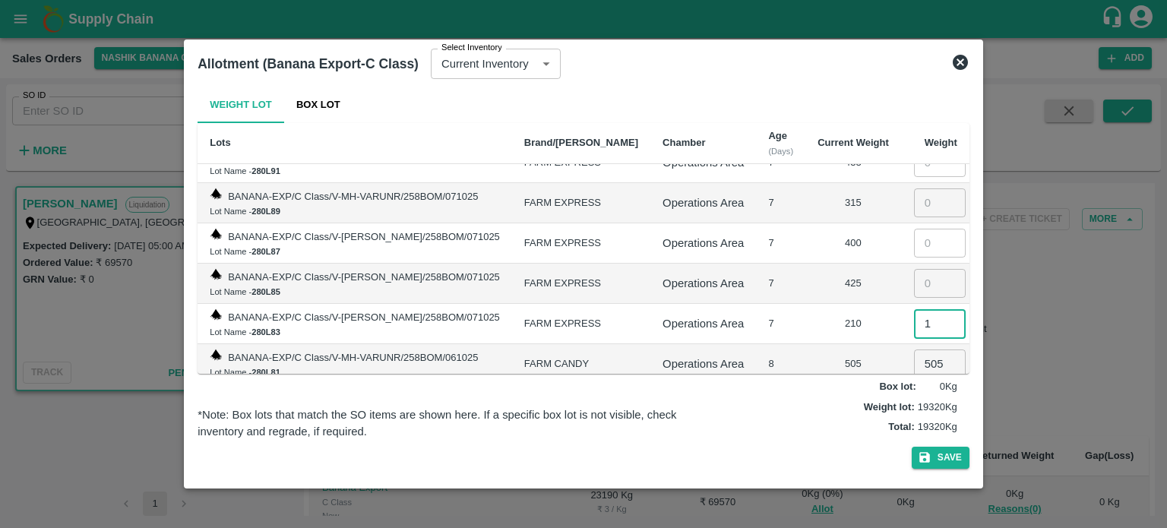
click at [918, 309] on input "1" at bounding box center [940, 323] width 52 height 29
type input "210"
click at [924, 269] on input "number" at bounding box center [940, 283] width 52 height 29
type input "425"
click at [921, 229] on input "number" at bounding box center [940, 243] width 52 height 29
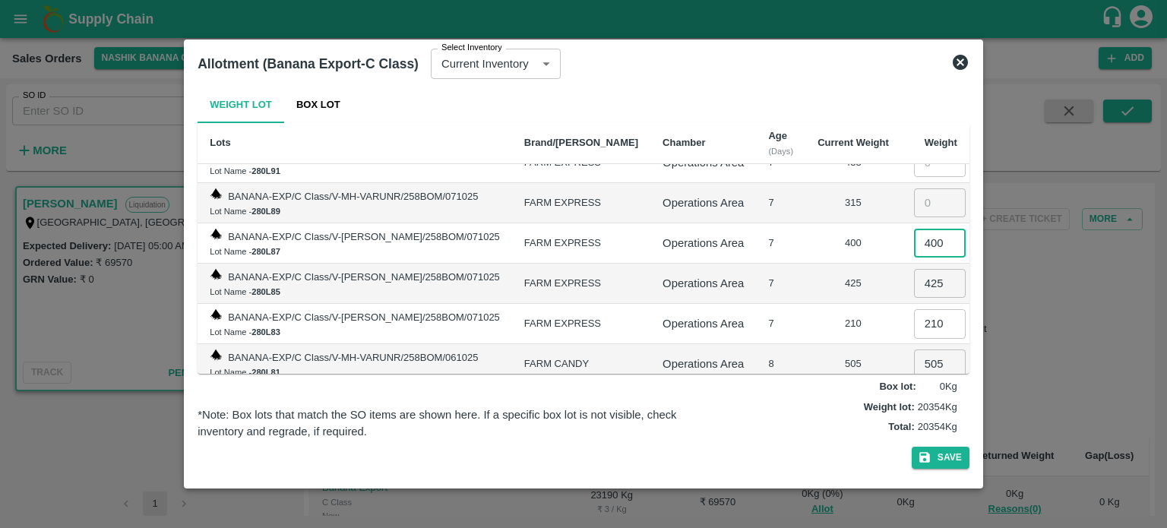
type input "400"
click at [918, 188] on input "number" at bounding box center [940, 202] width 52 height 29
type input "315"
click at [817, 277] on div "425" at bounding box center [852, 284] width 71 height 14
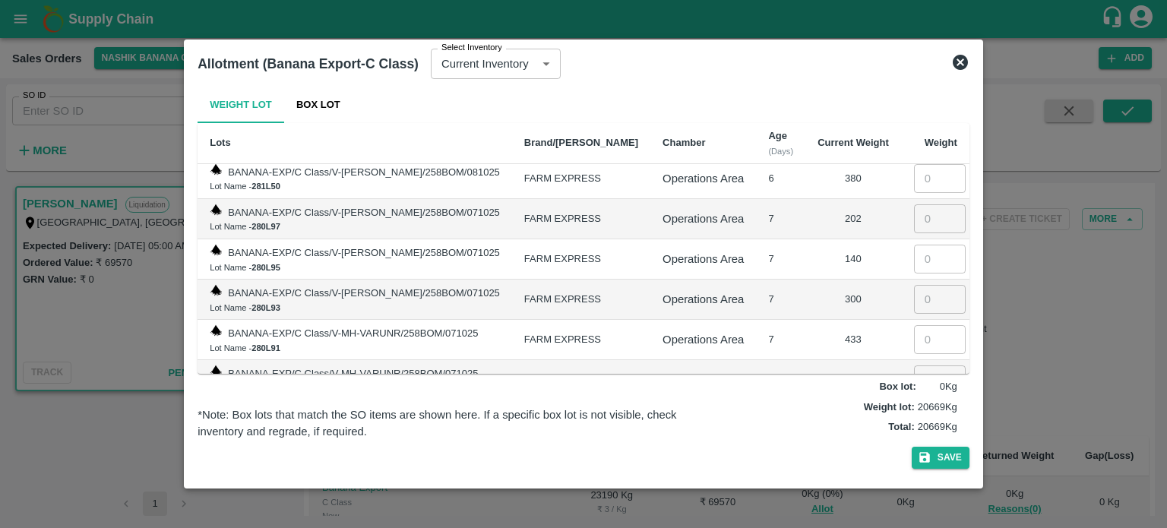
scroll to position [1230, 0]
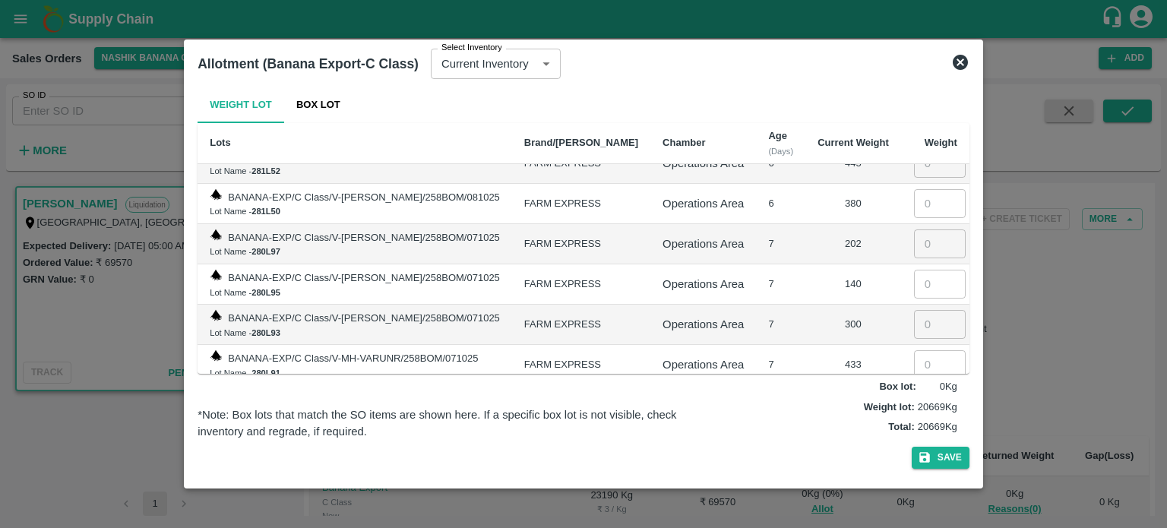
click at [915, 350] on input "number" at bounding box center [940, 364] width 52 height 29
type input "433"
click at [915, 310] on input "number" at bounding box center [940, 324] width 52 height 29
type input "300"
click at [918, 270] on input "number" at bounding box center [940, 284] width 52 height 29
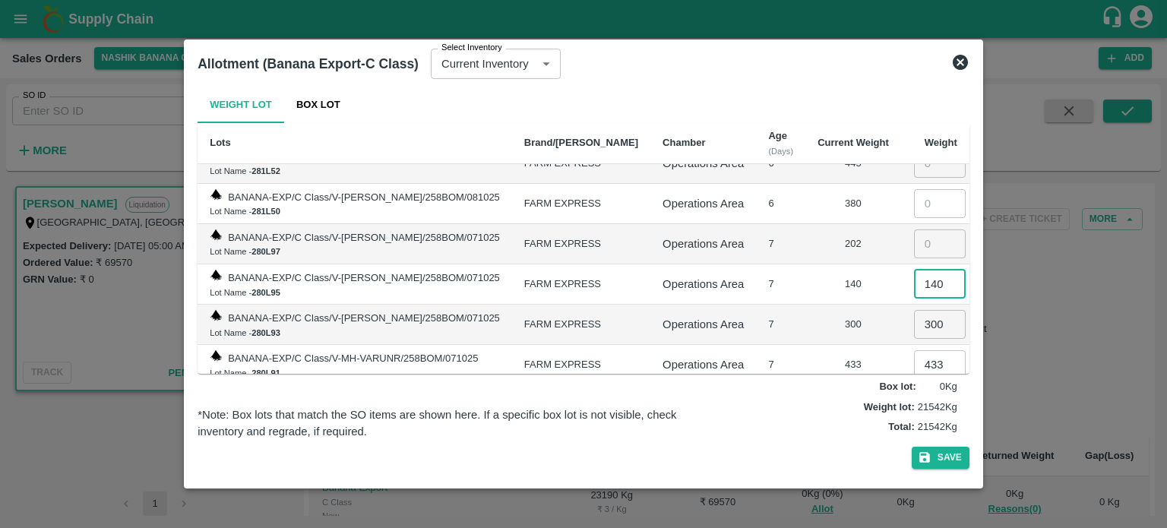
type input "140"
click at [924, 229] on input "number" at bounding box center [940, 243] width 52 height 29
type input "202"
click at [914, 189] on input "number" at bounding box center [940, 203] width 52 height 29
type input "380"
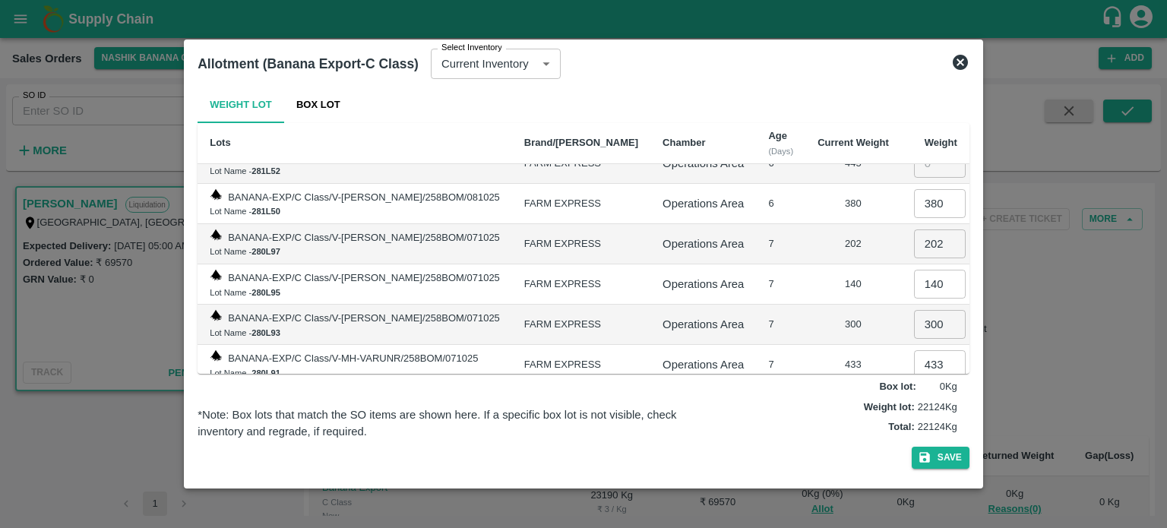
click at [773, 268] on td "7" at bounding box center [780, 284] width 49 height 40
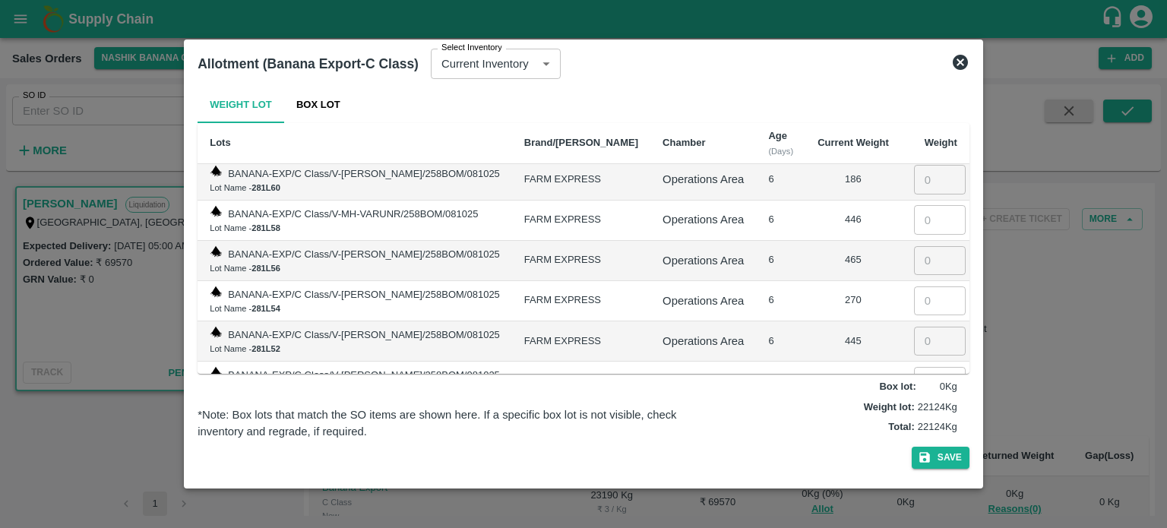
scroll to position [1027, 0]
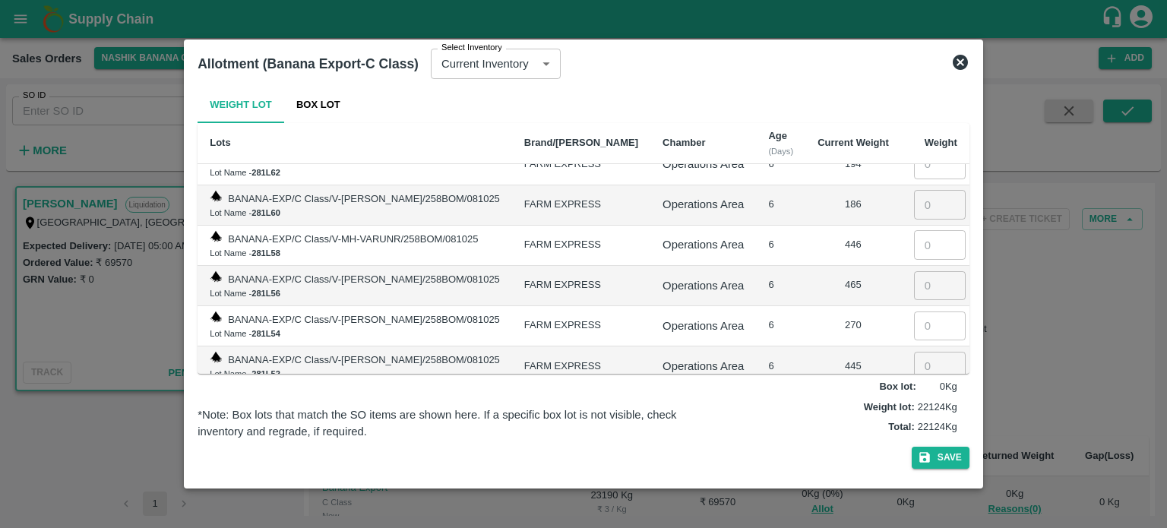
click at [927, 356] on input "number" at bounding box center [940, 366] width 52 height 29
type input "445"
click at [918, 311] on input "number" at bounding box center [940, 325] width 52 height 29
type input "270"
click at [918, 283] on td "​" at bounding box center [935, 286] width 68 height 40
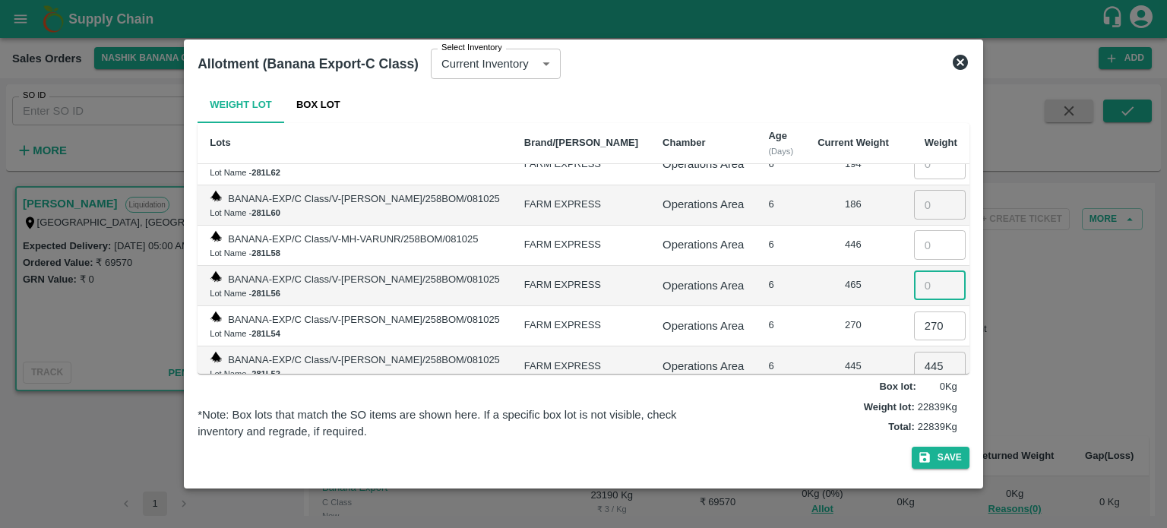
click at [918, 271] on input "number" at bounding box center [940, 285] width 52 height 29
click at [918, 191] on input "number" at bounding box center [940, 204] width 52 height 29
type input "186"
click at [866, 245] on td "446" at bounding box center [853, 246] width 96 height 40
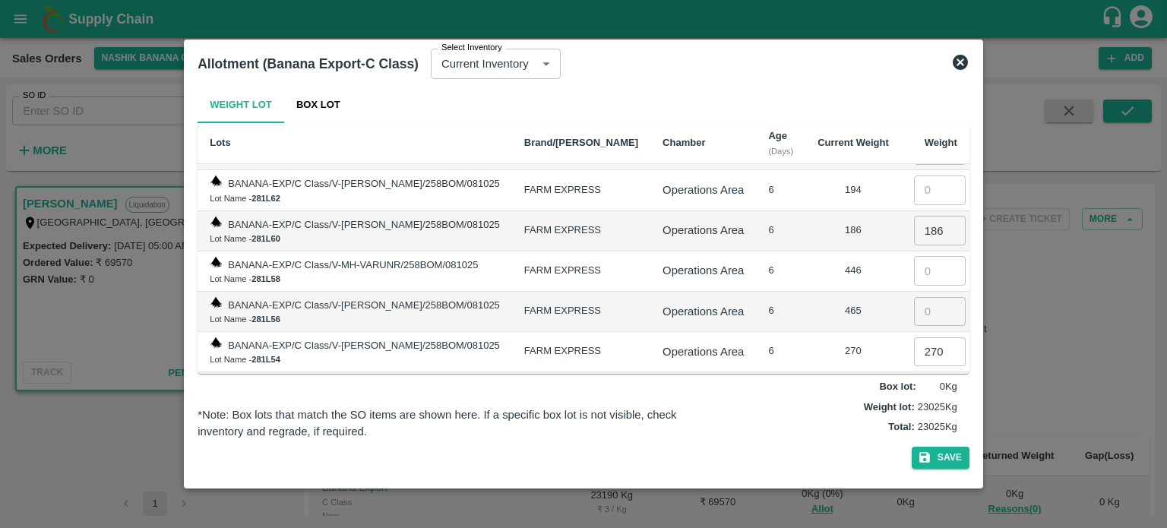
scroll to position [1013, 0]
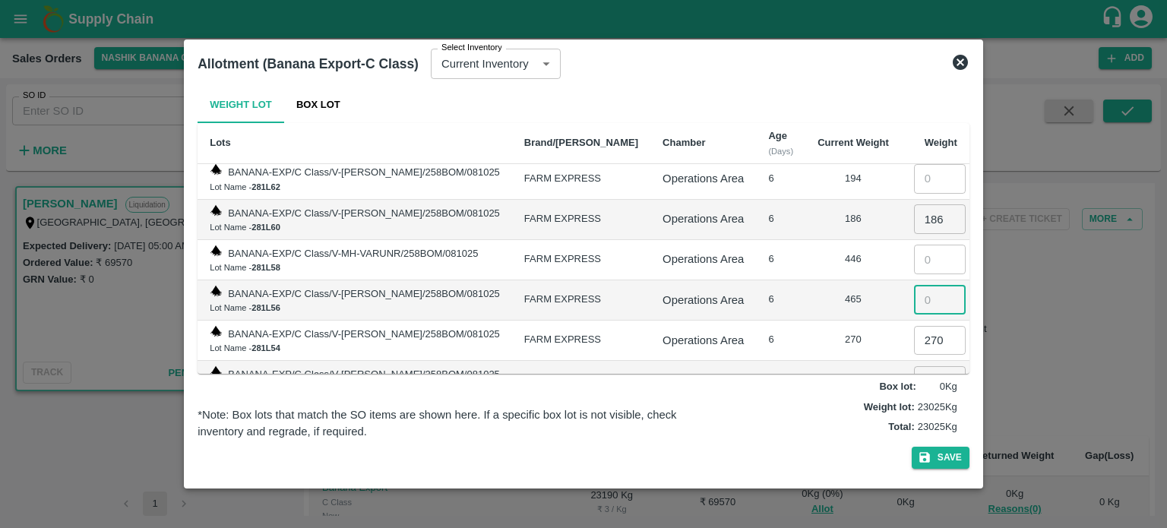
click at [922, 286] on input "number" at bounding box center [940, 300] width 52 height 29
click at [929, 286] on input "145" at bounding box center [940, 300] width 52 height 29
type input "165"
click at [939, 460] on button "Save" at bounding box center [941, 458] width 58 height 22
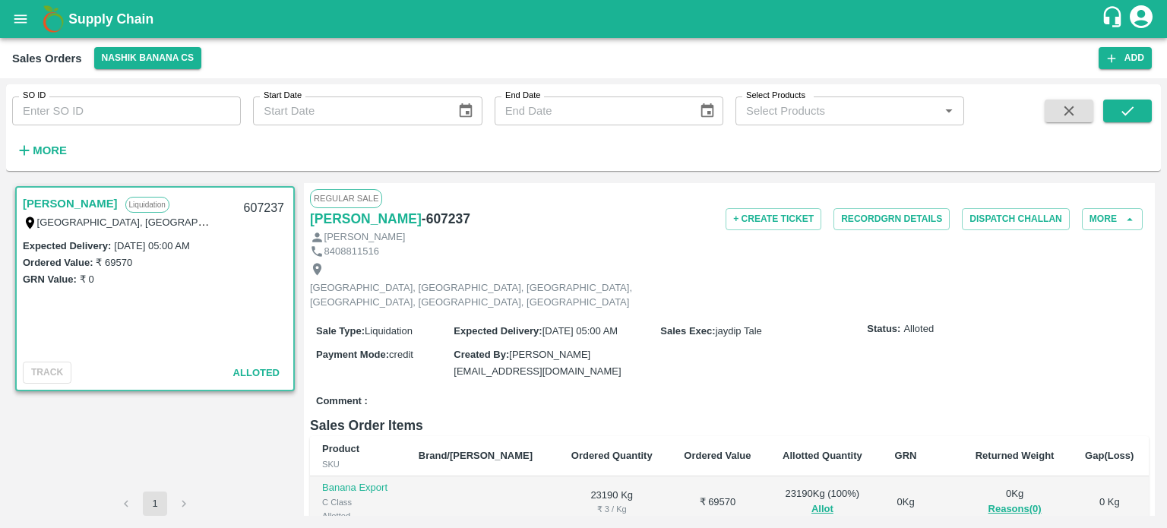
click at [922, 388] on div "Comment :" at bounding box center [729, 401] width 839 height 27
click at [896, 213] on button "Record GRN Details" at bounding box center [891, 219] width 116 height 22
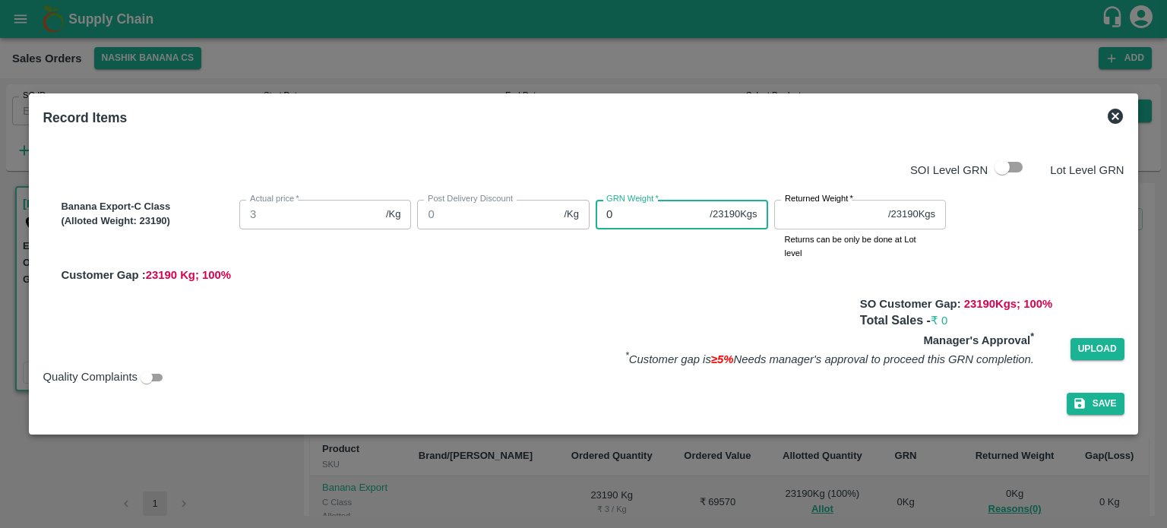
click at [517, 209] on div "Banana Export-C Class (Alloted Weight: 23190 ) Actual price   * 3 /Kg Actual pr…" at bounding box center [589, 239] width 1069 height 90
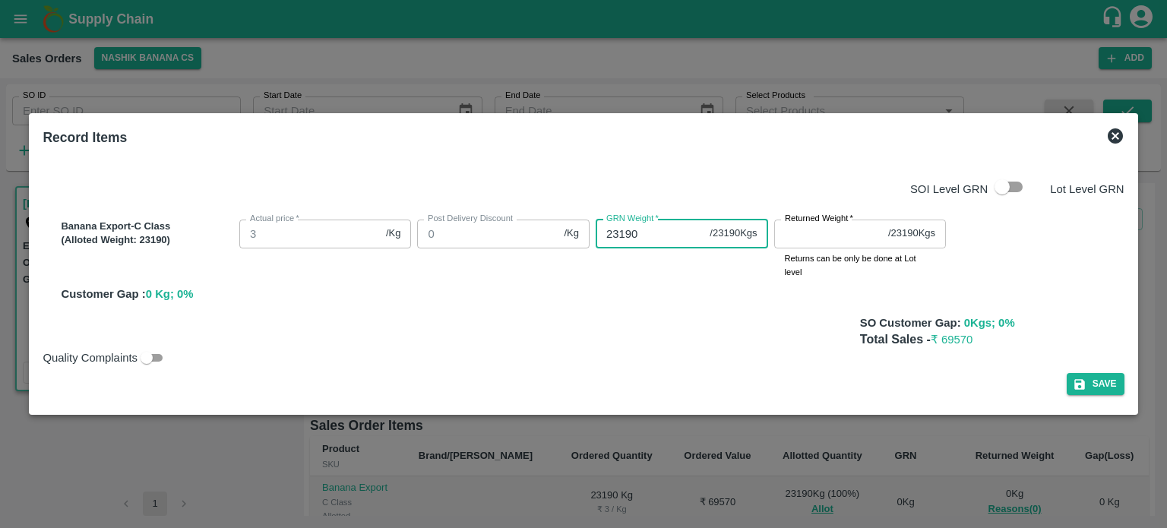
type input "23190"
click at [835, 237] on input "Returned Weight   *" at bounding box center [828, 234] width 108 height 29
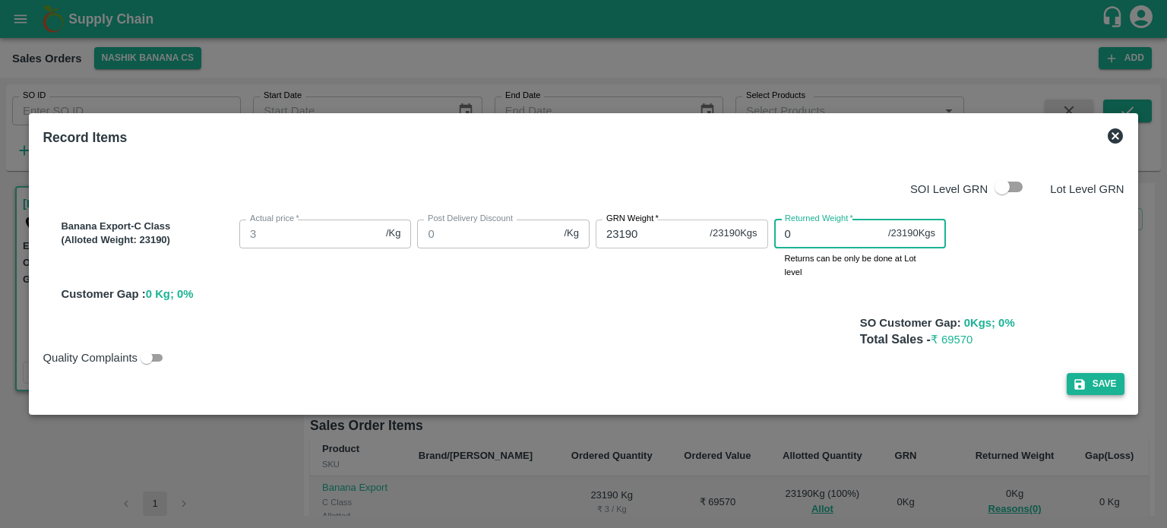
type input "0"
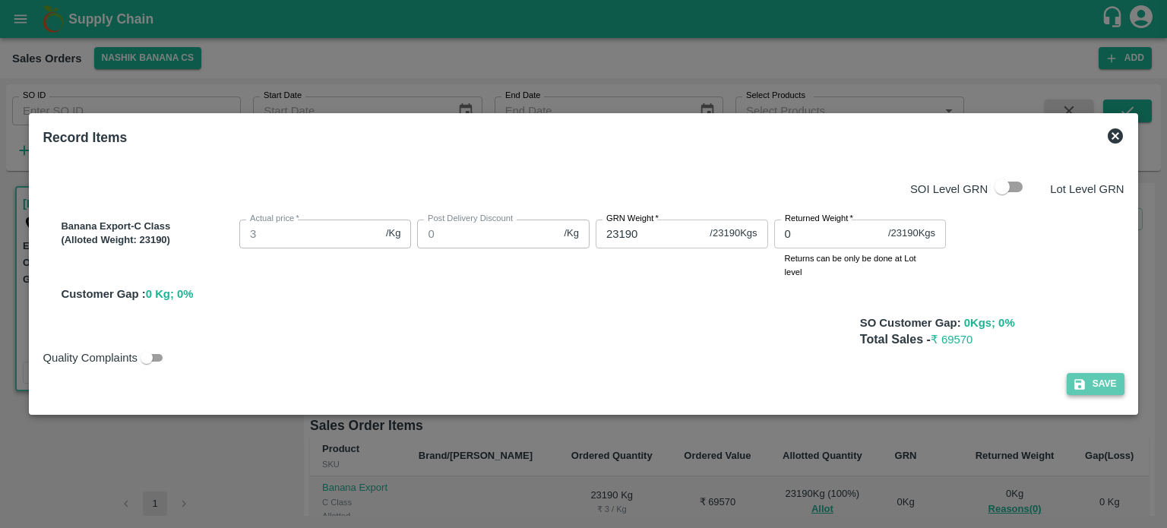
click at [1116, 381] on button "Save" at bounding box center [1096, 384] width 58 height 22
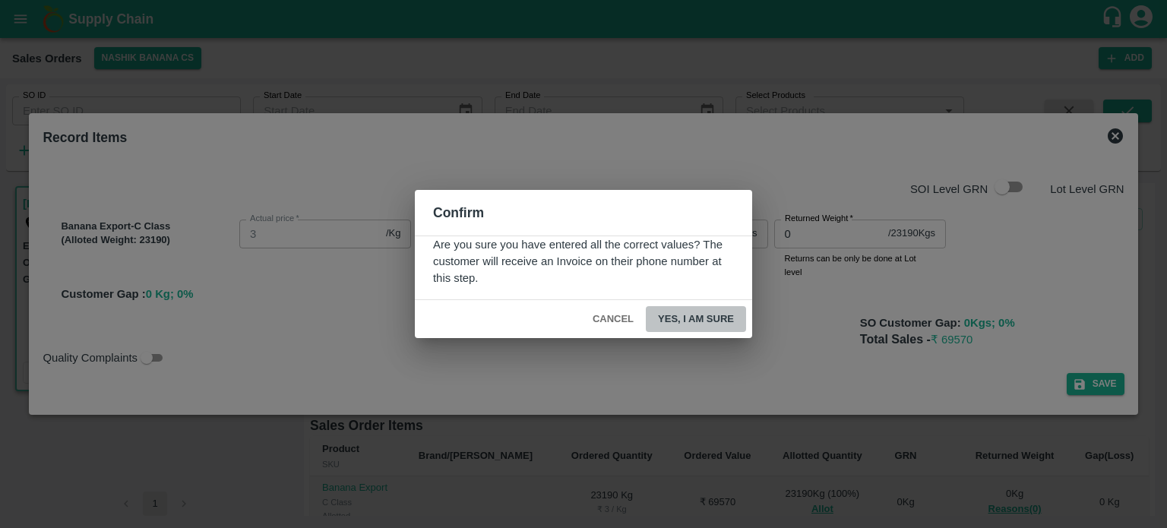
click at [713, 323] on button "Yes, I am sure" at bounding box center [696, 319] width 100 height 27
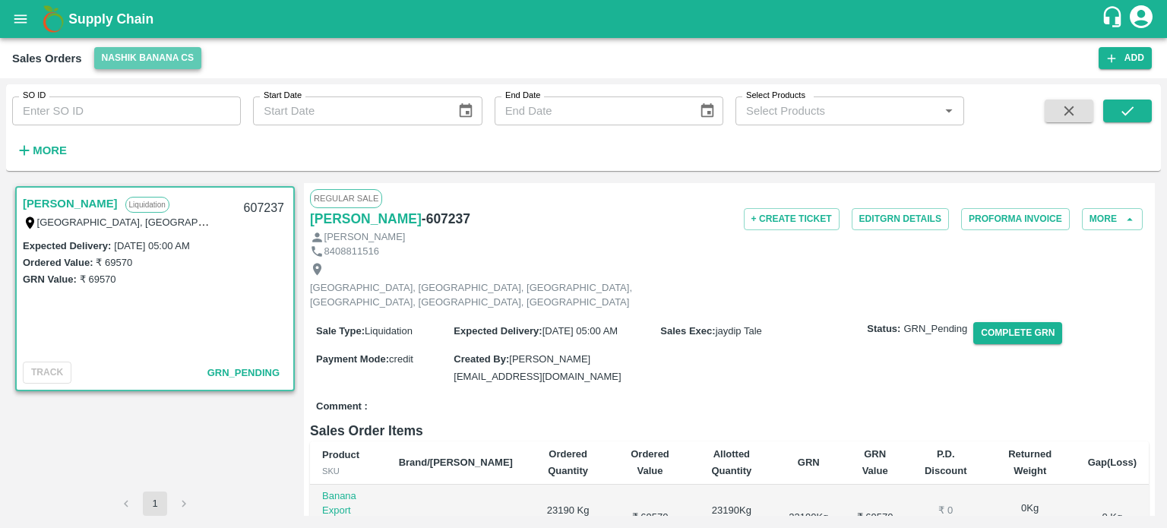
click at [158, 64] on button "Nashik Banana CS" at bounding box center [148, 58] width 108 height 22
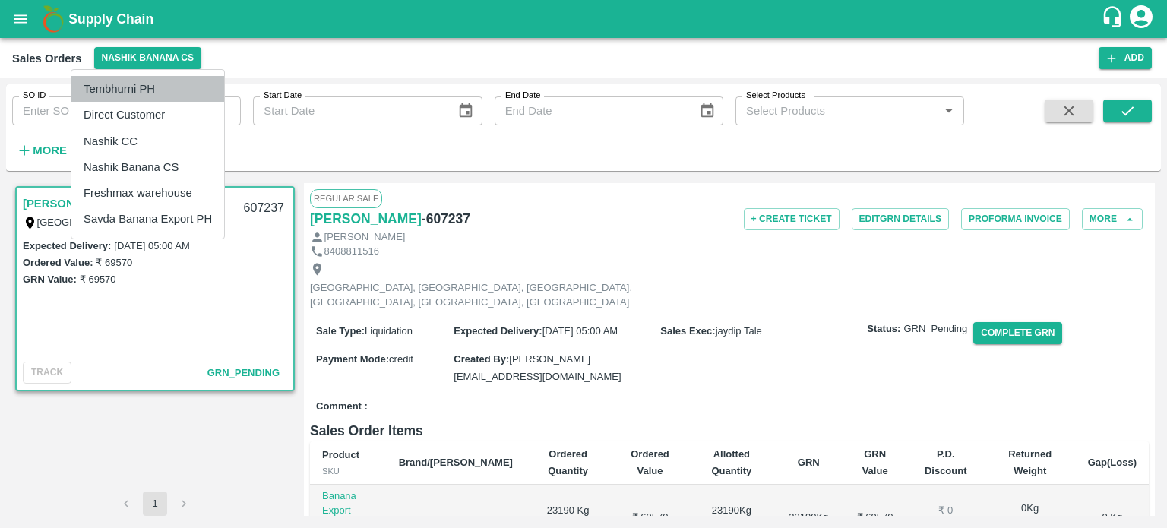
click at [147, 78] on li "Tembhurni PH" at bounding box center [147, 89] width 153 height 26
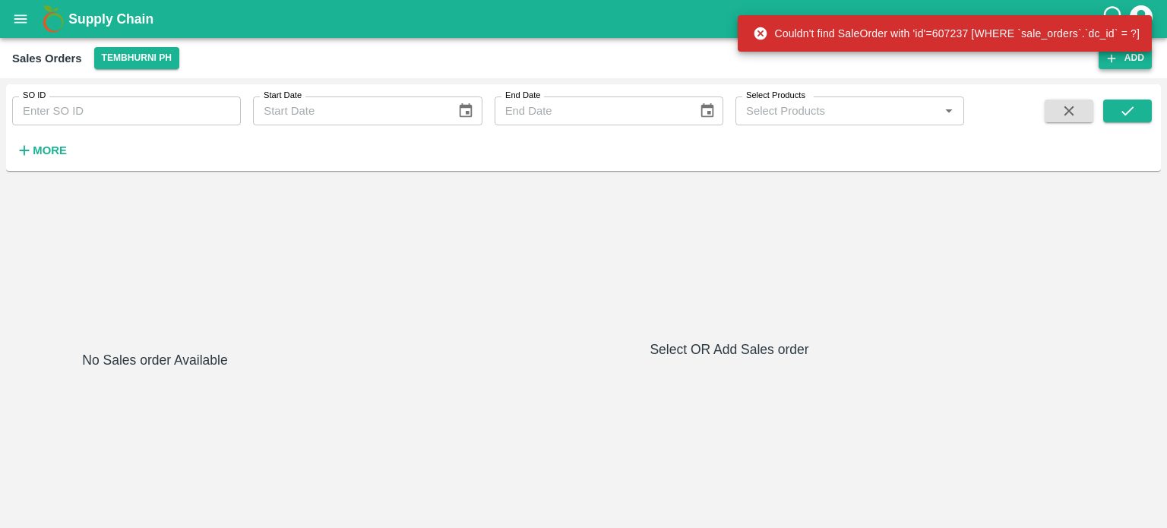
click at [1140, 64] on button "Add" at bounding box center [1125, 58] width 53 height 22
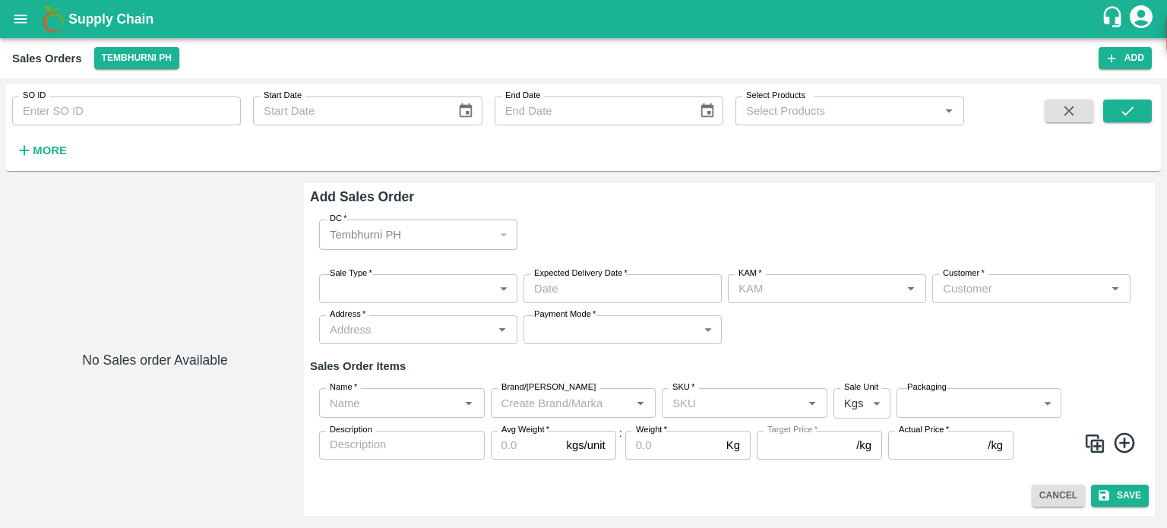
type input "jaydip Tale"
click at [424, 295] on body "Supply Chain Sales Orders Tembhurni PH Add SO ID SO ID Start Date Start Date En…" at bounding box center [583, 264] width 1167 height 528
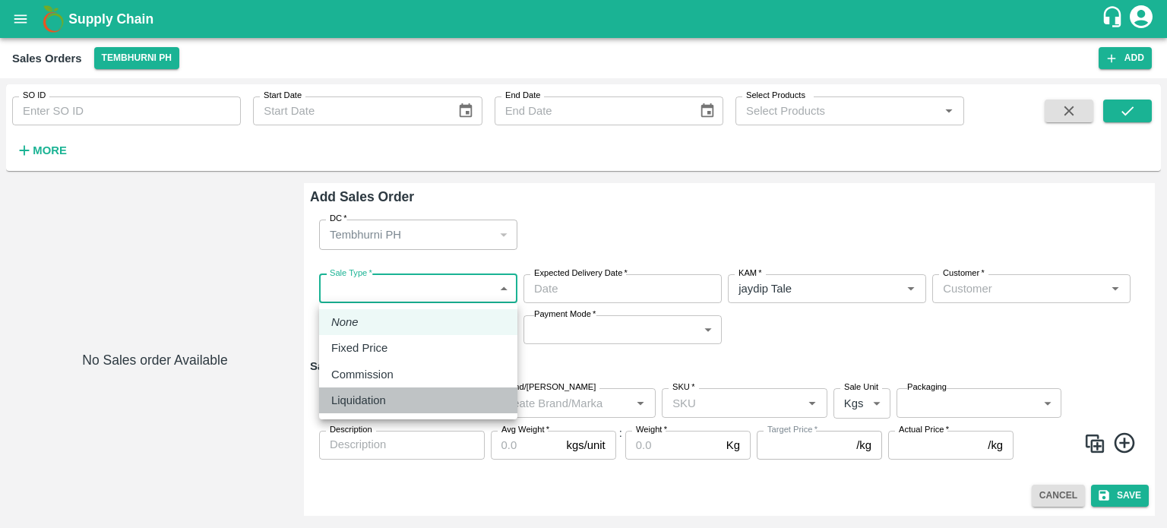
click at [395, 394] on div "Liquidation" at bounding box center [418, 400] width 174 height 17
type input "3"
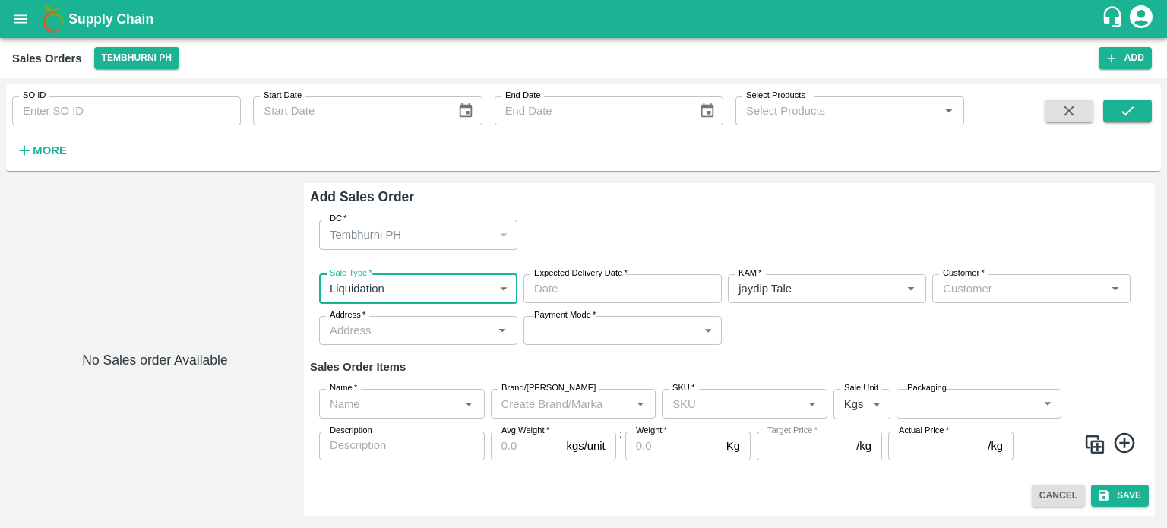
click at [982, 289] on input "Customer   *" at bounding box center [1019, 289] width 164 height 20
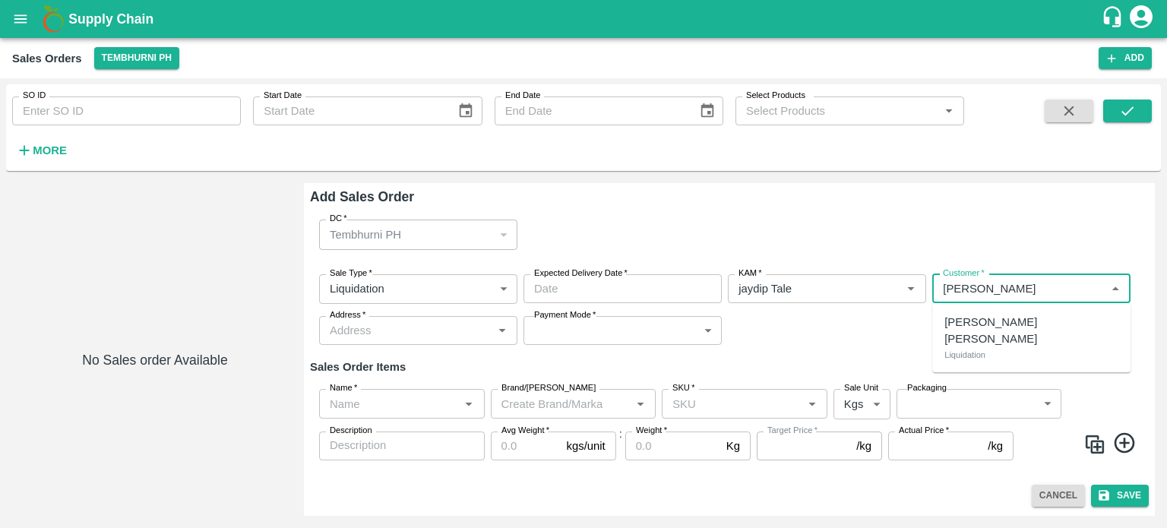
click at [988, 336] on div "[PERSON_NAME] [PERSON_NAME] Liquidation" at bounding box center [1031, 337] width 198 height 57
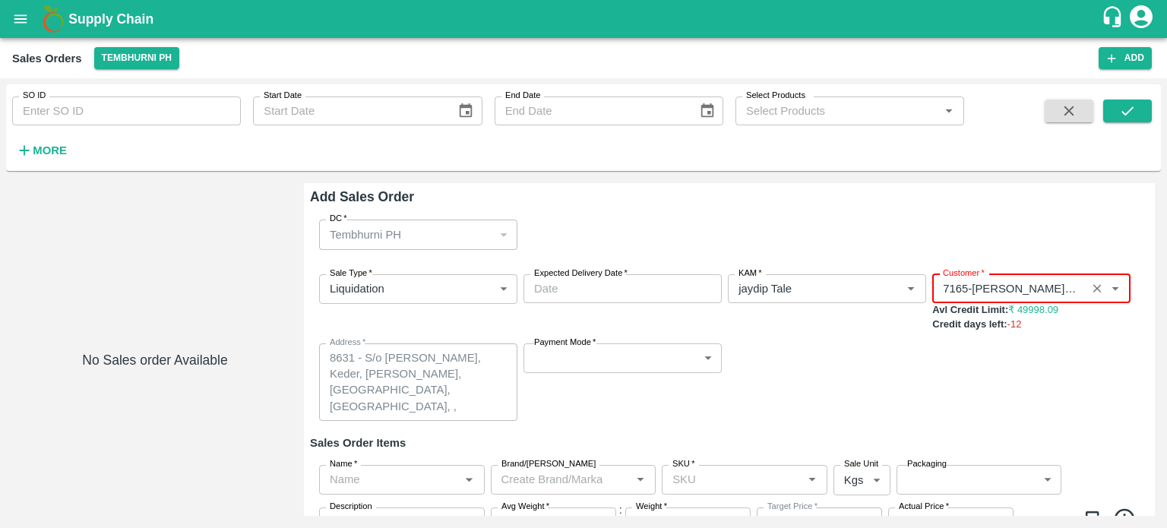
type input "7165-[PERSON_NAME] [PERSON_NAME]"
type input "DD/MM/YYYY hh:mm aa"
click at [609, 294] on input "DD/MM/YYYY hh:mm aa" at bounding box center [617, 288] width 188 height 29
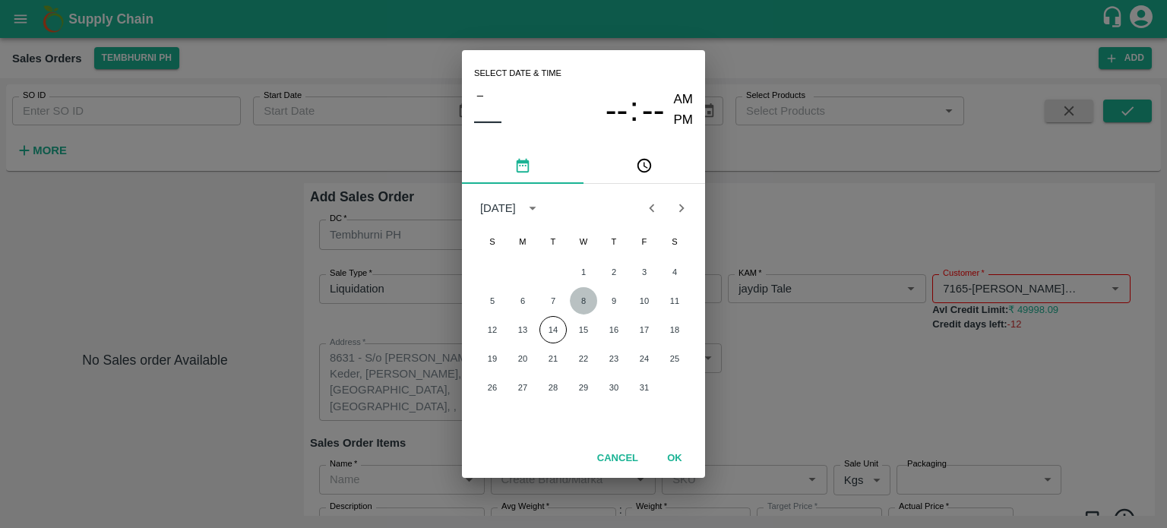
click at [580, 305] on button "8" at bounding box center [583, 300] width 27 height 27
type input "[DATE] 12:00 AM"
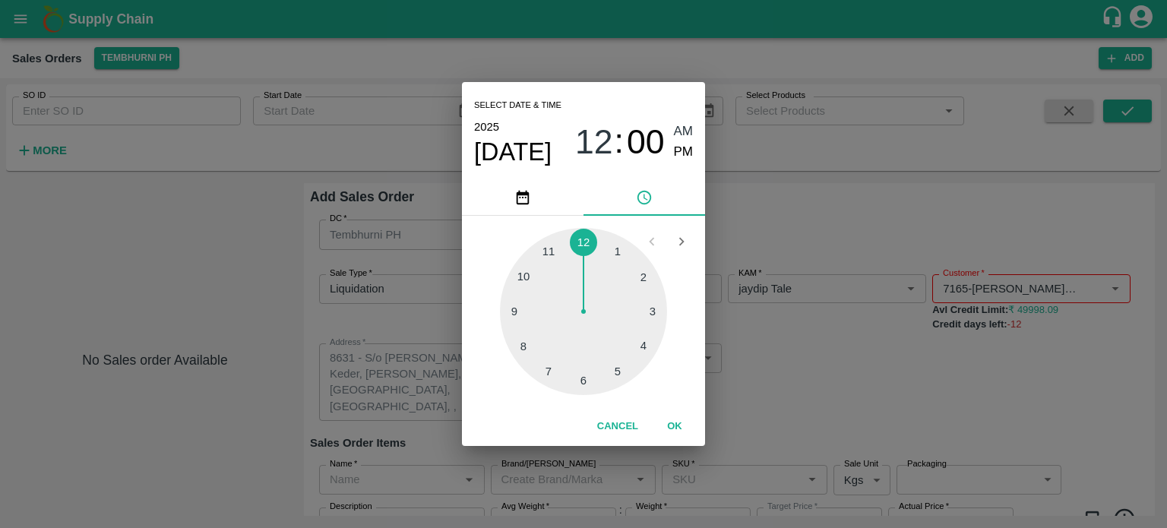
click at [804, 366] on div "Select date & time [DATE] 12 : 00 AM PM 1 2 3 4 5 6 7 8 9 10 11 12 Cancel OK" at bounding box center [583, 264] width 1167 height 528
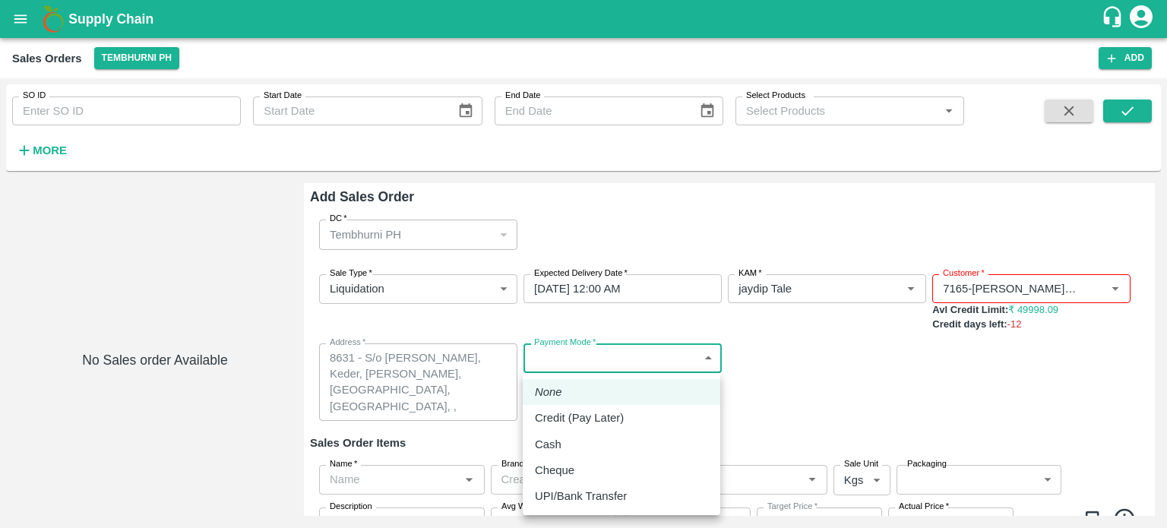
click at [593, 353] on body "Supply Chain Sales Orders Tembhurni PH Add SO ID SO ID Start Date Start Date En…" at bounding box center [583, 264] width 1167 height 528
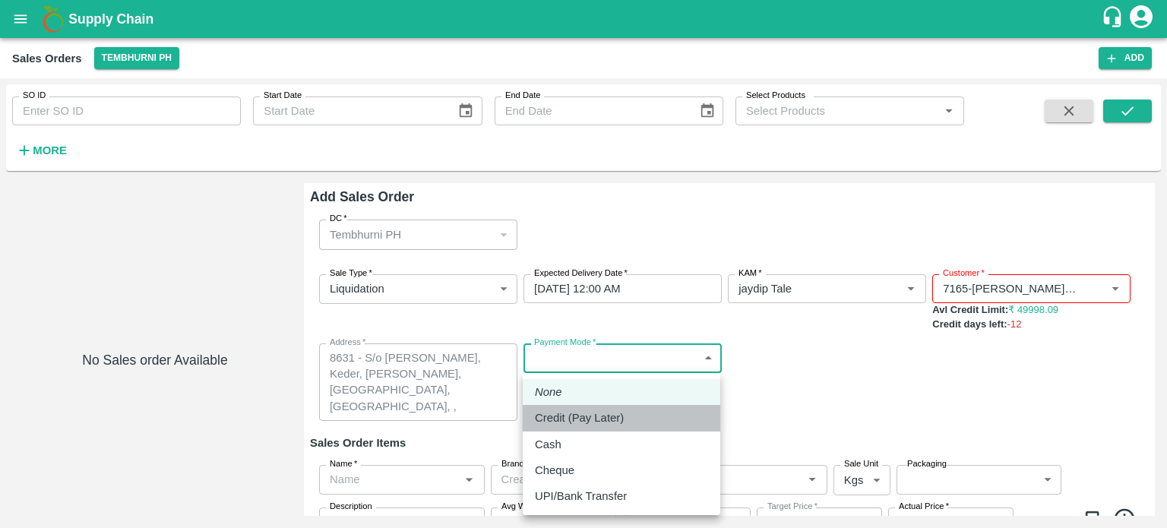
click at [580, 422] on p "Credit (Pay Later)" at bounding box center [579, 417] width 89 height 17
type input "credit"
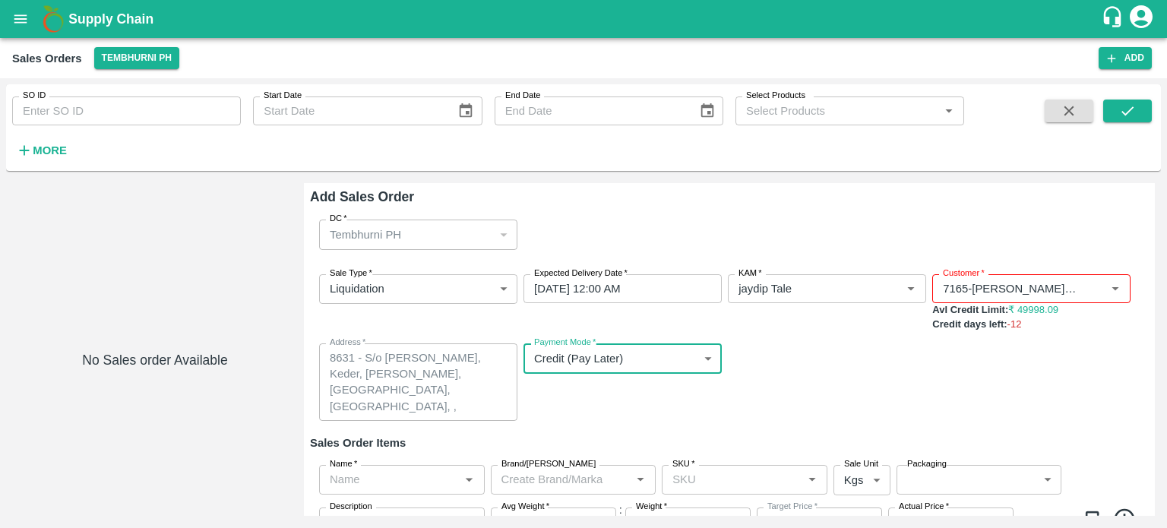
click at [413, 476] on input "Name   *" at bounding box center [389, 479] width 131 height 20
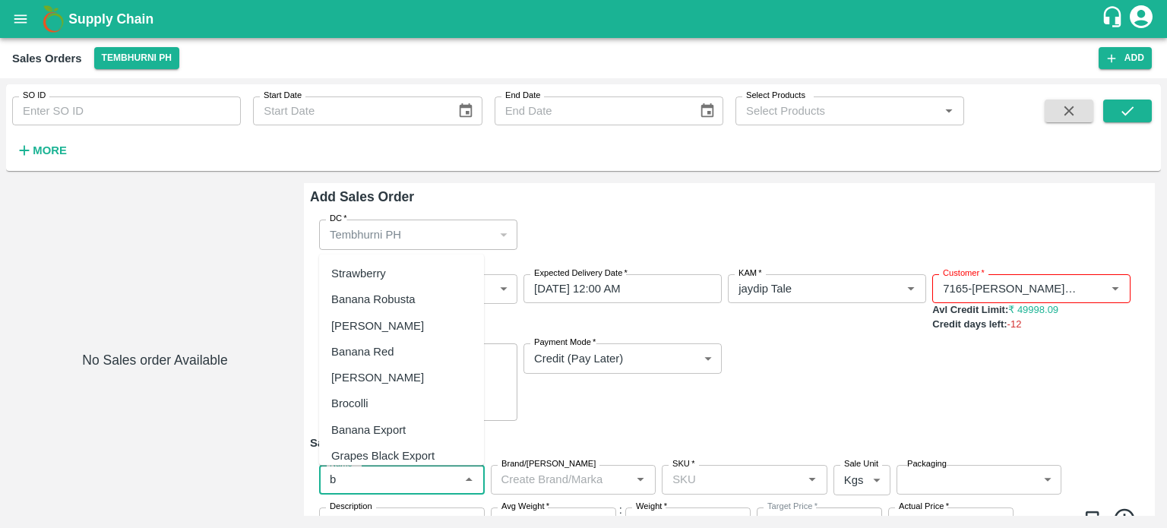
click at [398, 428] on div "Banana Export" at bounding box center [368, 429] width 74 height 17
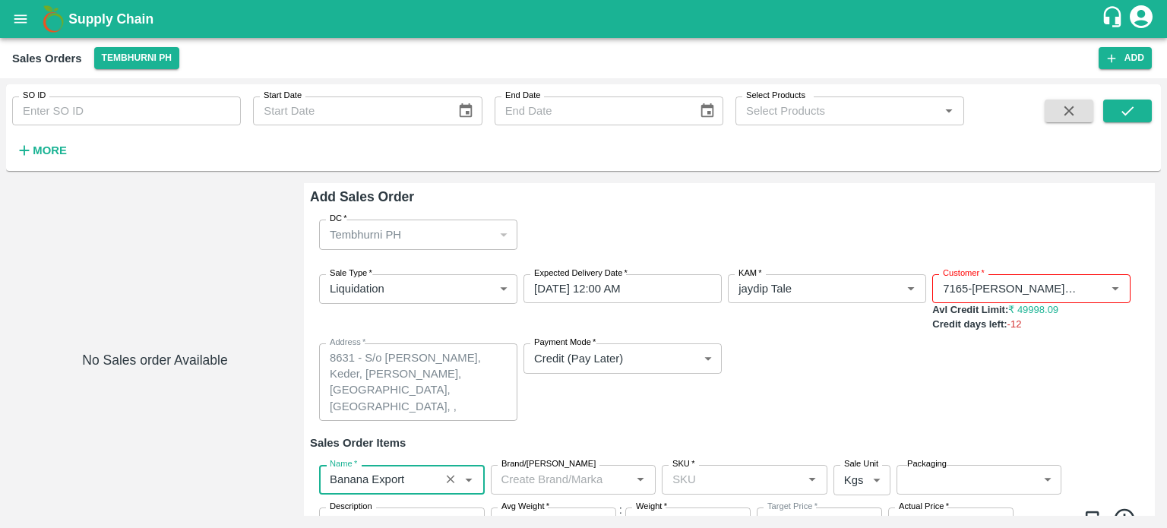
type input "Banana Export"
click at [732, 489] on input "SKU   *" at bounding box center [731, 479] width 131 height 20
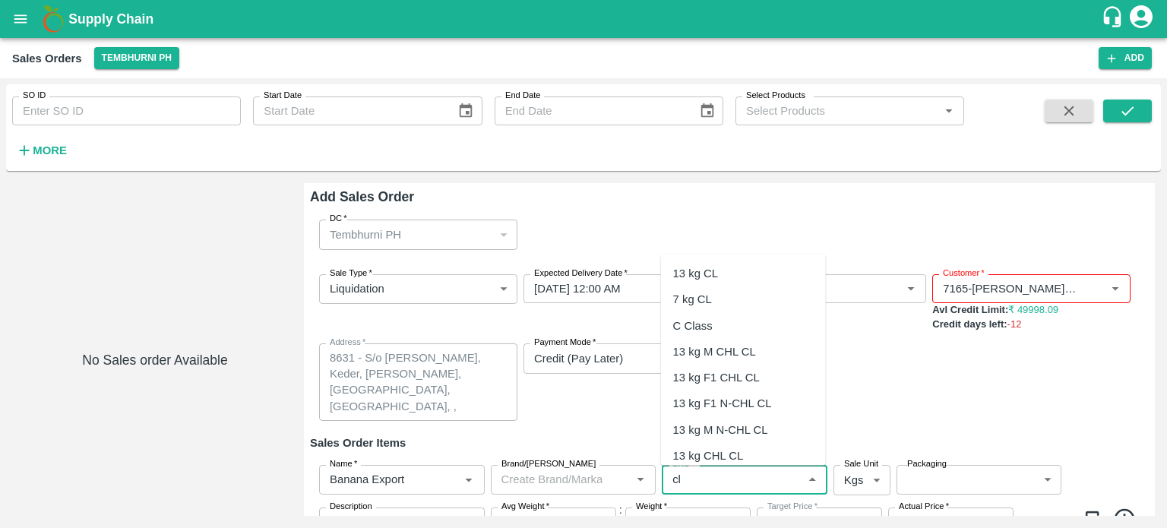
click at [703, 335] on div "C Class" at bounding box center [743, 325] width 165 height 26
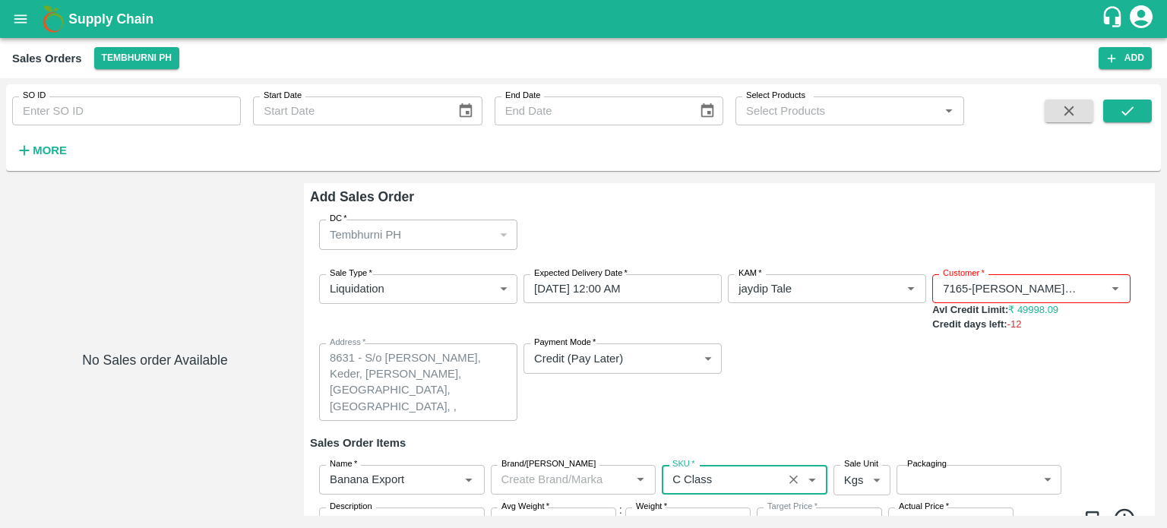
type input "C Class"
type input "NA"
click at [879, 390] on div "Sale Type   * Liquidation 3 Sale Type Expected Delivery Date   * [DATE] 12:00 A…" at bounding box center [729, 348] width 839 height 172
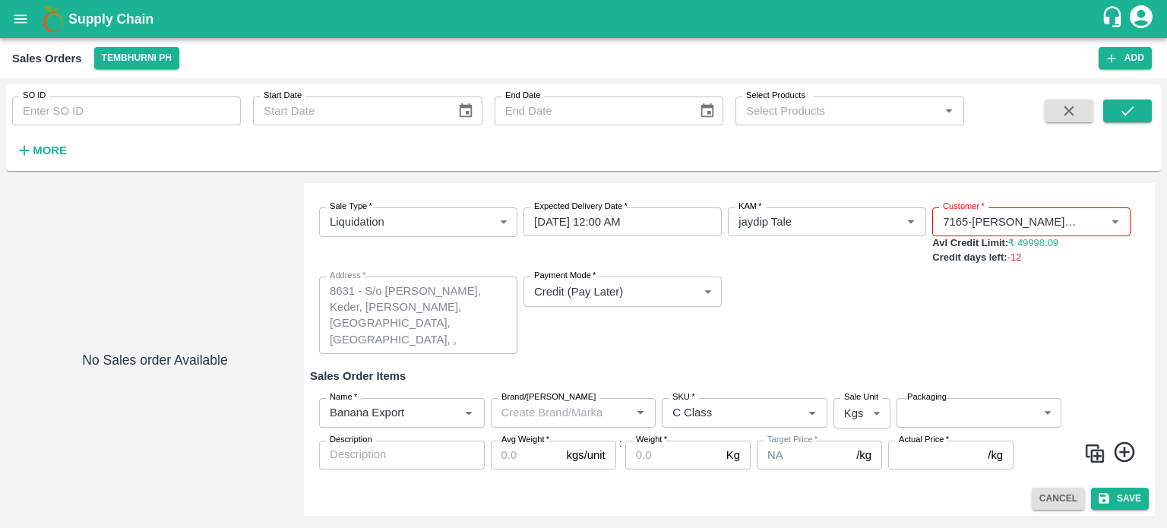
scroll to position [70, 0]
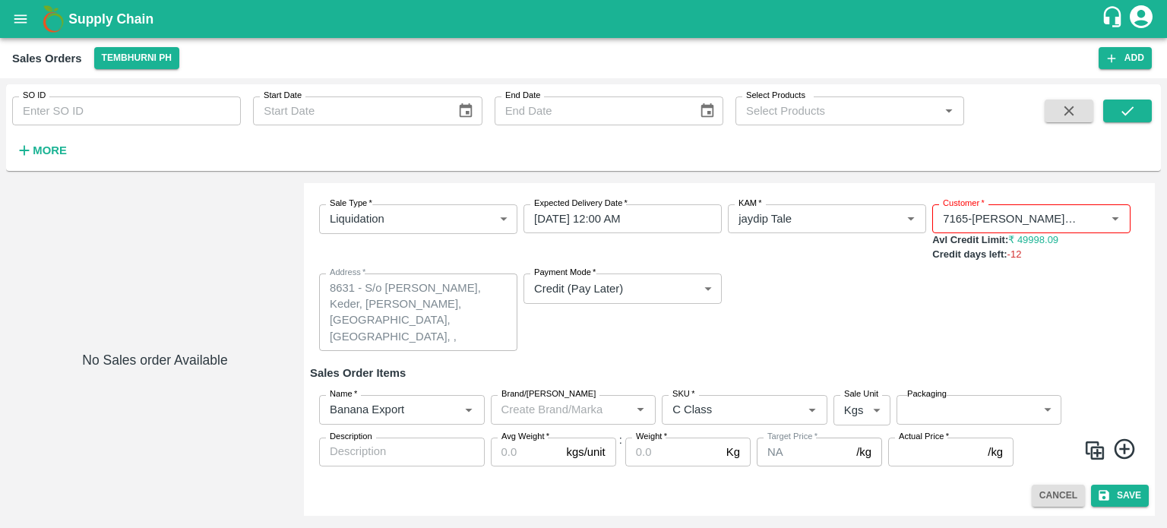
click at [924, 409] on body "Supply Chain Sales Orders Tembhurni PH Add SO ID SO ID Start Date Start Date En…" at bounding box center [583, 264] width 1167 height 528
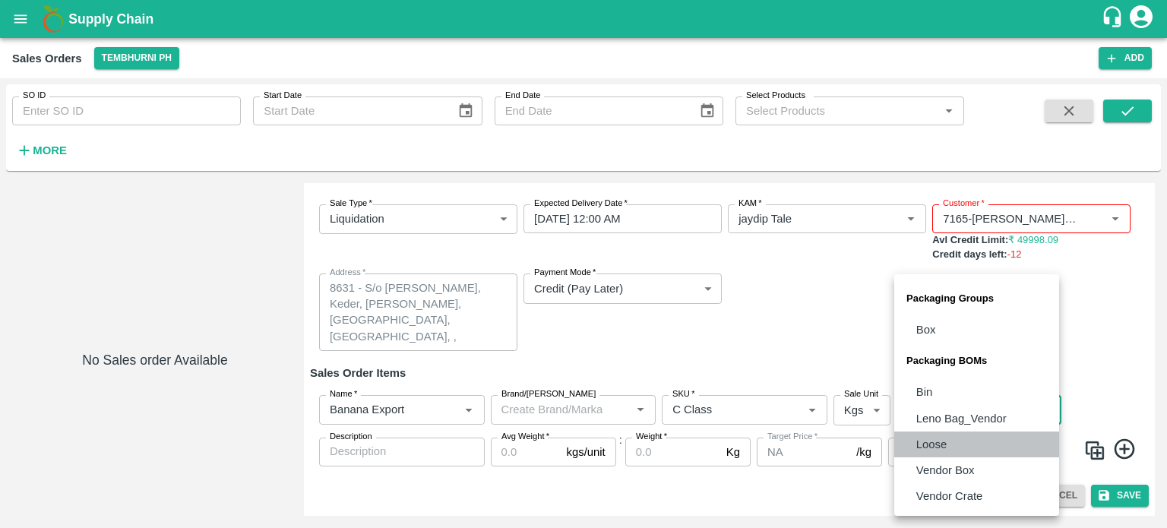
click at [952, 443] on li "Loose" at bounding box center [976, 445] width 165 height 26
type input "BOM/258"
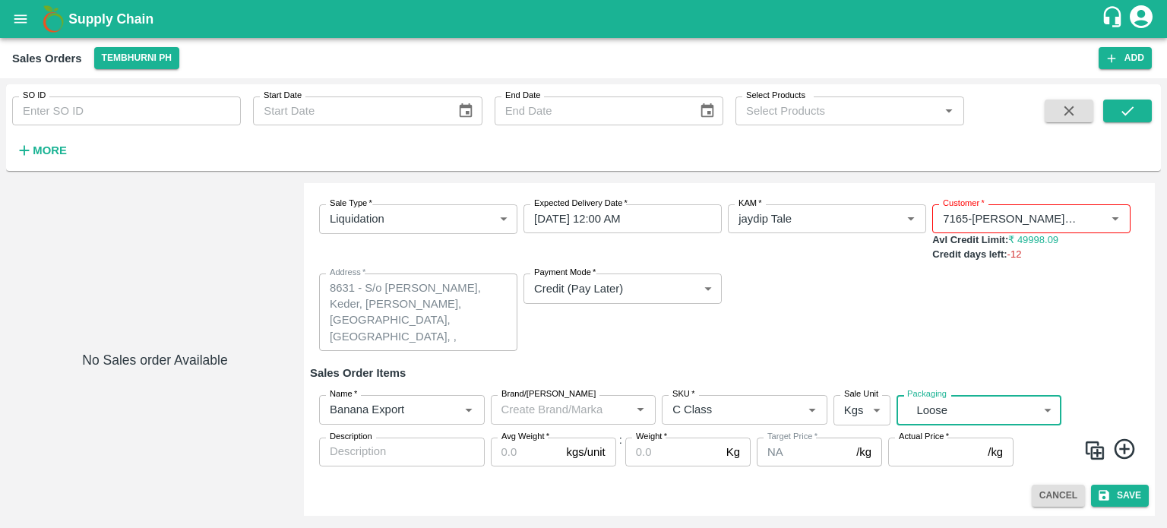
click at [531, 458] on input "Avg Weight   *" at bounding box center [526, 452] width 70 height 29
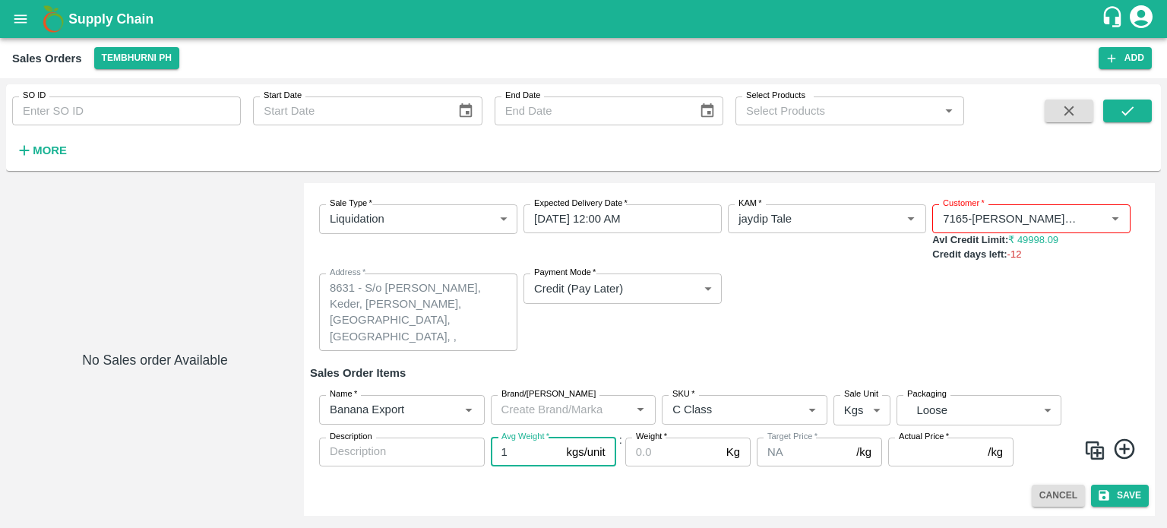
type input "1"
click at [685, 459] on input "Weight   *" at bounding box center [672, 452] width 95 height 29
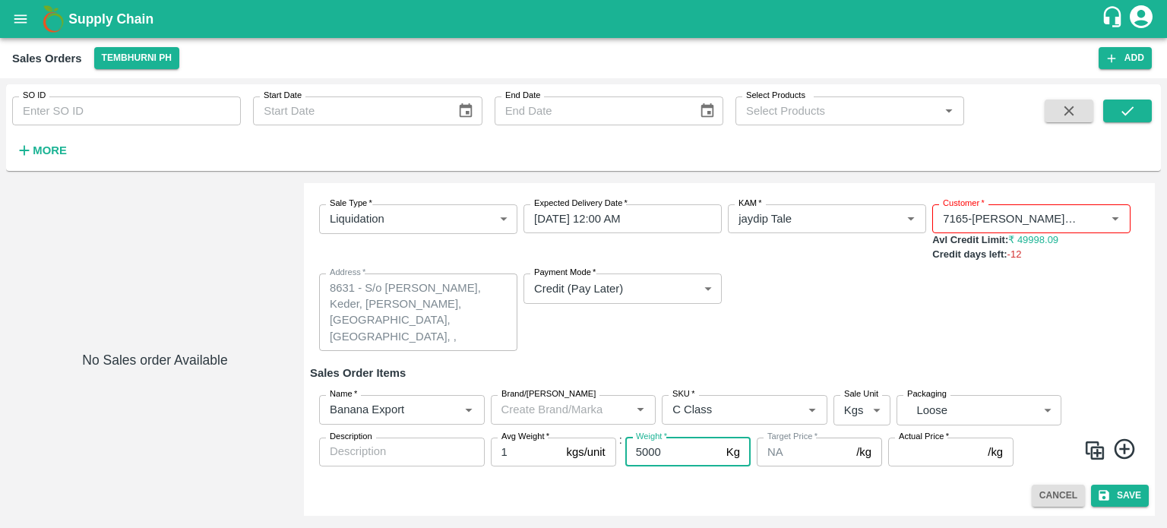
type input "5000"
click at [902, 453] on input "Actual Price   *" at bounding box center [934, 452] width 93 height 29
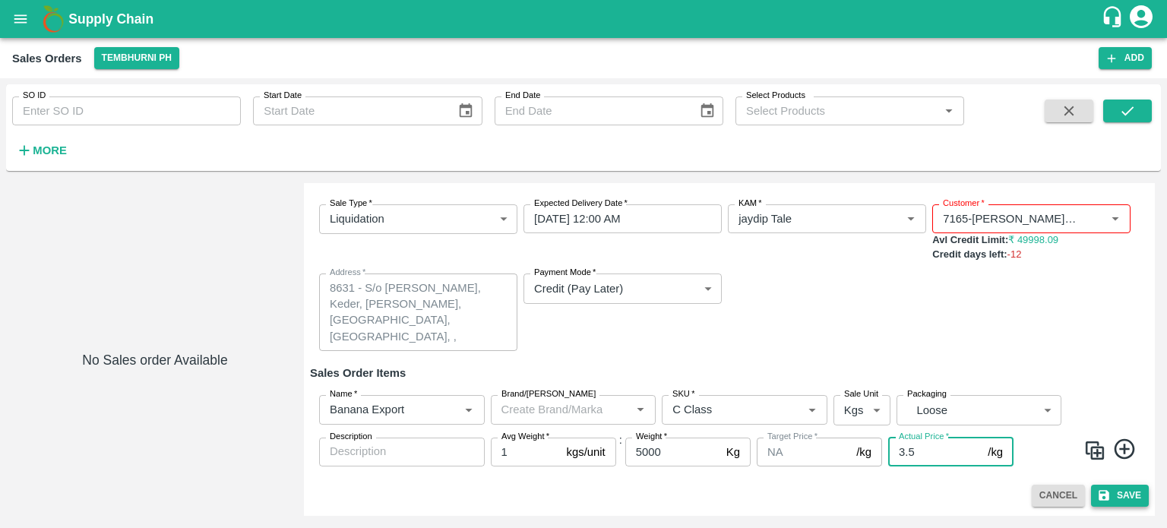
type input "3.5"
click at [1137, 488] on button "Save" at bounding box center [1120, 496] width 58 height 22
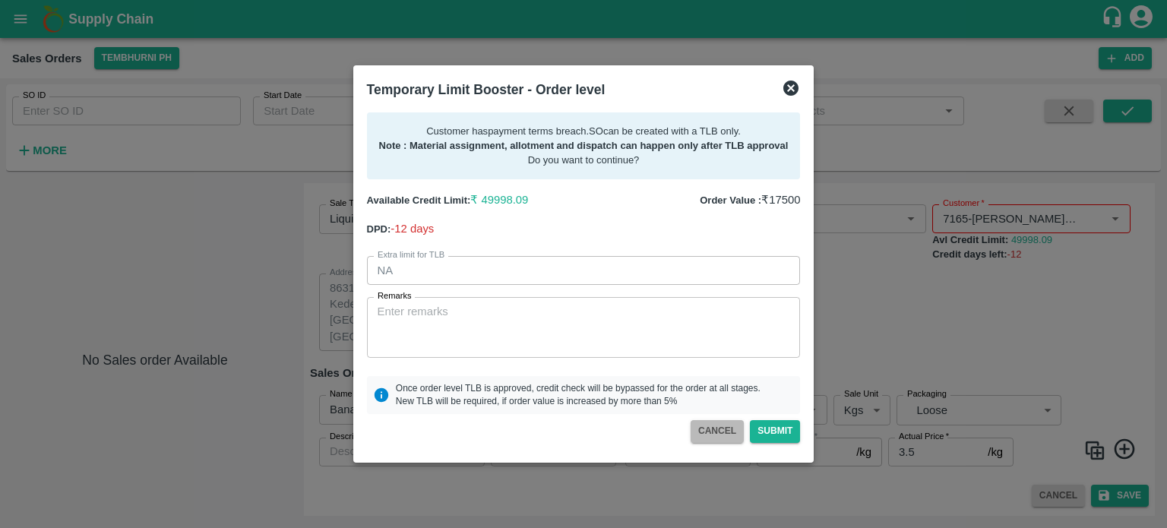
click at [728, 428] on button "CANCEL" at bounding box center [717, 431] width 53 height 22
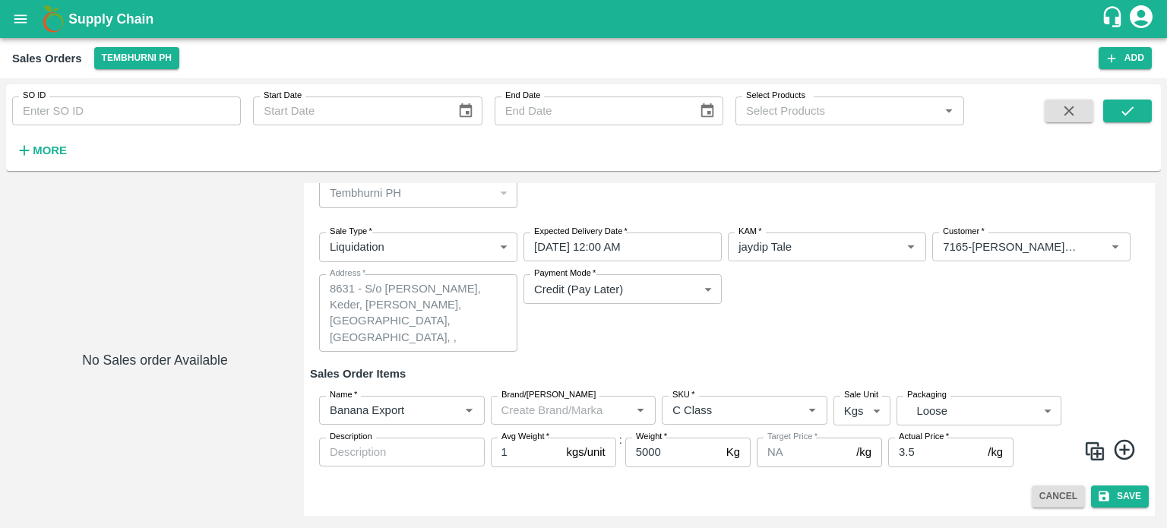
scroll to position [43, 0]
click at [1066, 109] on icon "button" at bounding box center [1069, 111] width 10 height 10
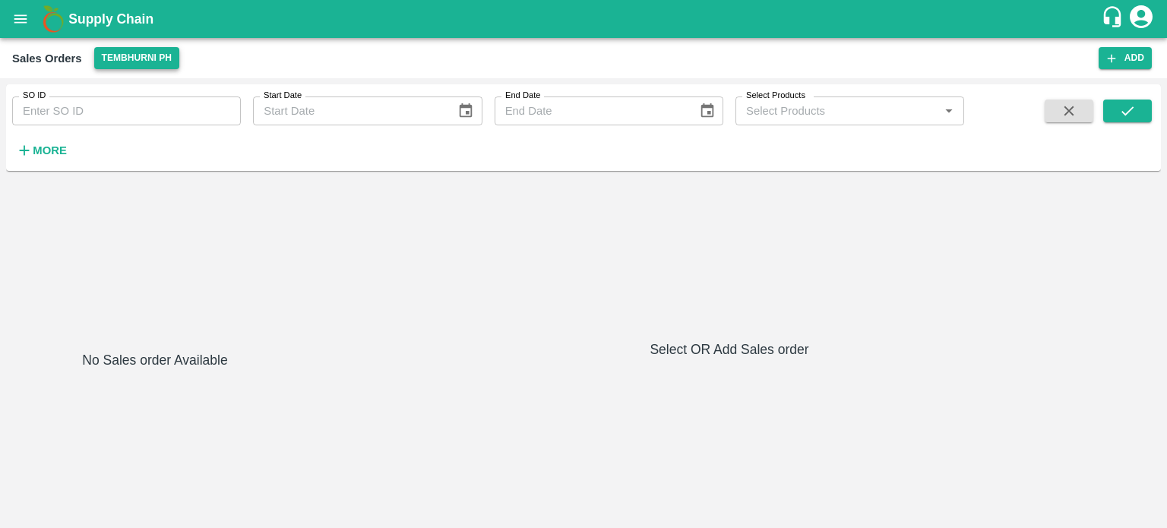
click at [118, 56] on button "Tembhurni PH" at bounding box center [136, 58] width 85 height 22
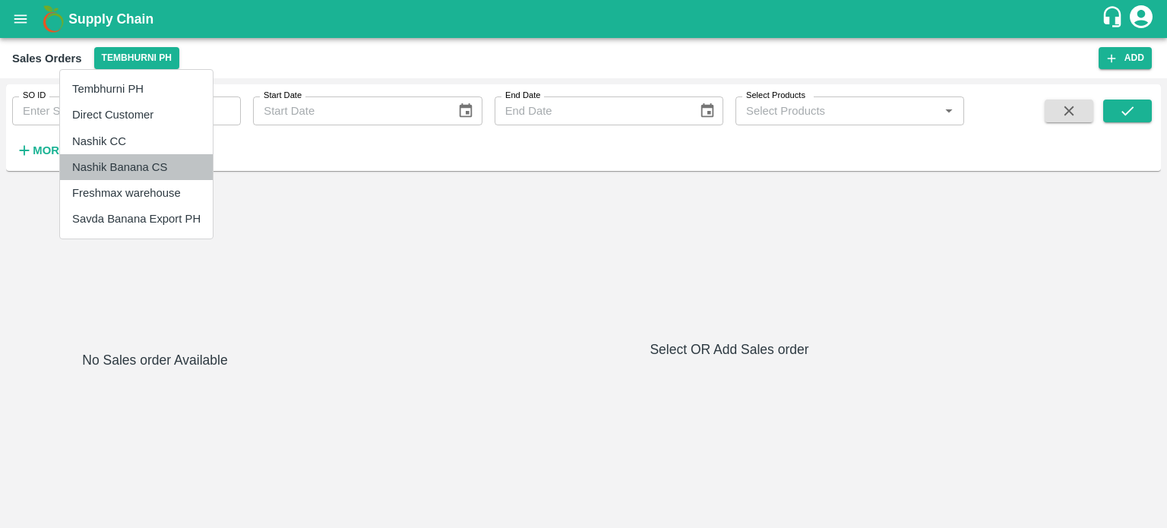
click at [137, 156] on li "Nashik Banana CS" at bounding box center [136, 167] width 153 height 26
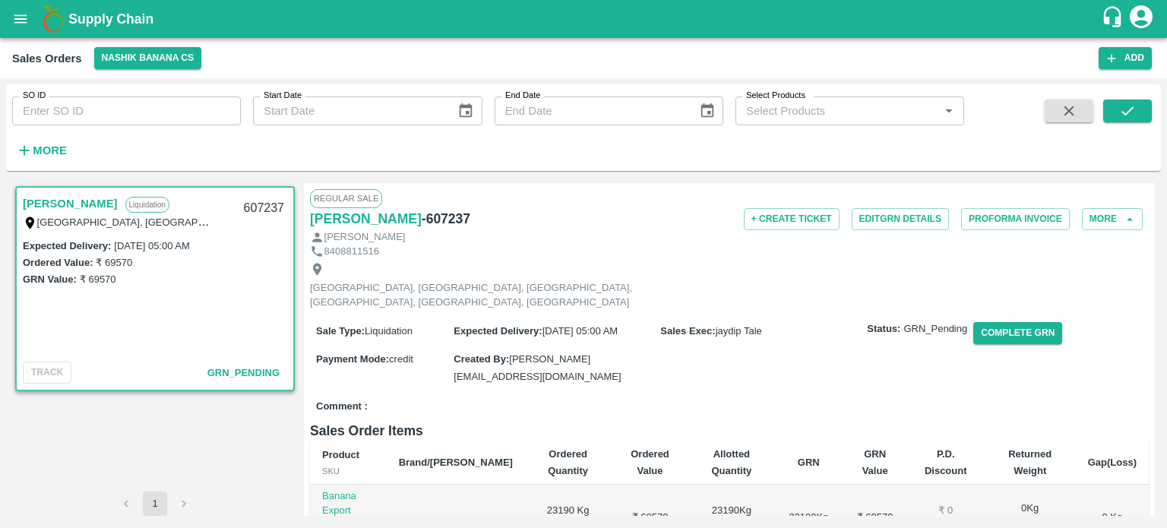
click at [118, 205] on link "[PERSON_NAME]" at bounding box center [70, 204] width 95 height 20
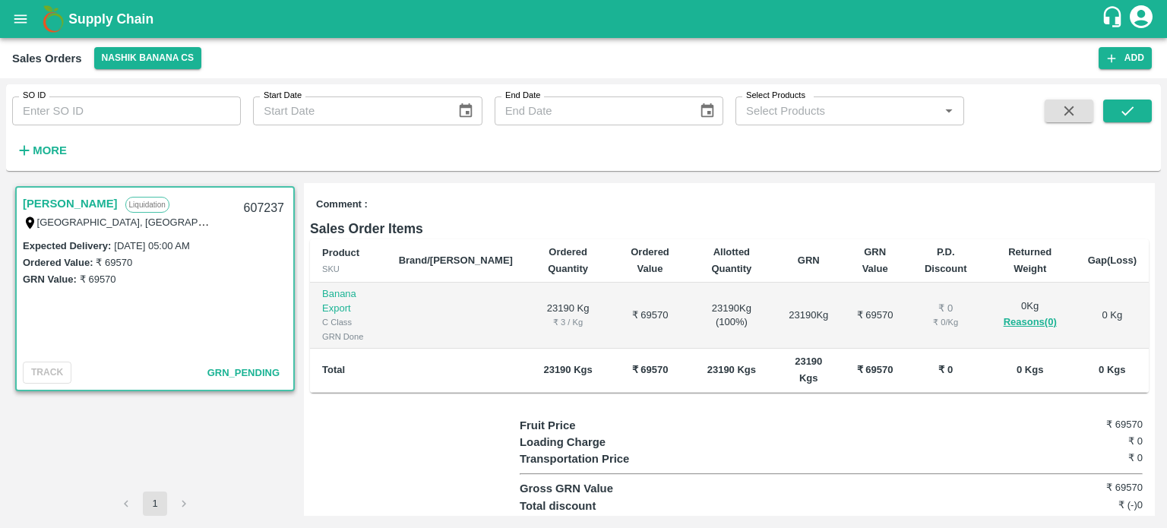
scroll to position [76, 0]
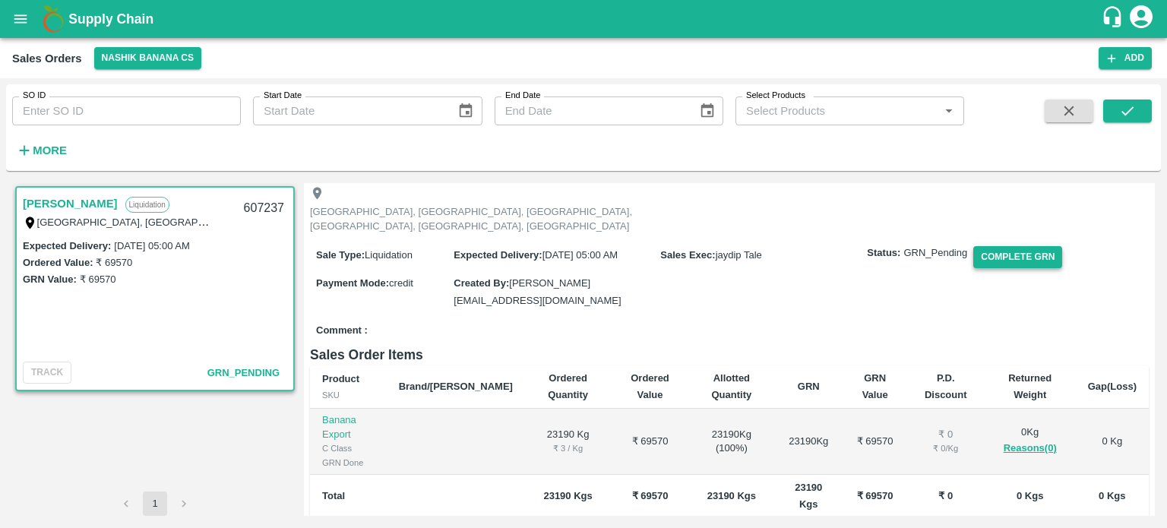
click at [1007, 246] on button "Complete GRN" at bounding box center [1017, 257] width 89 height 22
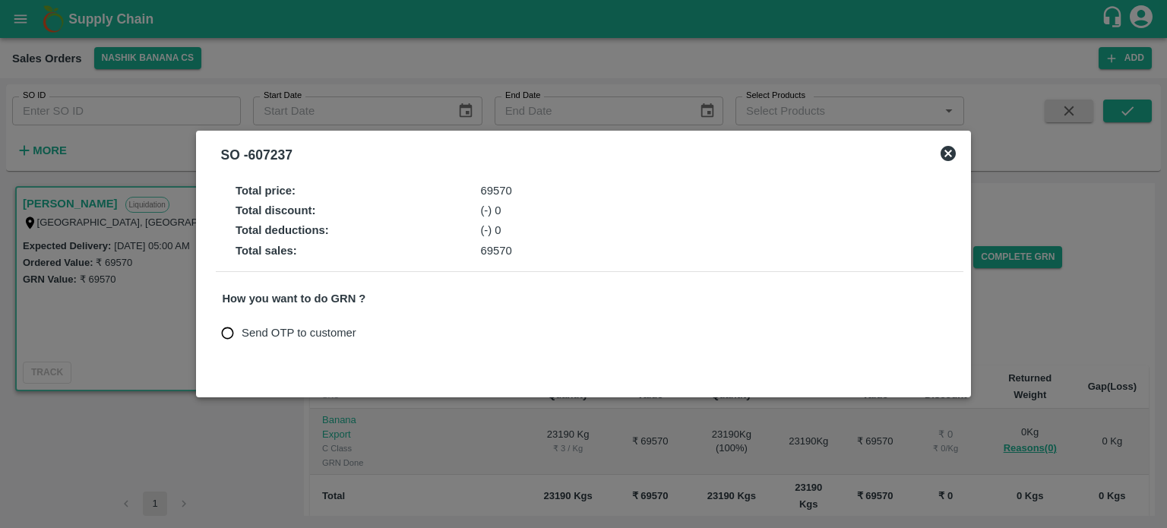
click at [234, 326] on input "Send OTP to customer" at bounding box center [227, 333] width 28 height 28
radio input "true"
click at [409, 330] on button "Send OTP" at bounding box center [399, 333] width 62 height 22
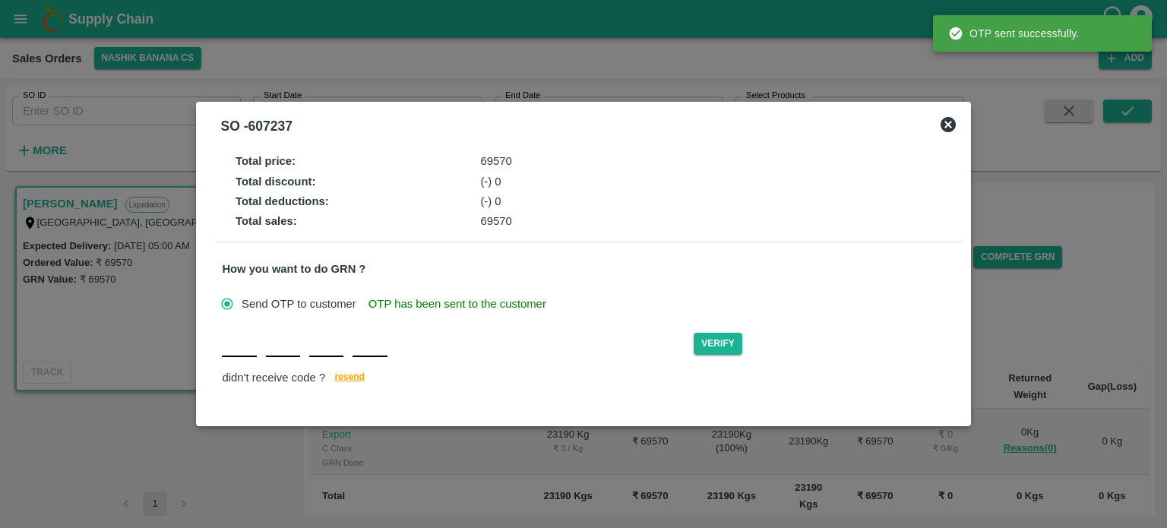
click at [236, 354] on input "text" at bounding box center [239, 343] width 34 height 27
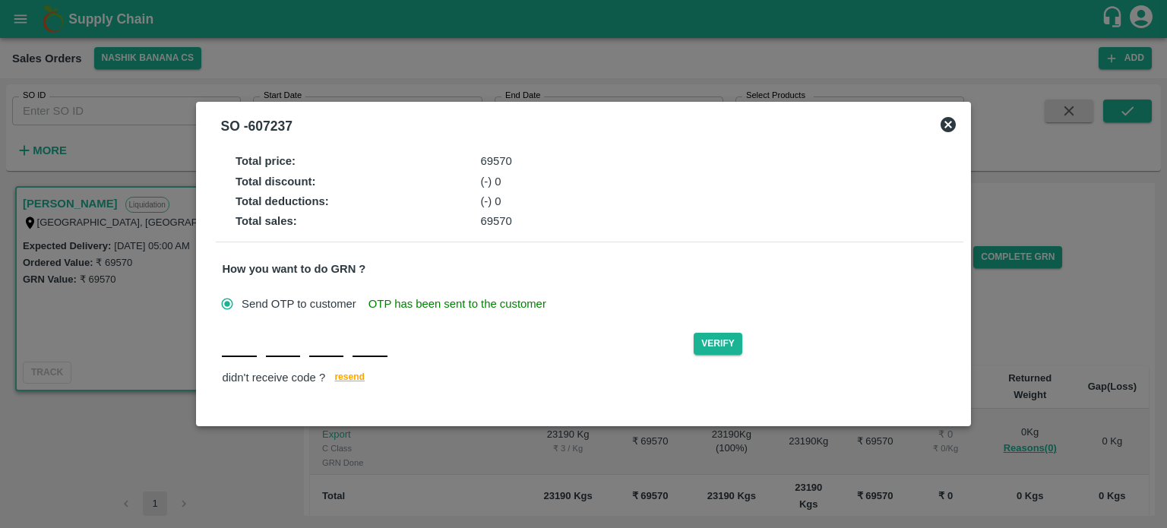
type input "Z"
type input "u"
type input "U"
type input "M"
type input "F"
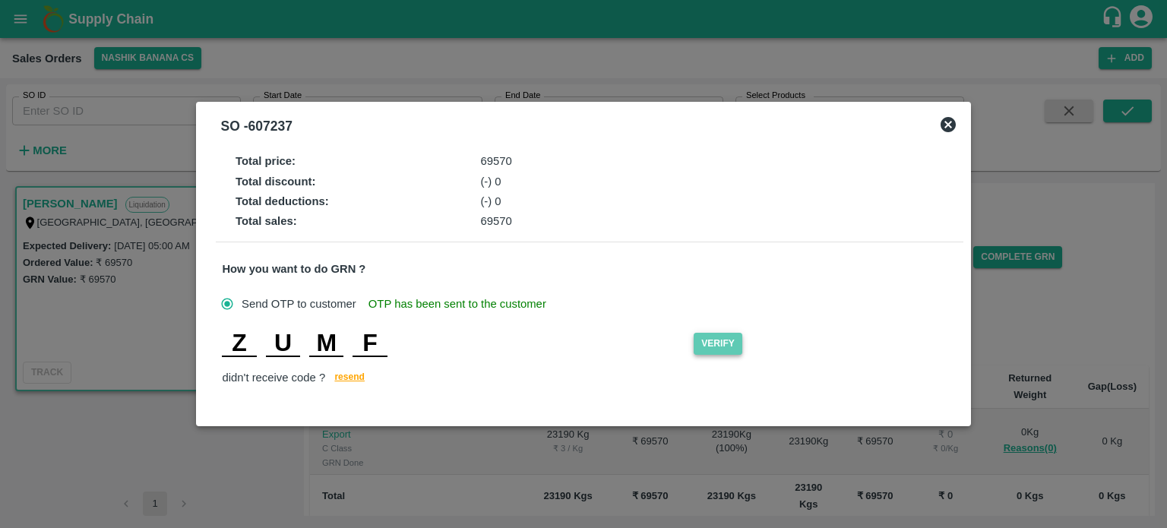
click at [725, 347] on button "Verify" at bounding box center [718, 344] width 49 height 22
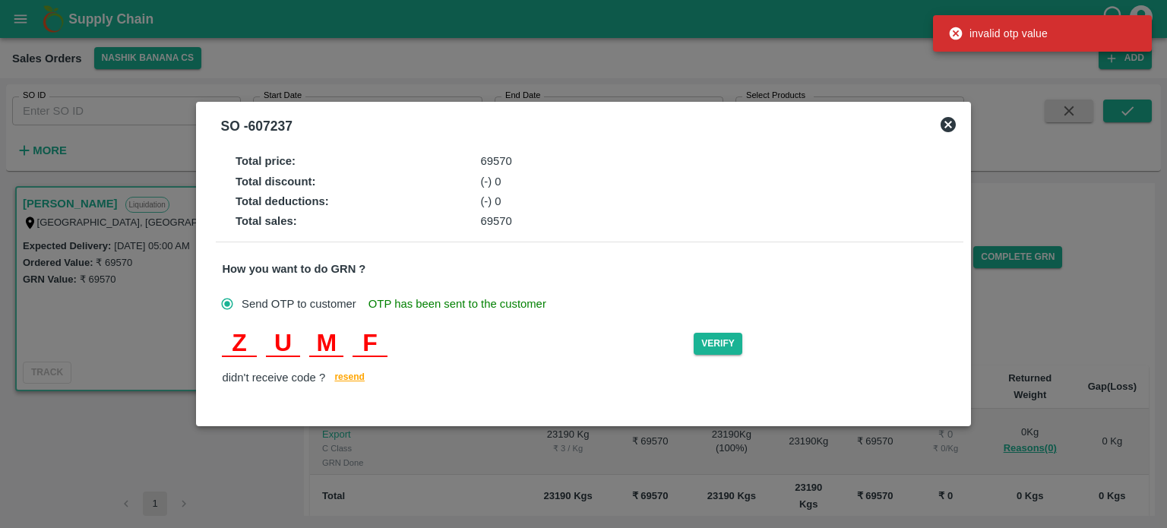
click at [261, 345] on div "Z U M F" at bounding box center [304, 343] width 165 height 27
click at [275, 344] on input "U" at bounding box center [283, 343] width 34 height 27
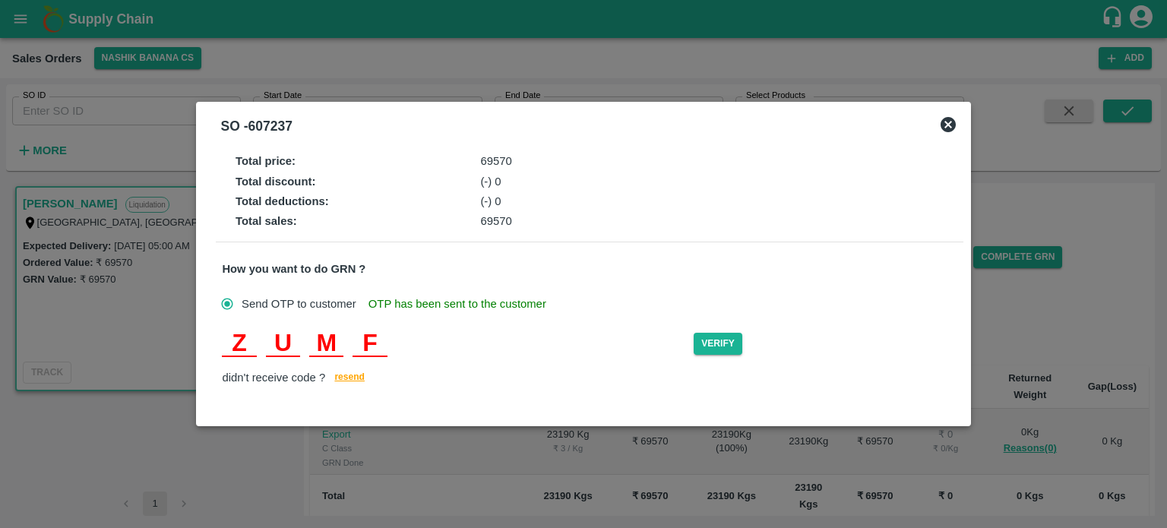
click at [328, 340] on input "M" at bounding box center [326, 343] width 34 height 27
type input "N"
click at [724, 346] on button "Verify" at bounding box center [718, 344] width 49 height 22
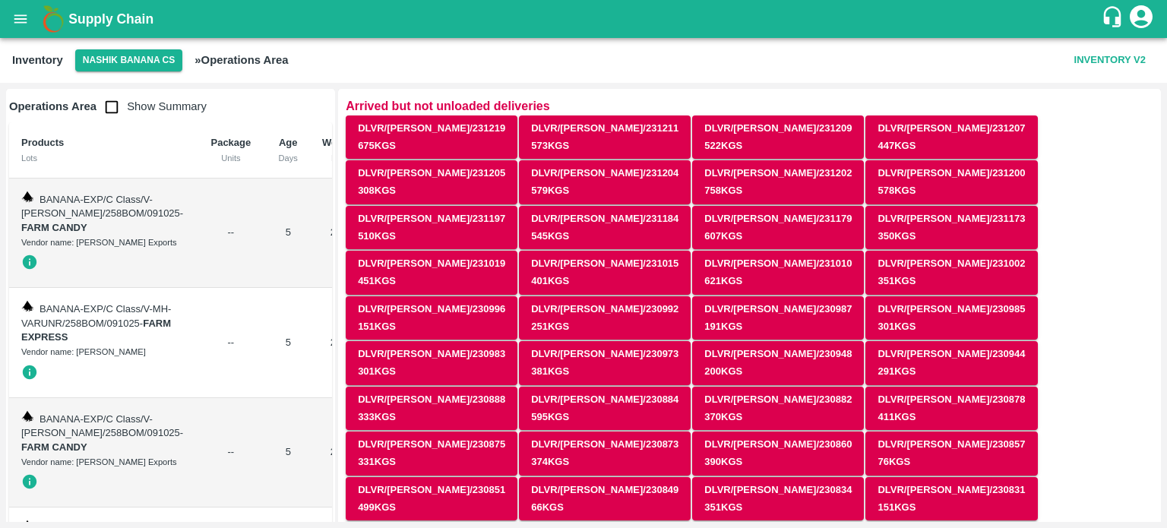
click at [114, 109] on input "checkbox" at bounding box center [111, 107] width 30 height 30
checkbox input "true"
